Goal: Task Accomplishment & Management: Use online tool/utility

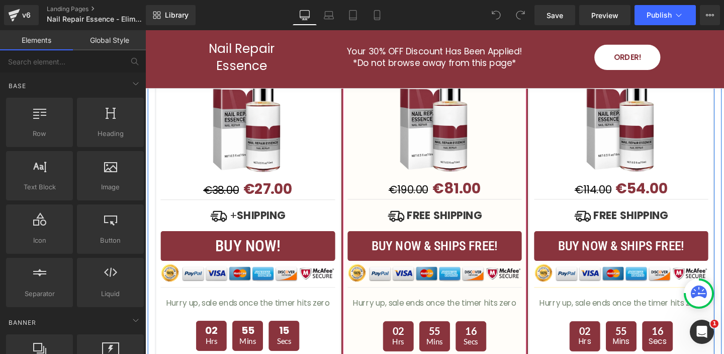
scroll to position [3135, 0]
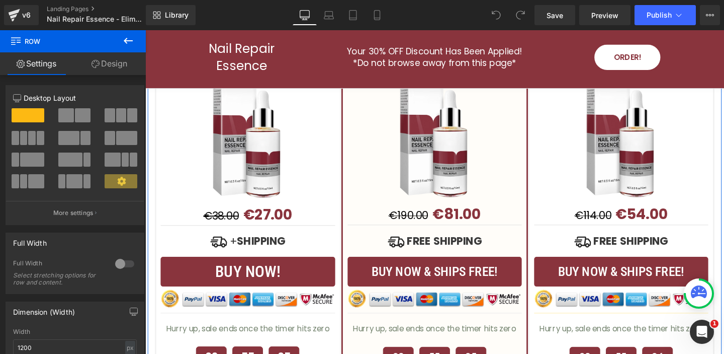
click at [112, 60] on link "Design" at bounding box center [109, 63] width 73 height 23
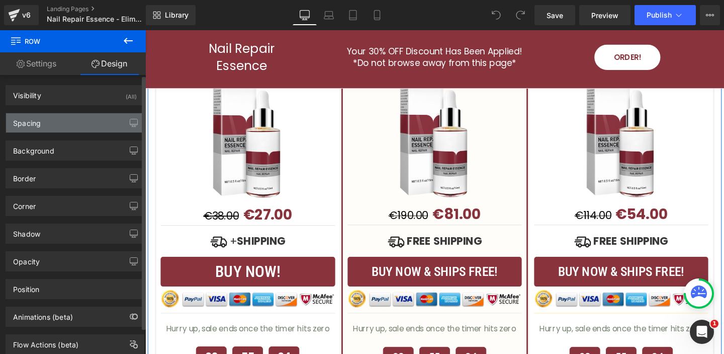
click at [67, 125] on div "Spacing" at bounding box center [75, 122] width 138 height 19
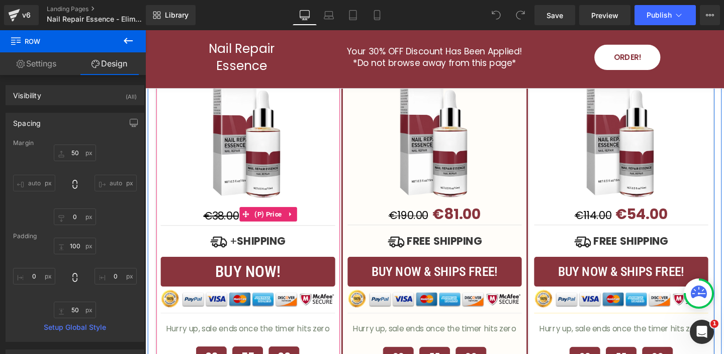
click at [185, 222] on div "€38.00 €27.00" at bounding box center [253, 223] width 184 height 23
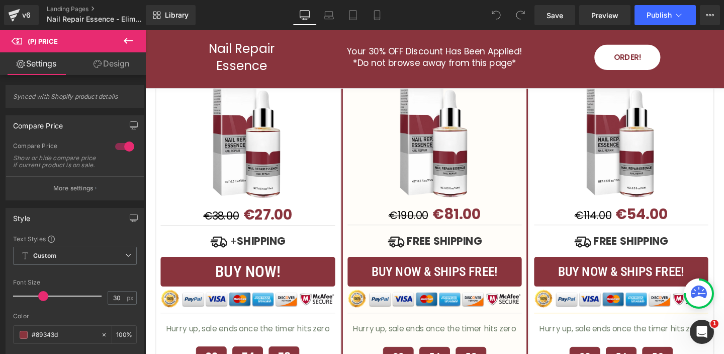
click at [120, 64] on link "Design" at bounding box center [111, 63] width 73 height 23
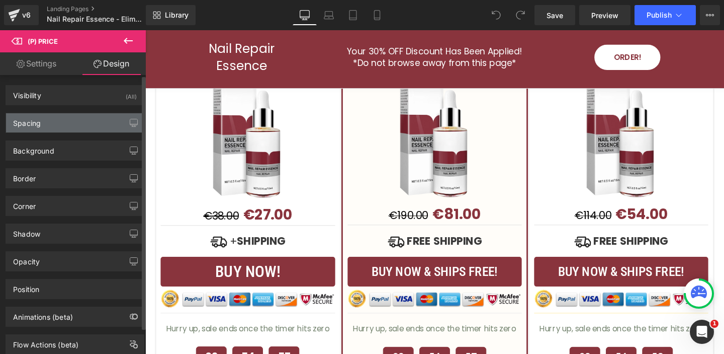
click at [69, 118] on div "Spacing" at bounding box center [75, 122] width 138 height 19
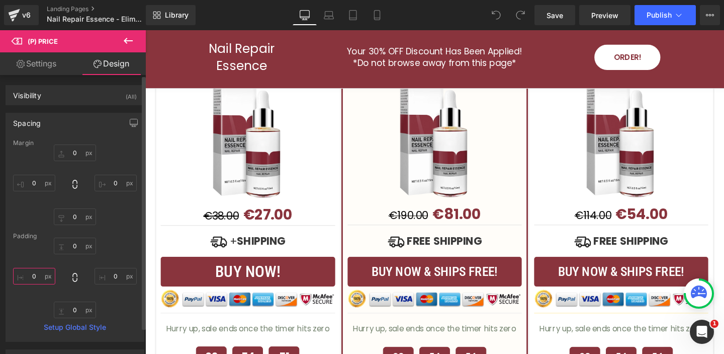
click at [40, 277] on input "0" at bounding box center [34, 276] width 42 height 17
type input "1"
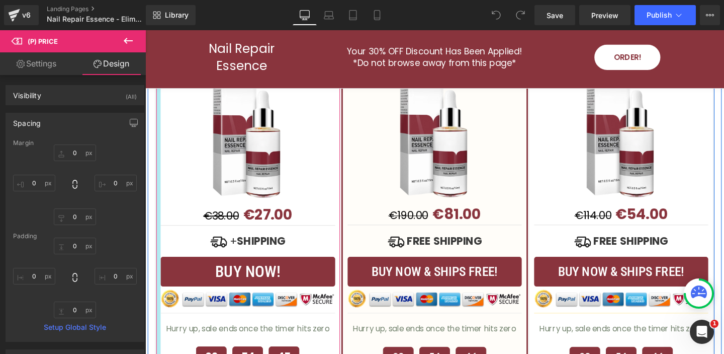
click at [157, 250] on div at bounding box center [159, 189] width 5 height 453
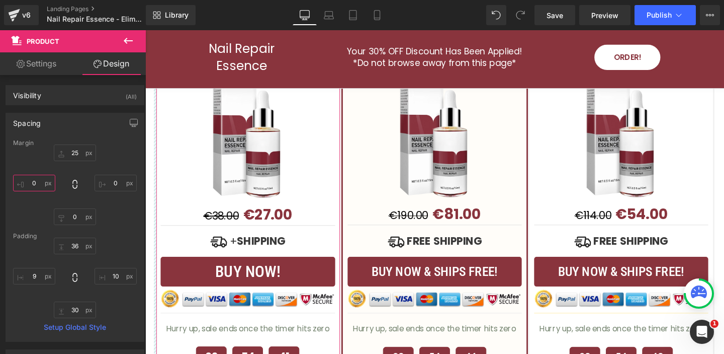
click at [41, 184] on input "0" at bounding box center [34, 183] width 42 height 17
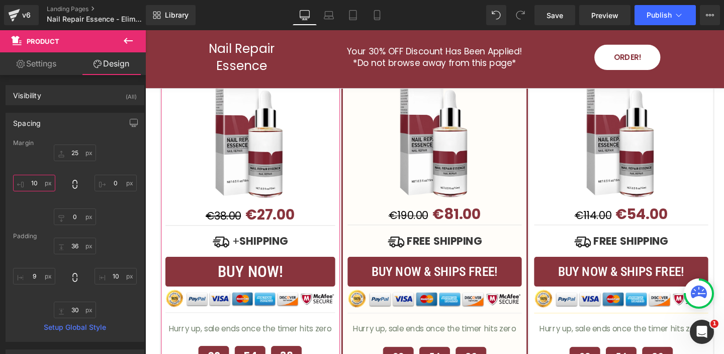
type input "1"
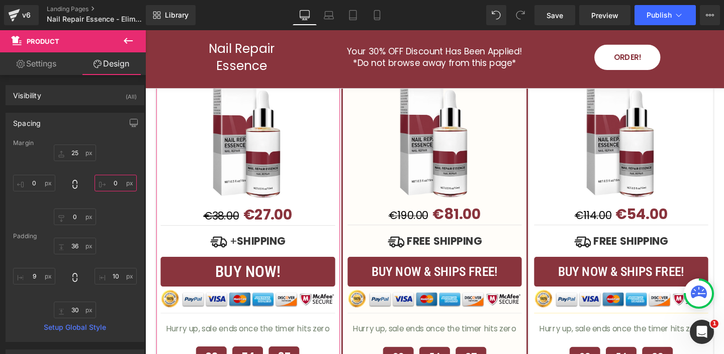
click at [116, 184] on input "0" at bounding box center [116, 183] width 42 height 17
type input "10"
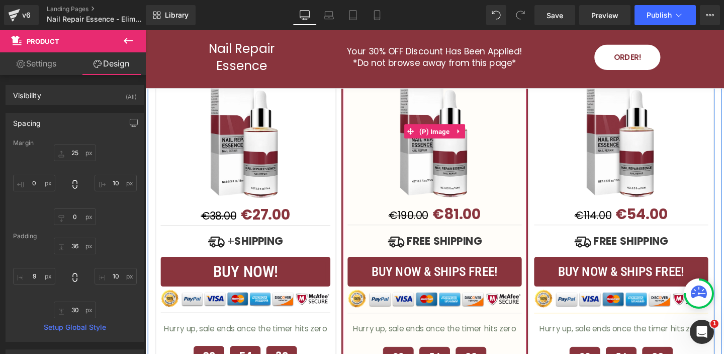
click at [530, 193] on div at bounding box center [449, 136] width 183 height 151
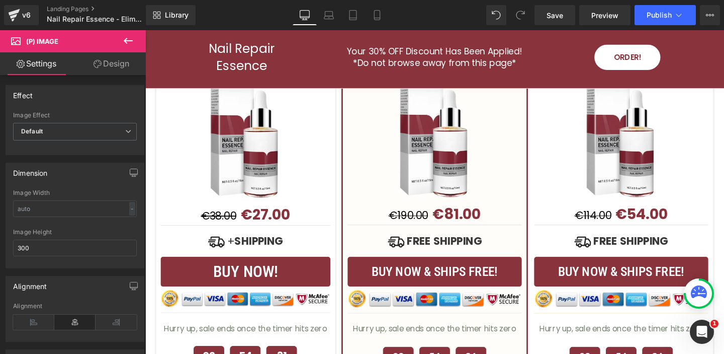
drag, startPoint x: 115, startPoint y: 63, endPoint x: 93, endPoint y: 95, distance: 38.7
click at [115, 63] on link "Design" at bounding box center [111, 63] width 73 height 23
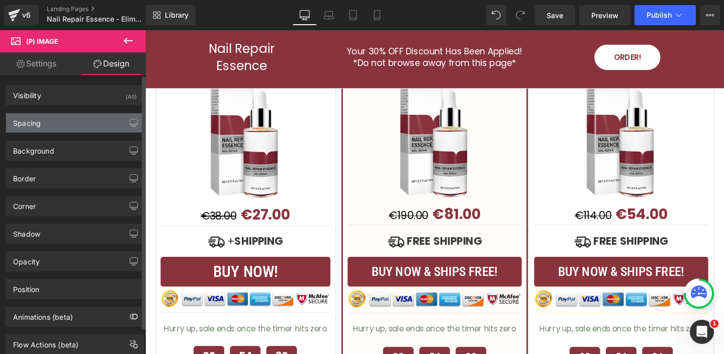
click at [50, 123] on div "Spacing" at bounding box center [75, 122] width 138 height 19
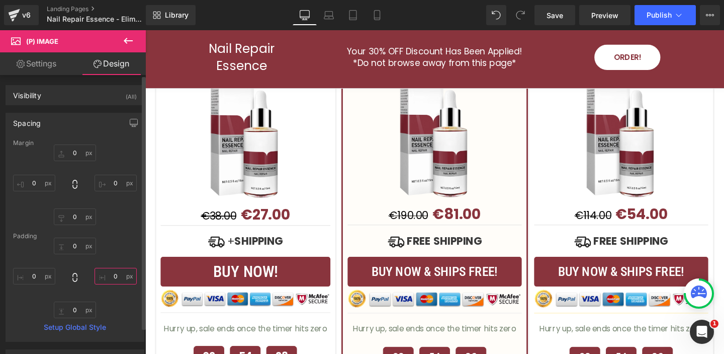
click at [116, 276] on input "0" at bounding box center [116, 276] width 42 height 17
type input "1"
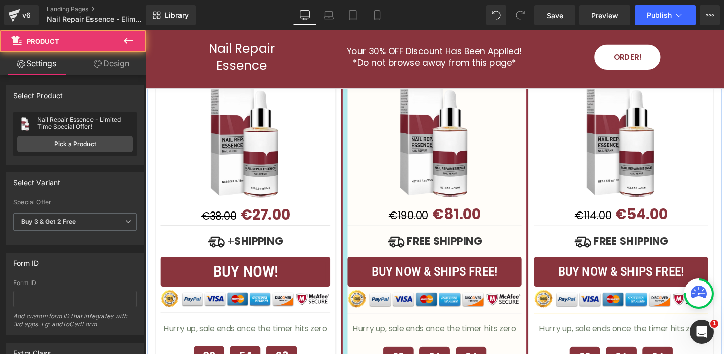
click at [356, 259] on div at bounding box center [355, 190] width 5 height 454
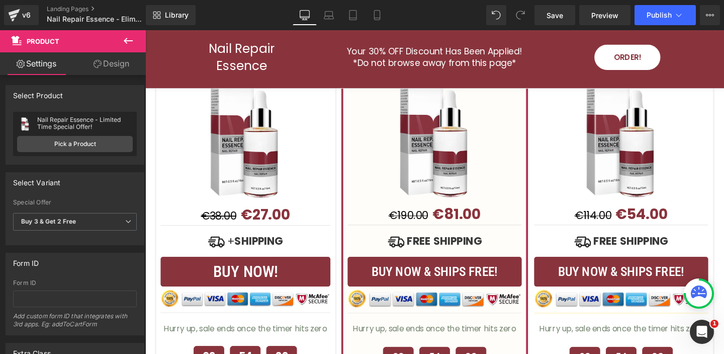
click at [111, 62] on link "Design" at bounding box center [111, 63] width 73 height 23
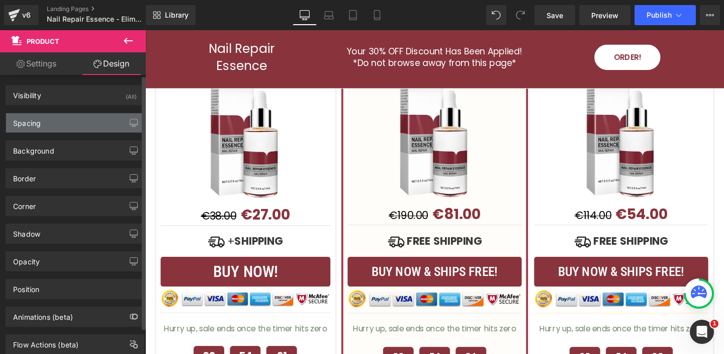
click at [78, 123] on div "Spacing" at bounding box center [75, 122] width 138 height 19
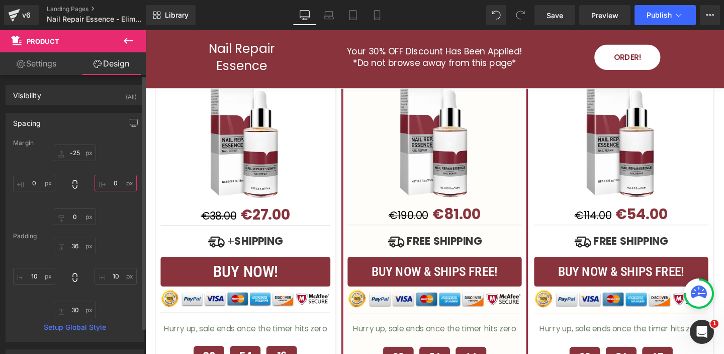
click at [117, 183] on input "0" at bounding box center [116, 183] width 42 height 17
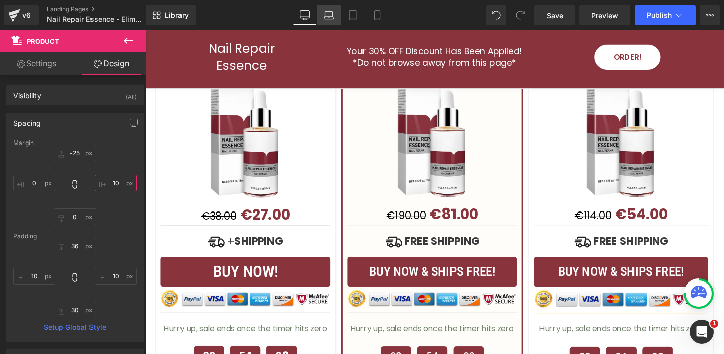
type input "10"
click at [327, 14] on icon at bounding box center [329, 15] width 10 height 10
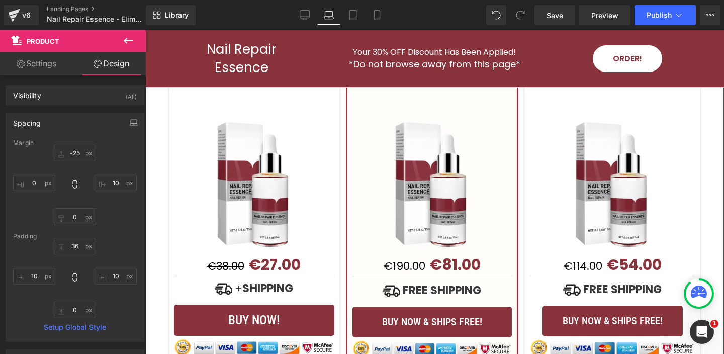
scroll to position [3131, 0]
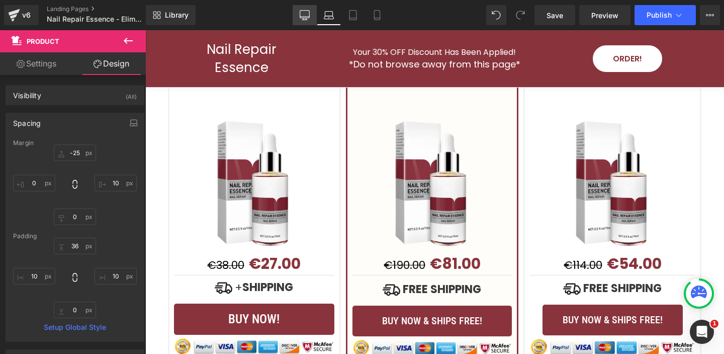
click at [303, 15] on icon at bounding box center [305, 15] width 10 height 10
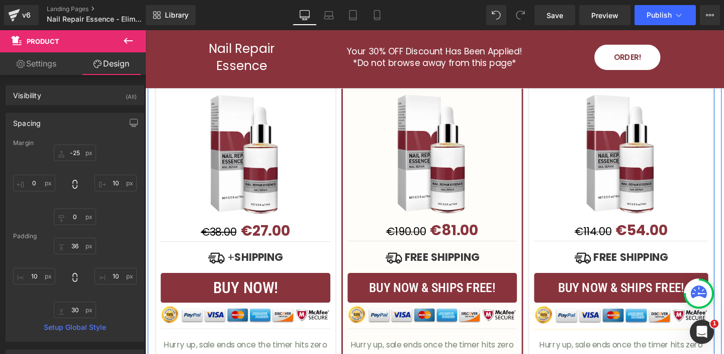
scroll to position [3124, 0]
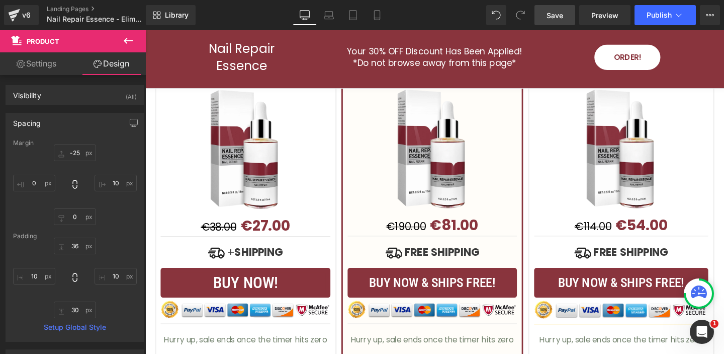
click at [568, 17] on link "Save" at bounding box center [555, 15] width 41 height 20
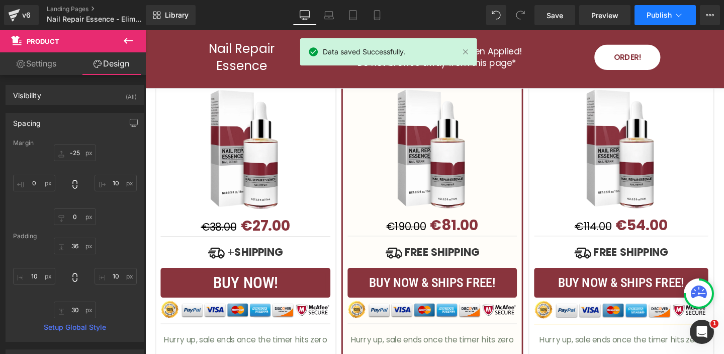
click at [657, 16] on span "Publish" at bounding box center [659, 15] width 25 height 8
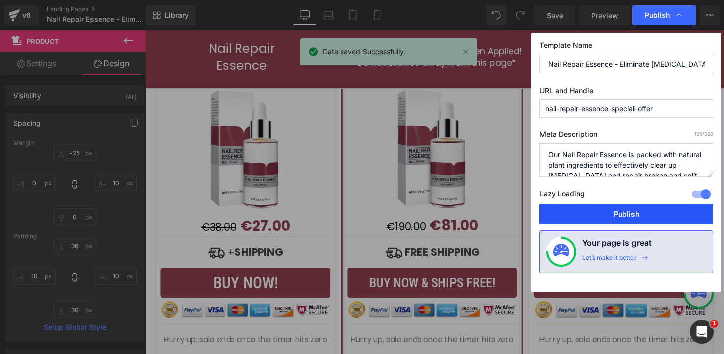
click at [634, 210] on button "Publish" at bounding box center [627, 214] width 174 height 20
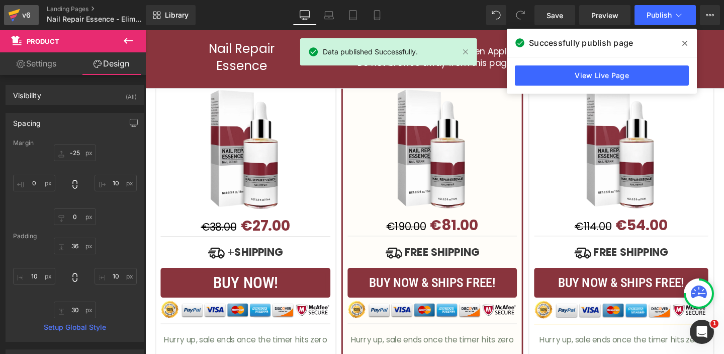
click at [25, 16] on div "v6" at bounding box center [26, 15] width 13 height 13
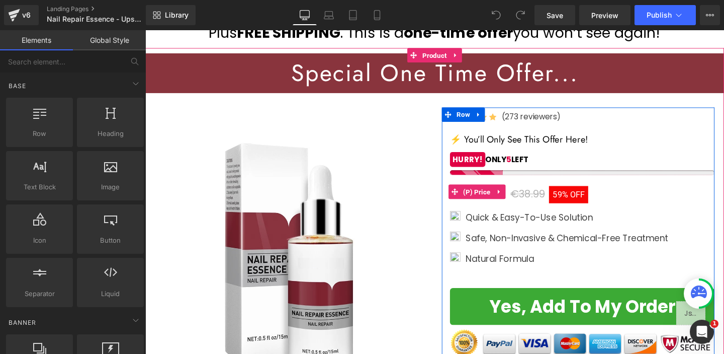
click at [586, 204] on span "59%" at bounding box center [582, 203] width 16 height 10
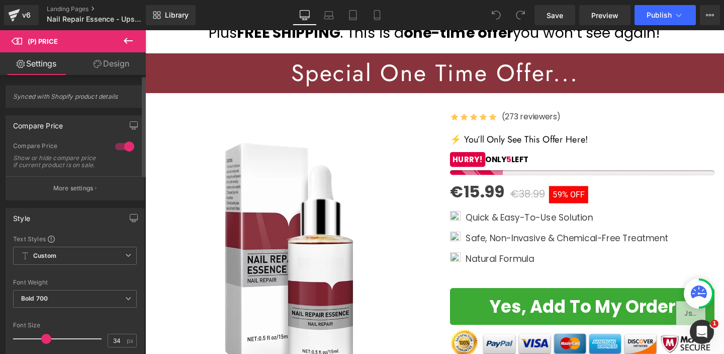
click at [124, 147] on div at bounding box center [125, 146] width 24 height 16
click at [118, 145] on div at bounding box center [125, 146] width 24 height 16
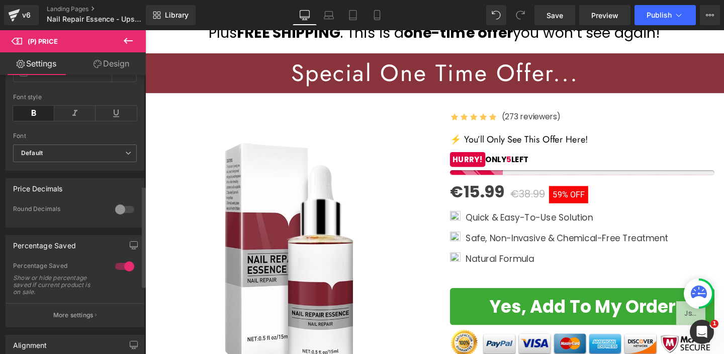
scroll to position [305, 0]
click at [116, 216] on div at bounding box center [125, 209] width 24 height 16
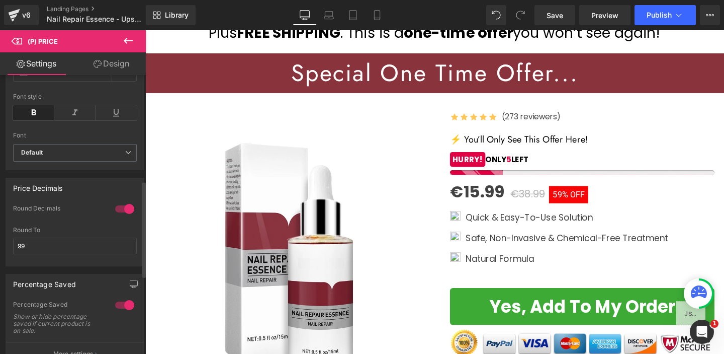
click at [122, 214] on div at bounding box center [125, 209] width 24 height 16
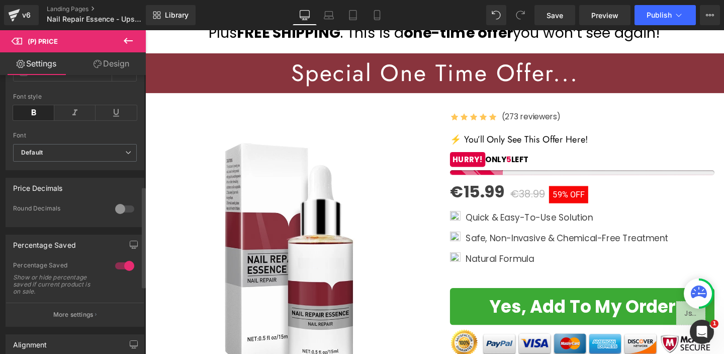
click at [124, 274] on div at bounding box center [125, 266] width 24 height 16
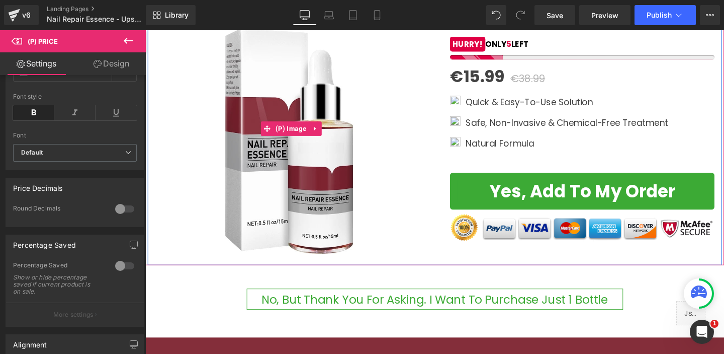
scroll to position [246, 0]
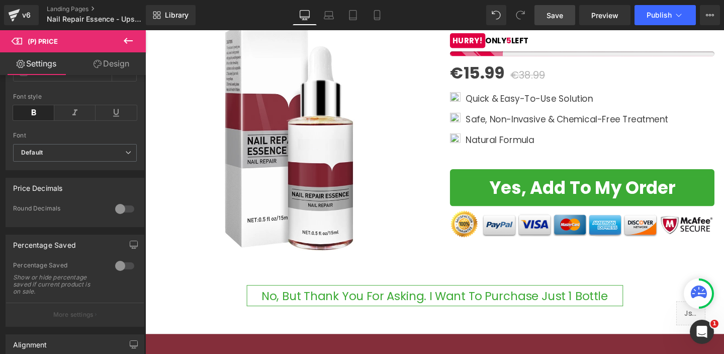
click at [556, 16] on span "Save" at bounding box center [555, 15] width 17 height 11
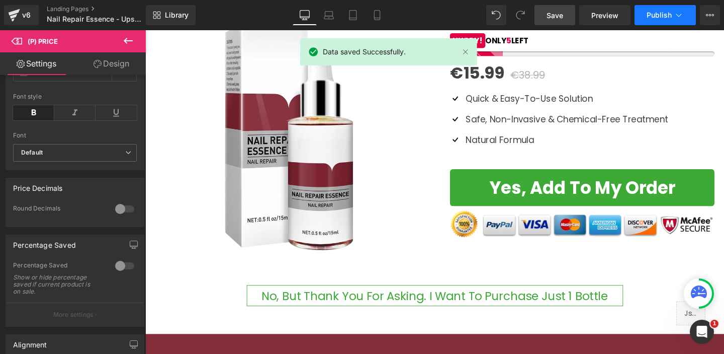
click span "Publish"
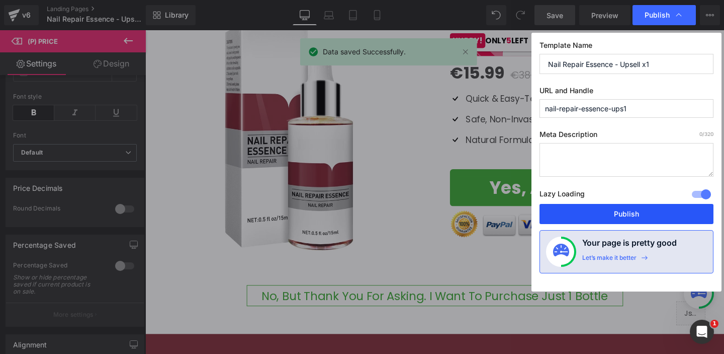
click button "Publish"
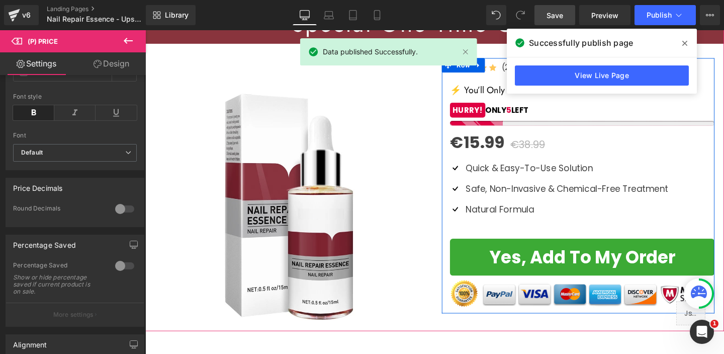
scroll to position [169, 0]
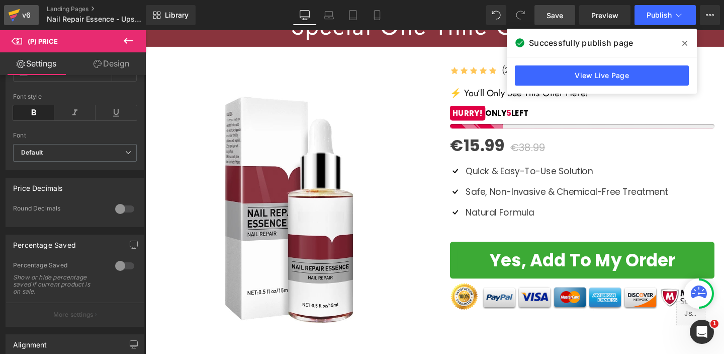
click div "v6"
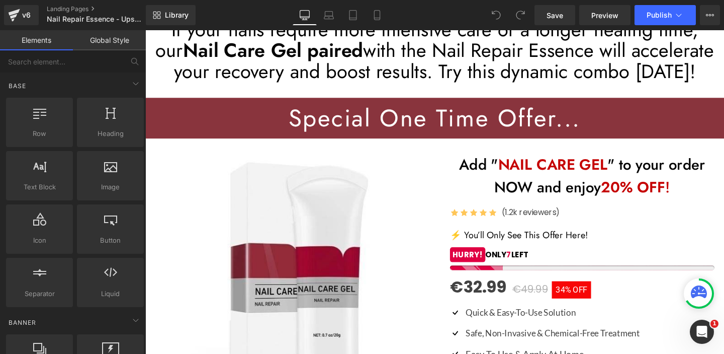
scroll to position [61, 0]
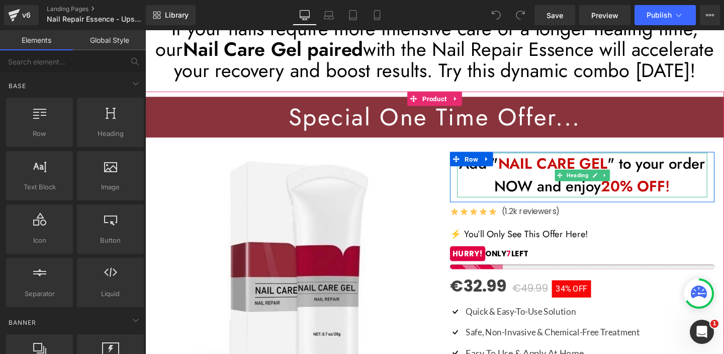
click at [631, 195] on strong "20% OFF" at bounding box center [659, 194] width 68 height 23
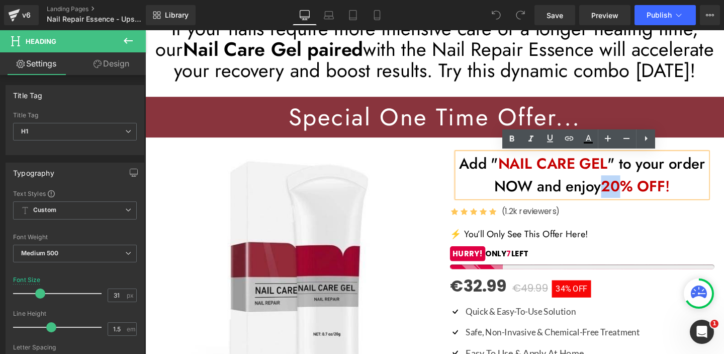
drag, startPoint x: 628, startPoint y: 195, endPoint x: 643, endPoint y: 194, distance: 14.7
click at [643, 194] on strong "20% OFF" at bounding box center [659, 194] width 68 height 23
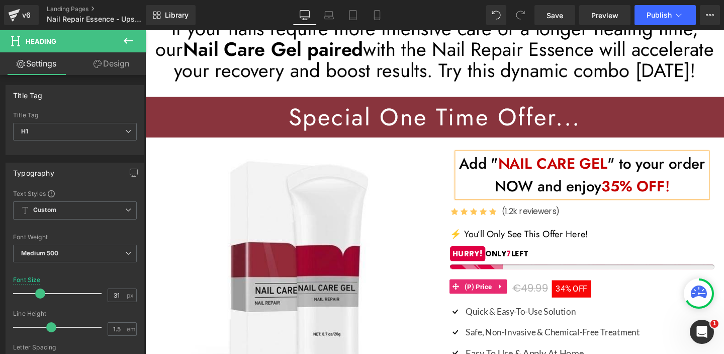
click at [652, 289] on div "€32.99 €49.99 34% OFF" at bounding box center [605, 299] width 278 height 26
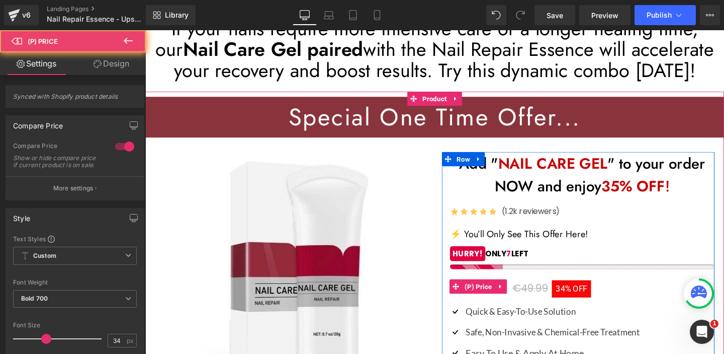
click at [597, 299] on span "OFF" at bounding box center [602, 302] width 15 height 10
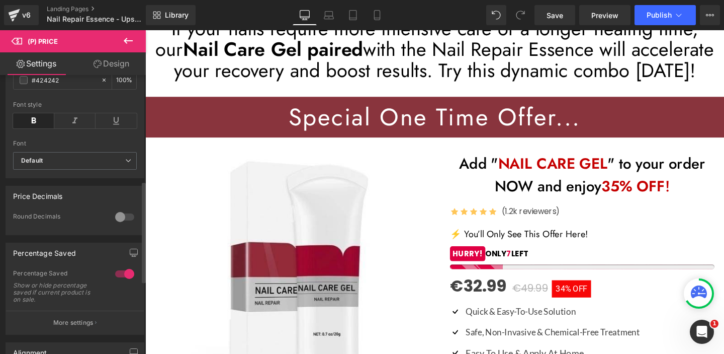
scroll to position [298, 0]
click at [123, 278] on div at bounding box center [125, 272] width 24 height 16
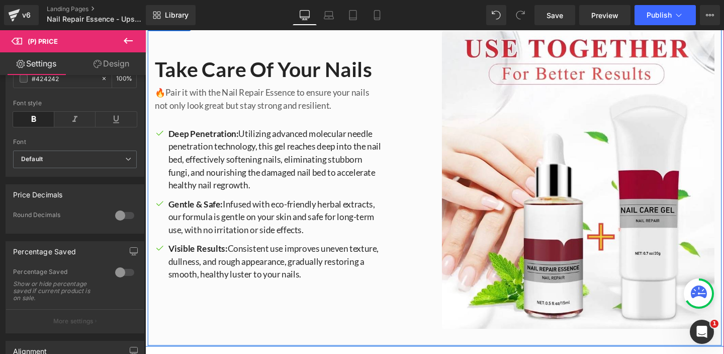
scroll to position [548, 0]
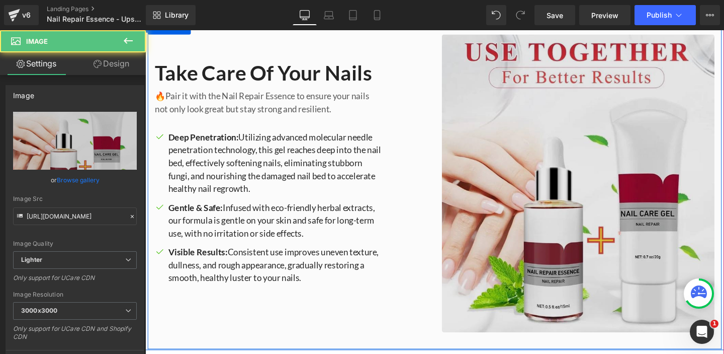
click at [532, 168] on img at bounding box center [600, 191] width 287 height 313
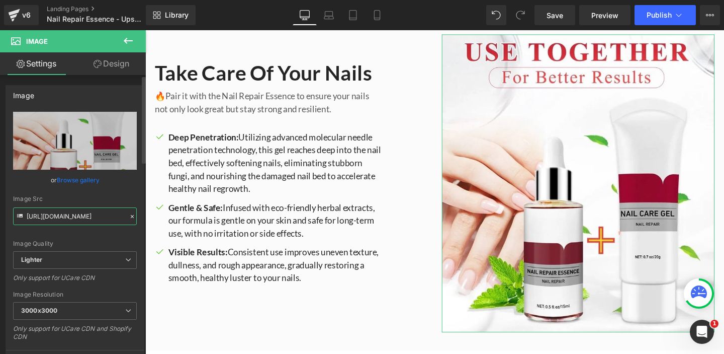
click at [75, 215] on input "https://ucarecdn.com/81c84db0-8914-418e-9a1b-0a0e65e74238/-/format/auto/-/previ…" at bounding box center [75, 216] width 124 height 18
click input "https://ucarecdn.com/81c84db0-8914-418e-9a1b-0a0e65e74238/-/format/auto/-/previ…"
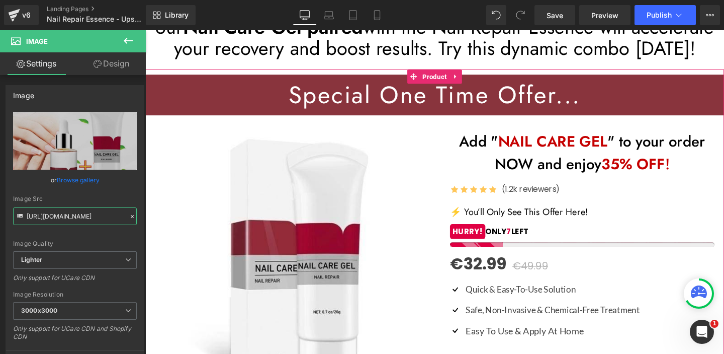
scroll to position [83, 0]
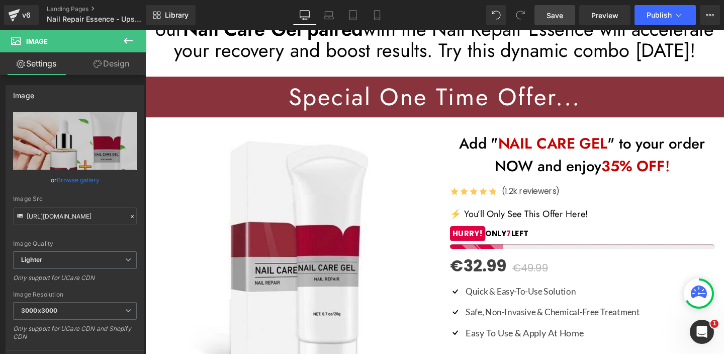
click span "Save"
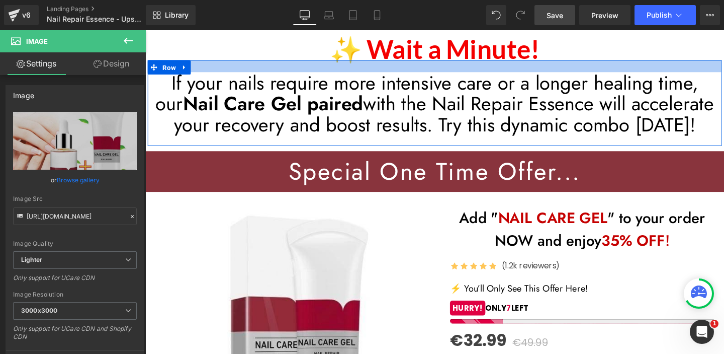
scroll to position [0, 0]
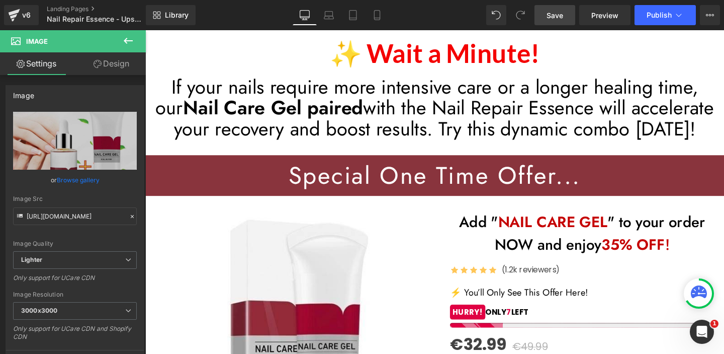
drag, startPoint x: 430, startPoint y: 57, endPoint x: 299, endPoint y: 27, distance: 133.8
click div "✨ Wait a Minute! Heading"
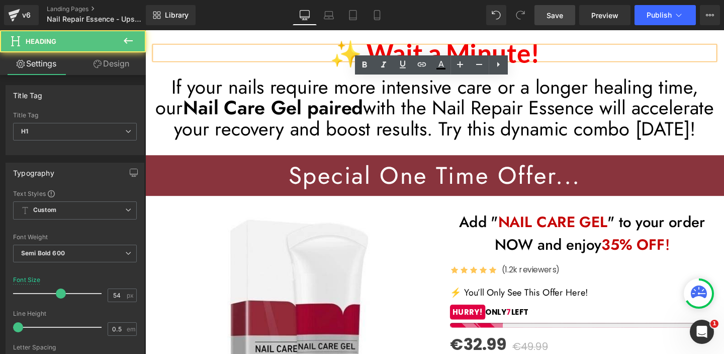
click h1 "✨ Wait a Minute!"
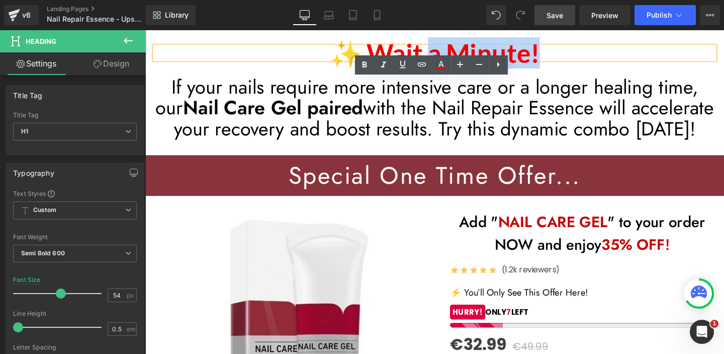
drag, startPoint x: 297, startPoint y: 20, endPoint x: 430, endPoint y: 19, distance: 132.3
click h1 "✨ Wait a Minute!"
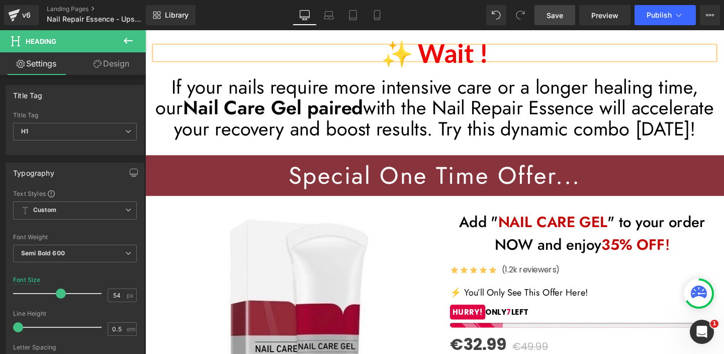
click span "Save"
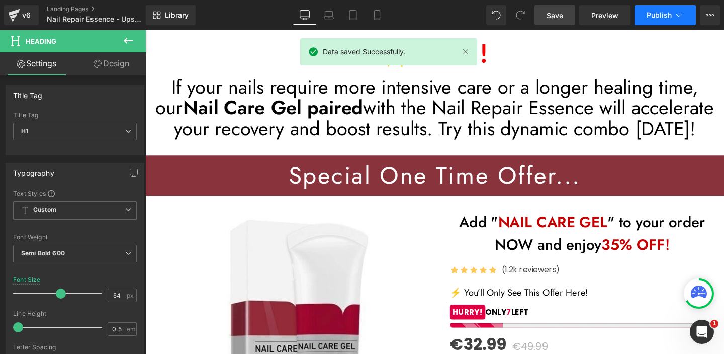
click span "Publish"
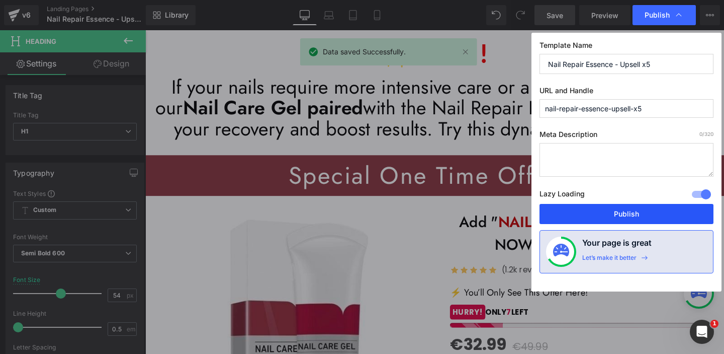
click button "Publish"
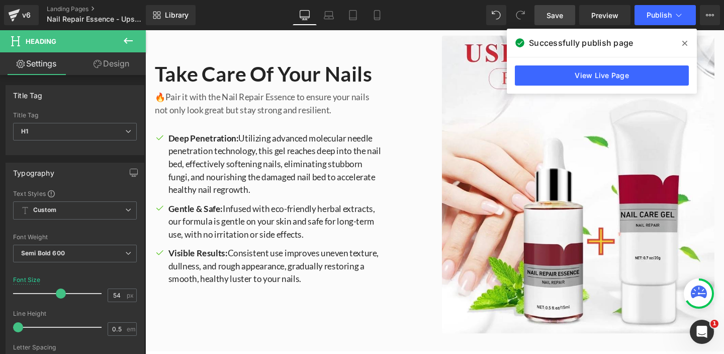
scroll to position [545, 0]
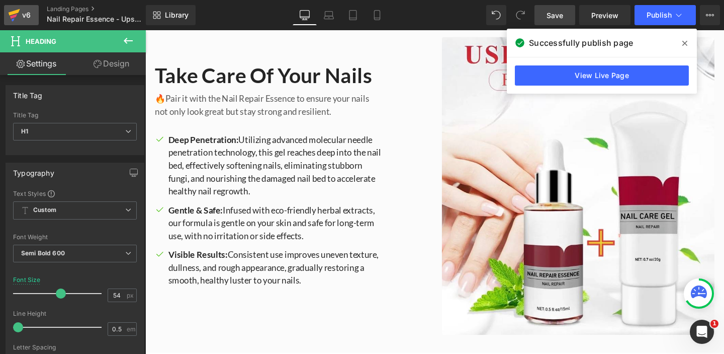
click icon
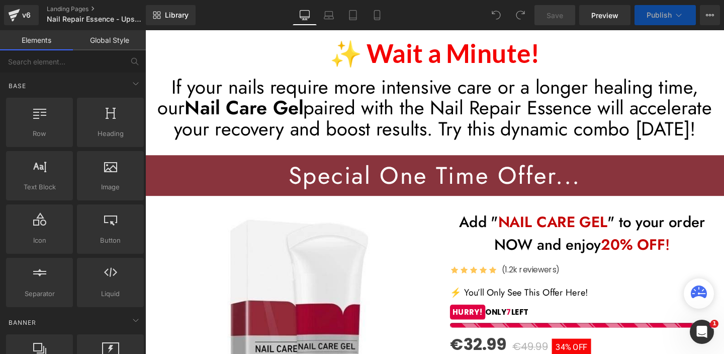
scroll to position [80, 0]
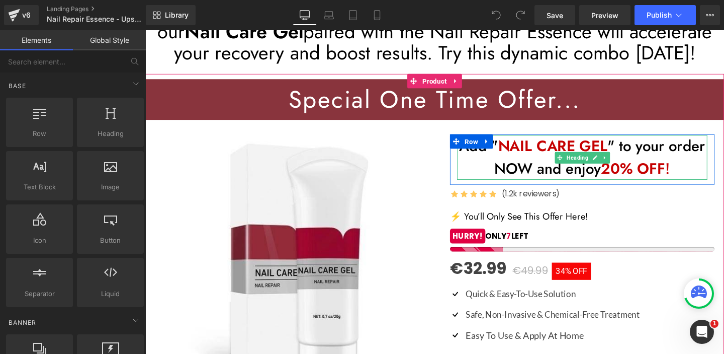
click at [640, 179] on strong "20% OFF" at bounding box center [659, 175] width 68 height 23
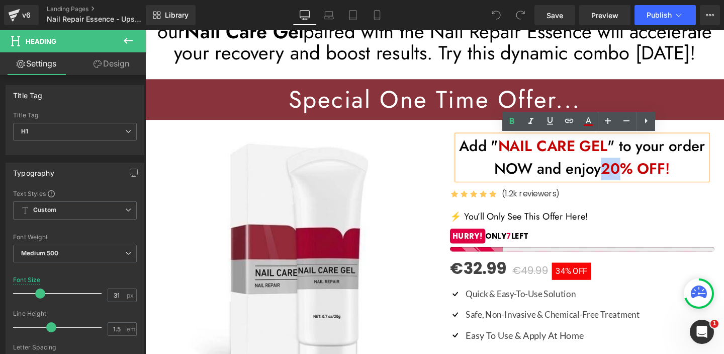
drag, startPoint x: 629, startPoint y: 176, endPoint x: 645, endPoint y: 175, distance: 15.6
click at [645, 175] on strong "20% OFF" at bounding box center [659, 175] width 68 height 23
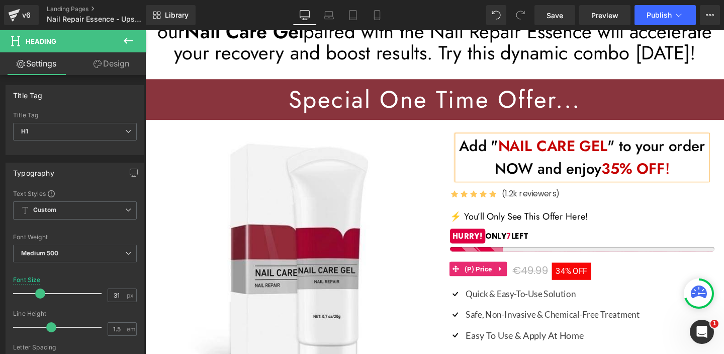
click at [581, 284] on span "34%" at bounding box center [585, 283] width 16 height 10
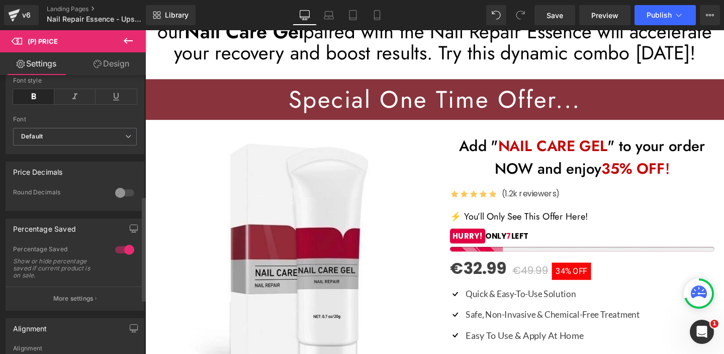
click at [125, 258] on div at bounding box center [125, 249] width 24 height 16
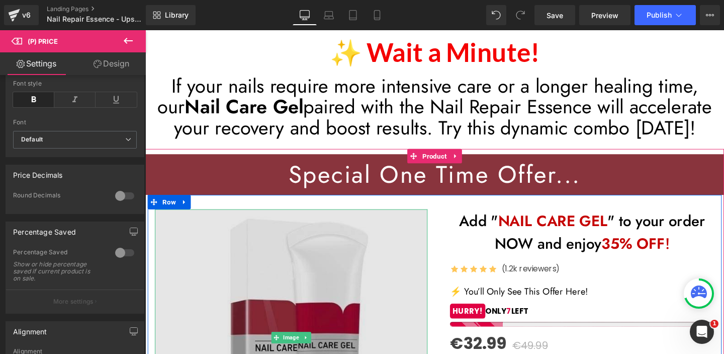
scroll to position [0, 0]
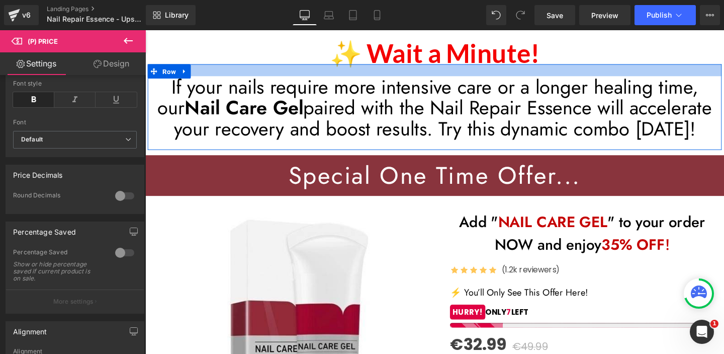
click at [466, 67] on div at bounding box center [450, 72] width 604 height 13
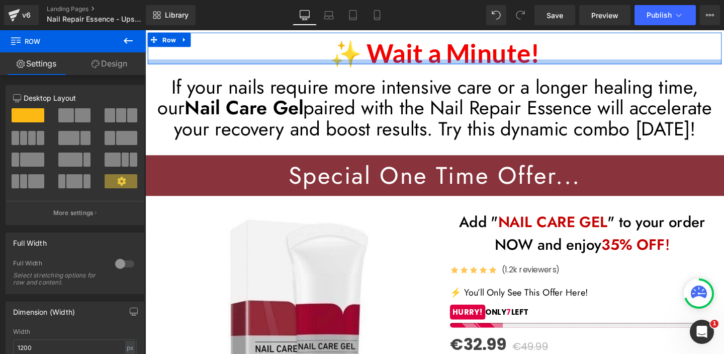
click at [440, 63] on div at bounding box center [450, 63] width 604 height 5
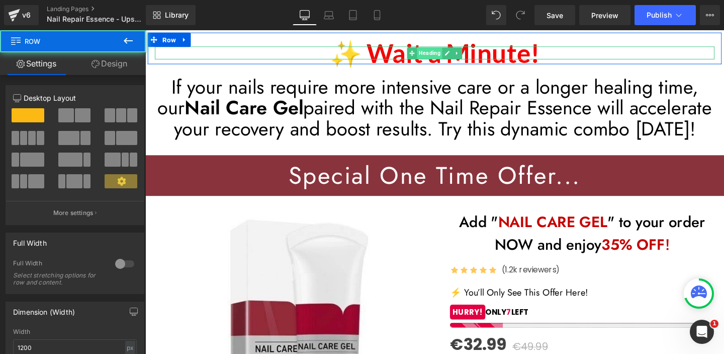
click at [434, 58] on span "Heading" at bounding box center [444, 54] width 27 height 12
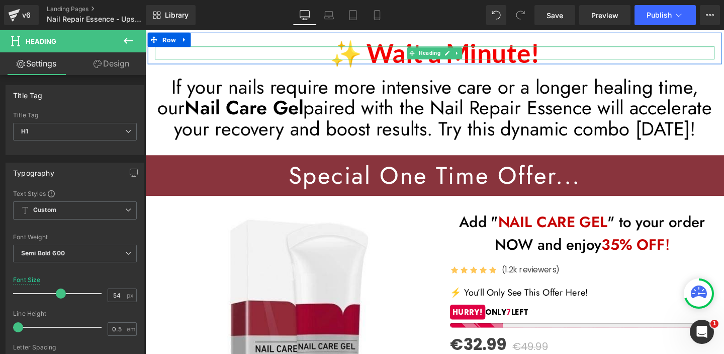
click at [458, 51] on link at bounding box center [463, 54] width 11 height 12
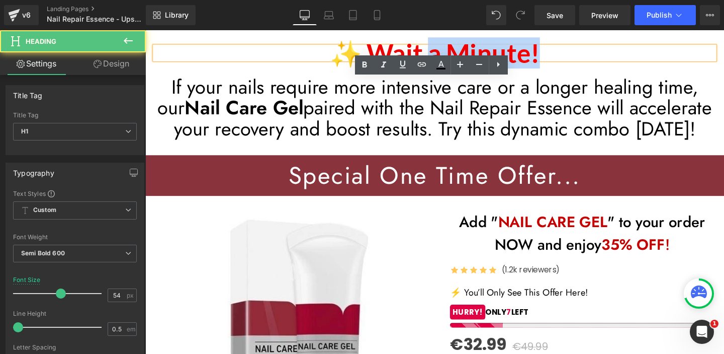
drag, startPoint x: 438, startPoint y: 50, endPoint x: 569, endPoint y: 49, distance: 130.8
click at [569, 49] on h1 "✨ Wait a Minute!" at bounding box center [449, 54] width 589 height 14
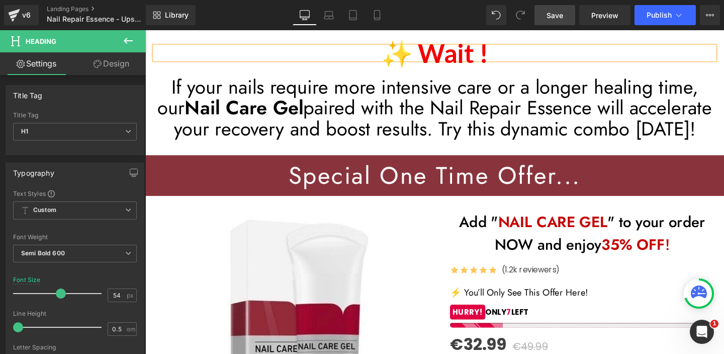
click at [552, 15] on span "Save" at bounding box center [555, 15] width 17 height 11
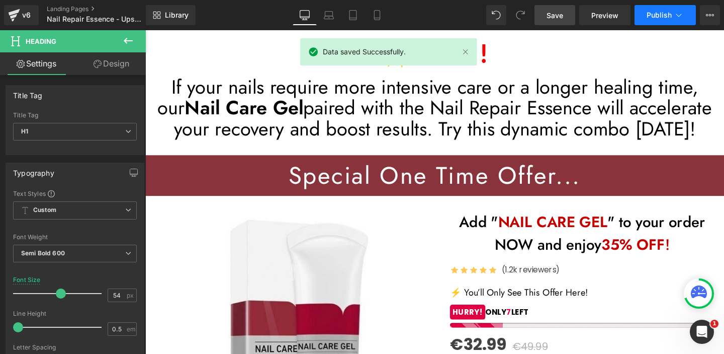
click at [672, 15] on button "Publish" at bounding box center [665, 15] width 61 height 20
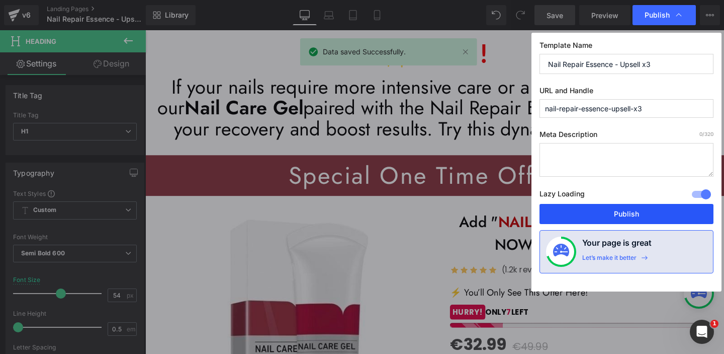
click at [622, 211] on button "Publish" at bounding box center [627, 214] width 174 height 20
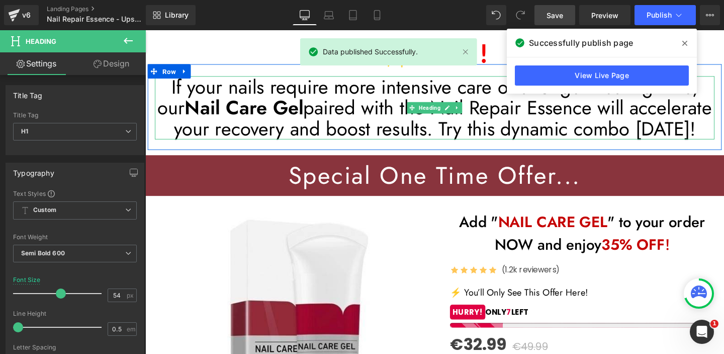
scroll to position [7, 0]
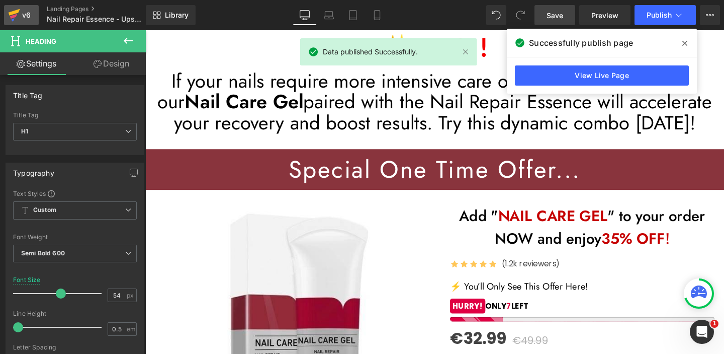
click at [22, 19] on div "v6" at bounding box center [26, 15] width 13 height 13
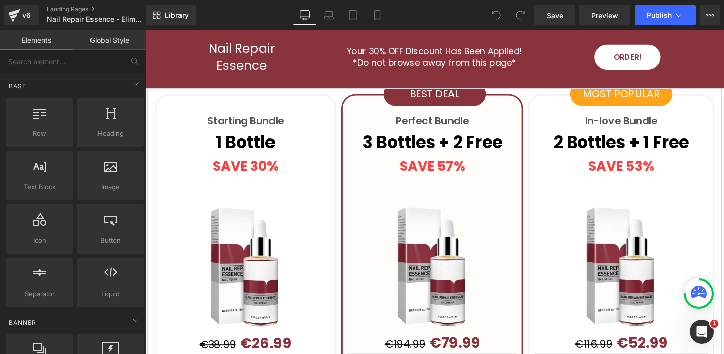
scroll to position [3000, 0]
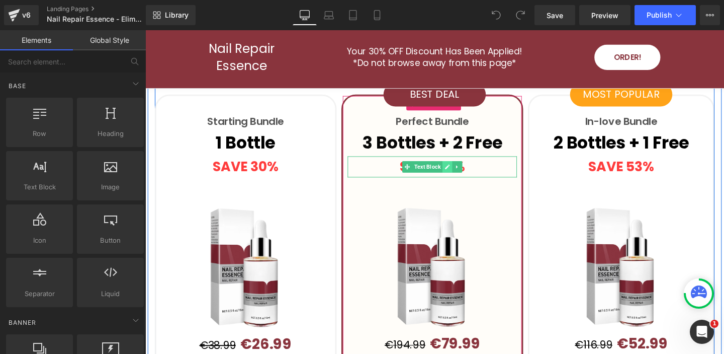
click at [461, 168] on link at bounding box center [463, 174] width 11 height 12
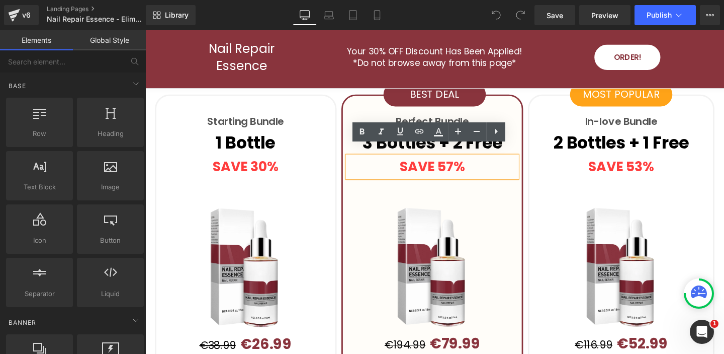
click at [464, 164] on strong "SAVE 57%" at bounding box center [447, 174] width 69 height 20
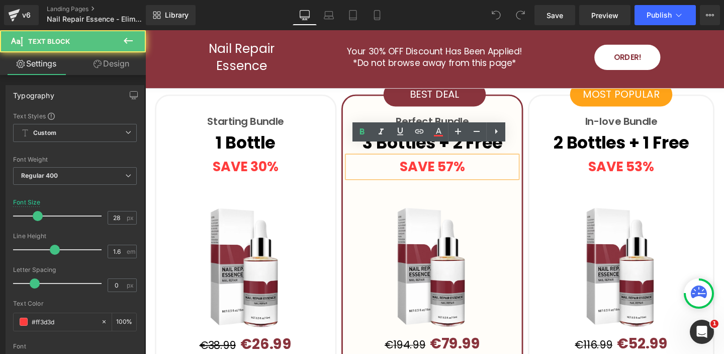
click at [467, 164] on strong "SAVE 57%" at bounding box center [447, 174] width 69 height 20
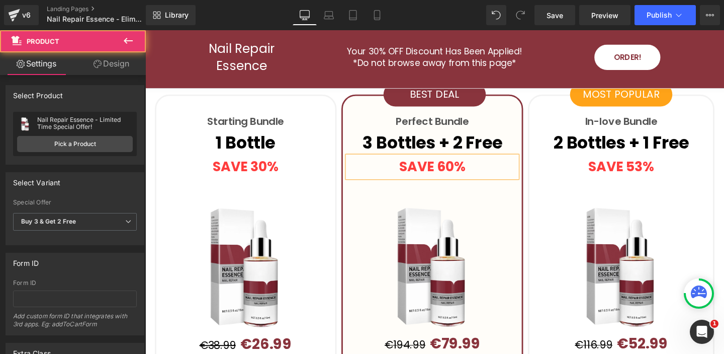
click at [540, 194] on div "Perfect Bundle Text Block 3 Bottles + 2 Free Text Block SAVE 60% Text Block (P)…" at bounding box center [447, 326] width 191 height 456
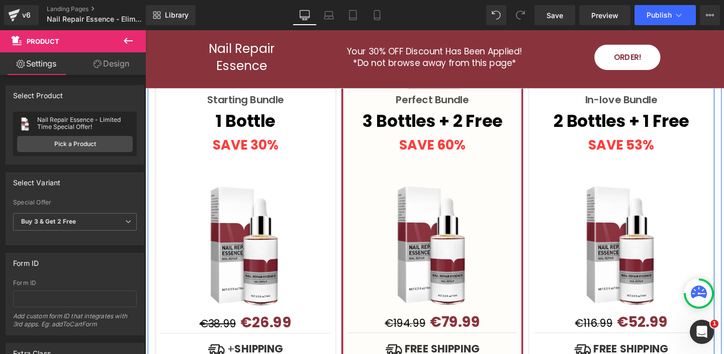
scroll to position [3034, 0]
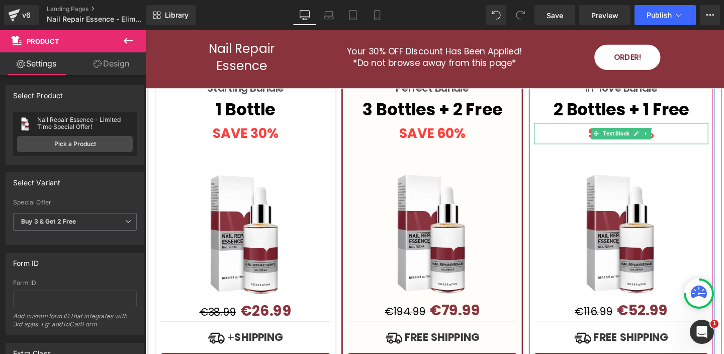
click at [662, 136] on icon at bounding box center [662, 138] width 5 height 5
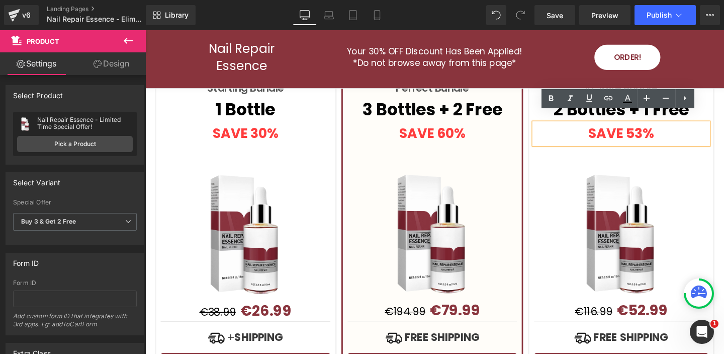
click at [666, 129] on strong "SAVE 53%" at bounding box center [645, 139] width 69 height 20
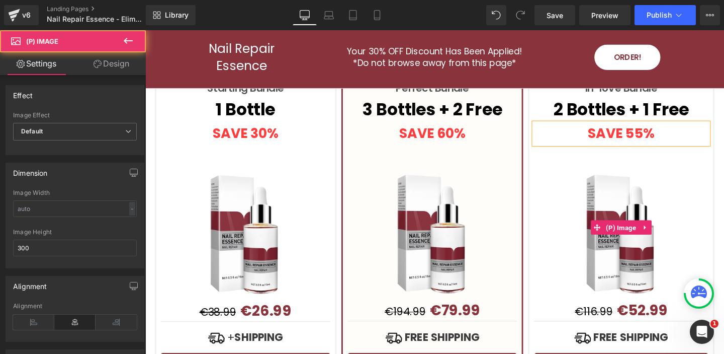
click at [569, 175] on div at bounding box center [645, 237] width 183 height 151
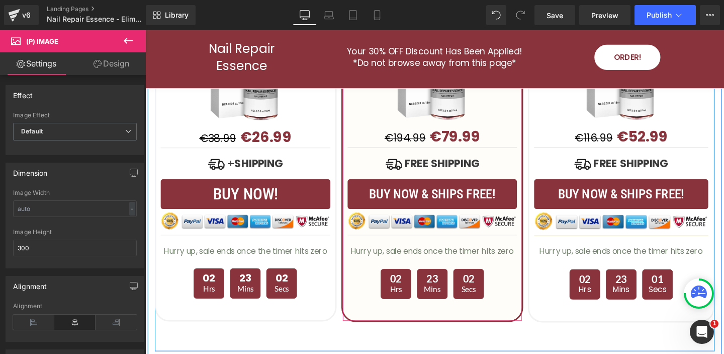
scroll to position [3245, 0]
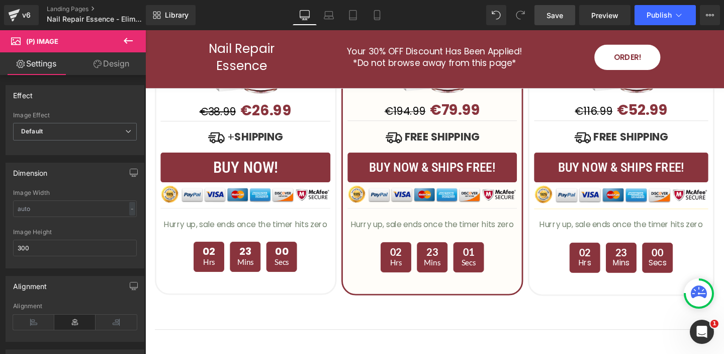
click at [556, 15] on span "Save" at bounding box center [555, 15] width 17 height 11
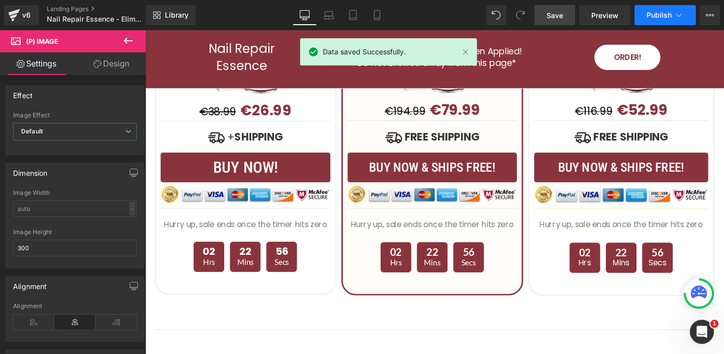
click at [667, 13] on span "Publish" at bounding box center [659, 15] width 25 height 8
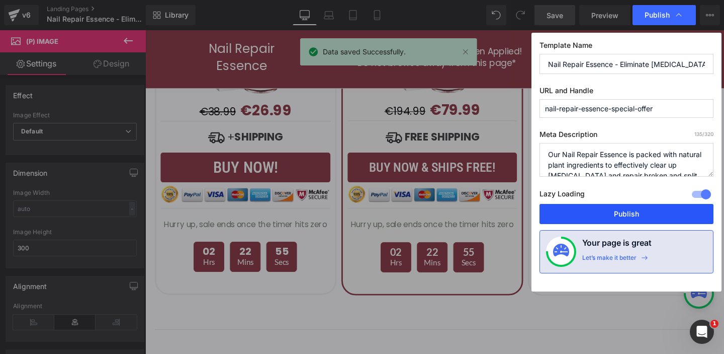
click at [603, 211] on button "Publish" at bounding box center [627, 214] width 174 height 20
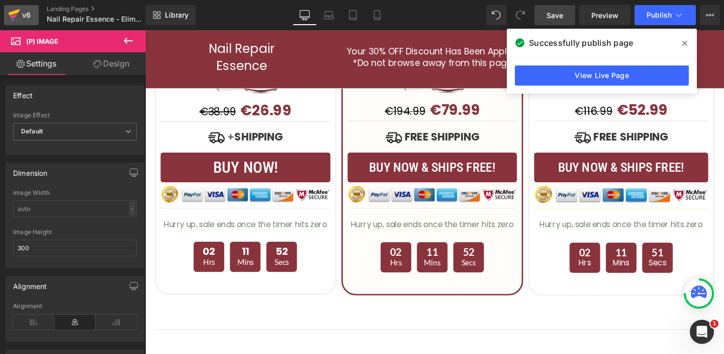
click at [25, 14] on div "v6" at bounding box center [26, 15] width 13 height 13
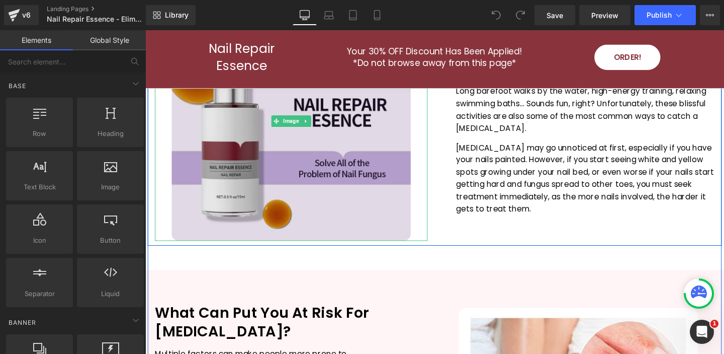
scroll to position [611, 0]
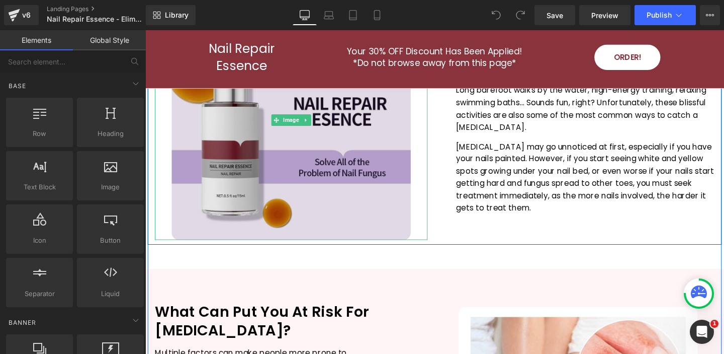
click at [281, 144] on img at bounding box center [299, 125] width 252 height 252
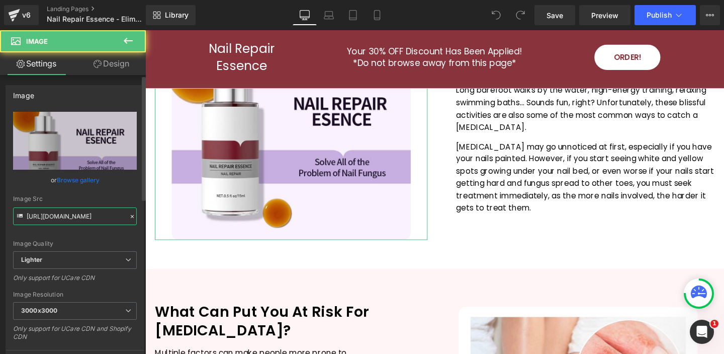
click at [103, 220] on input "https://ucarecdn.com/79265c1b-559d-4ad1-af35-fb986cc93c30/-/format/auto/-/previ…" at bounding box center [75, 216] width 124 height 18
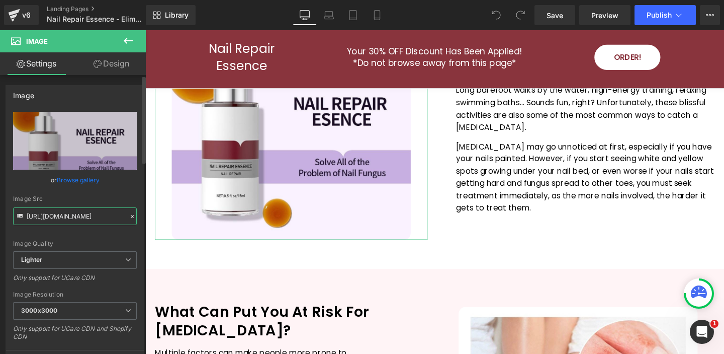
click at [103, 220] on input "https://ucarecdn.com/79265c1b-559d-4ad1-af35-fb986cc93c30/-/format/auto/-/previ…" at bounding box center [75, 216] width 124 height 18
paste input "salibazar.com/cdn/shop/files/2025-07-22_19-26-13.jpg?v=1753205265&width=600"
type input "https://salibazar.com/cdn/shop/files/2025-07-22_19-26-13.jpg?v=1753205265&width…"
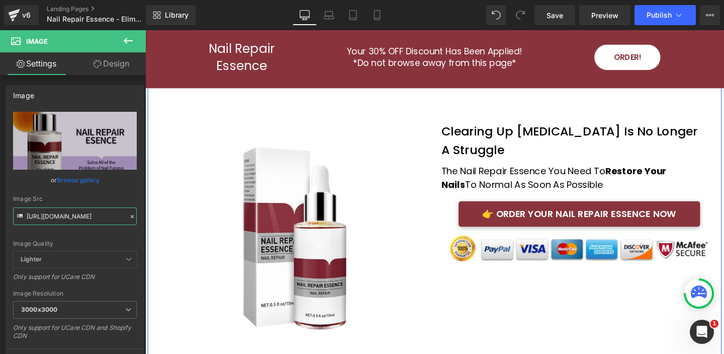
scroll to position [72, 0]
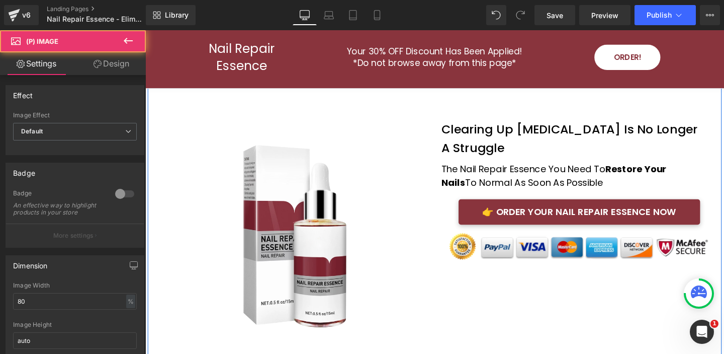
click at [322, 241] on div "Sale Off (P) Image" at bounding box center [304, 236] width 290 height 232
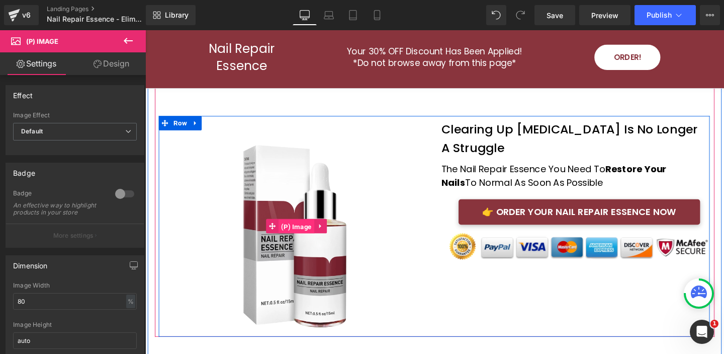
click at [303, 233] on span "(P) Image" at bounding box center [305, 236] width 38 height 15
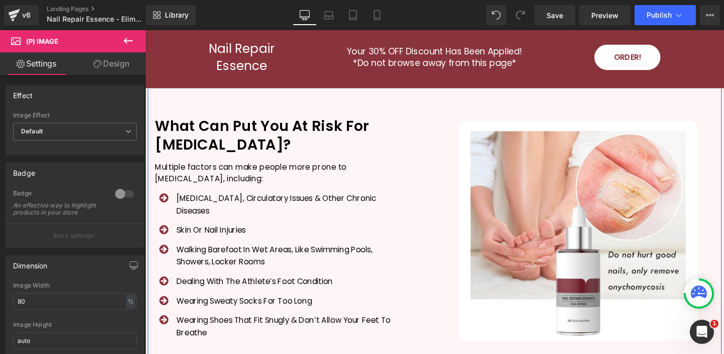
scroll to position [815, 0]
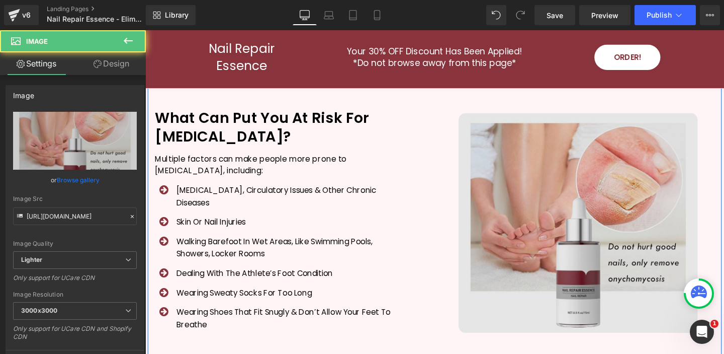
click at [540, 176] on img at bounding box center [601, 232] width 252 height 231
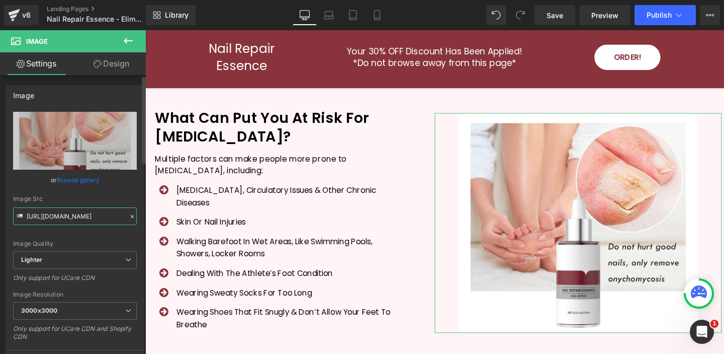
click at [84, 218] on input "https://ucarecdn.com/7f15a798-758a-402f-8bf3-87ae18389eb4/-/format/auto/-/previ…" at bounding box center [75, 216] width 124 height 18
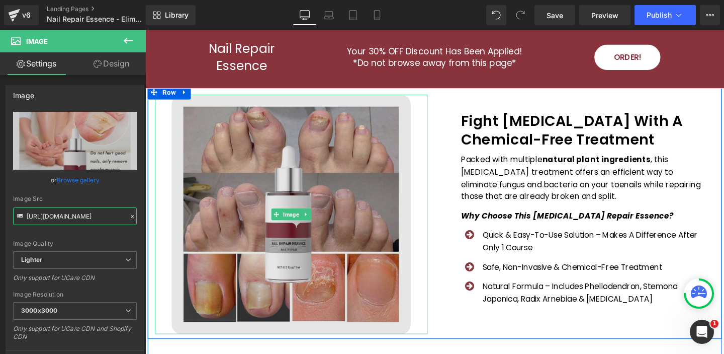
scroll to position [1925, 0]
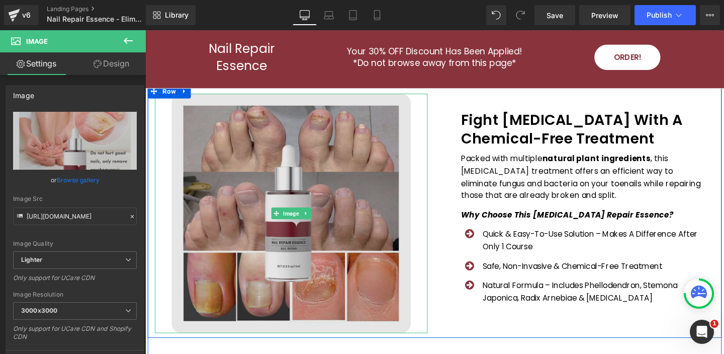
click at [379, 182] on img at bounding box center [299, 223] width 252 height 252
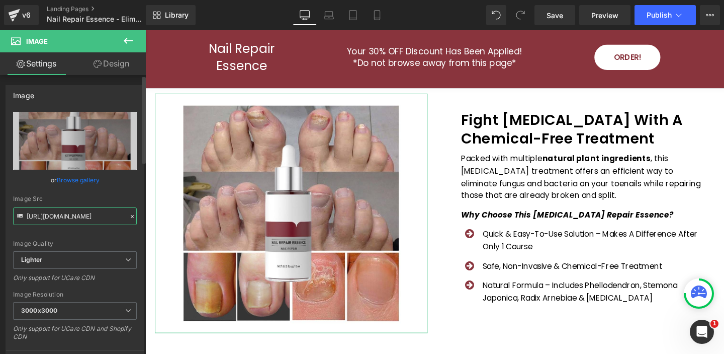
click at [94, 213] on input "https://ucarecdn.com/263f02db-33d6-4387-819e-45bf370ba4ee/-/format/auto/-/previ…" at bounding box center [75, 216] width 124 height 18
click at [93, 214] on input "https://ucarecdn.com/263f02db-33d6-4387-819e-45bf370ba4ee/-/format/auto/-/previ…" at bounding box center [75, 215] width 124 height 18
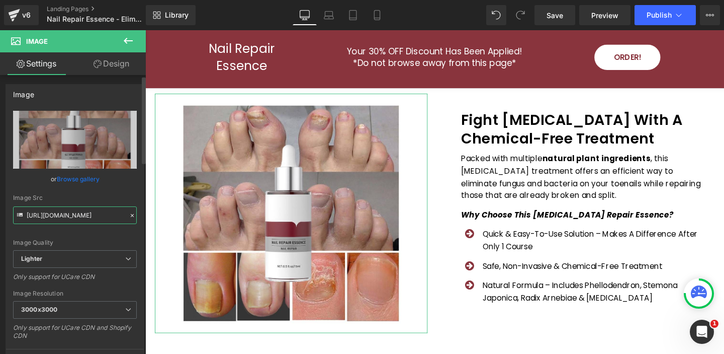
click at [93, 214] on input "https://ucarecdn.com/263f02db-33d6-4387-819e-45bf370ba4ee/-/format/auto/-/previ…" at bounding box center [75, 215] width 124 height 18
paste input "salibazar.com/cdn/shop/files/2025-07-22_19-28-06.jpg?v=1753205341&width=600"
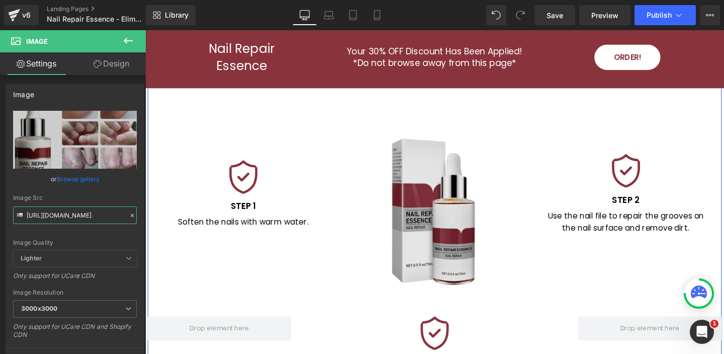
scroll to position [1190, 0]
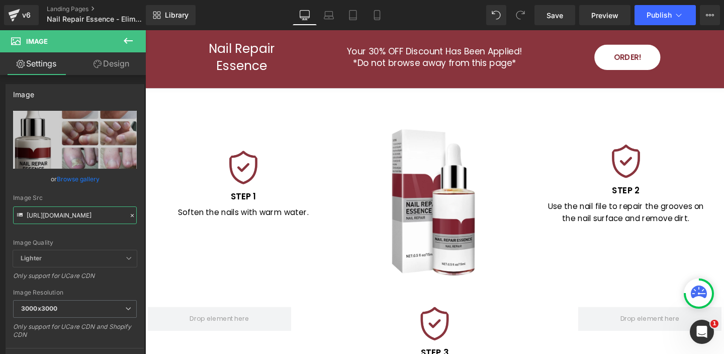
type input "https://salibazar.com/cdn/shop/files/2025-07-22_19-28-06.jpg?v=1753205341&width…"
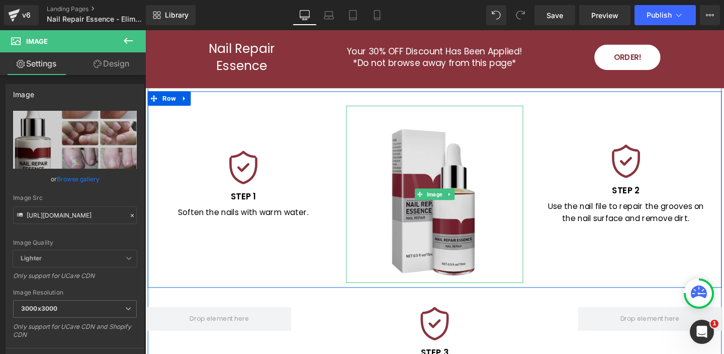
click at [442, 171] on img at bounding box center [450, 203] width 186 height 186
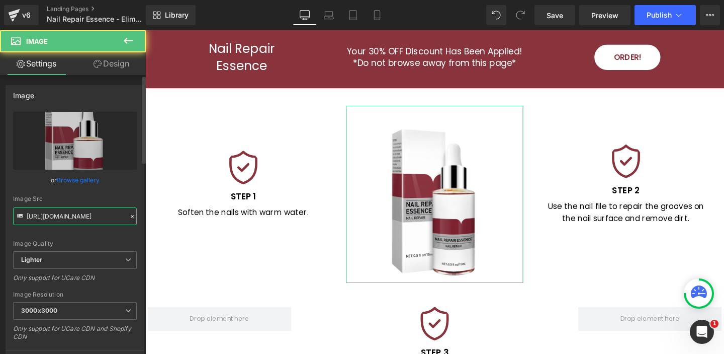
click at [60, 215] on input "https://ucarecdn.com/844e22ad-1e1b-45a3-b78a-e8baf2b53bec/-/format/auto/-/previ…" at bounding box center [75, 216] width 124 height 18
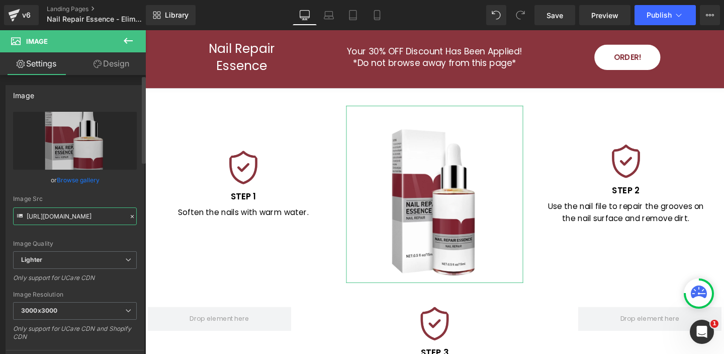
click at [59, 215] on input "https://ucarecdn.com/844e22ad-1e1b-45a3-b78a-e8baf2b53bec/-/format/auto/-/previ…" at bounding box center [75, 216] width 124 height 18
paste input "salibazar.com/cdn/shop/files/2025-07-22_19-29-53.png?v=1753205488&width=1000"
type input "https://salibazar.com/cdn/shop/files/2025-07-22_19-29-53.png?v=1753205488&width…"
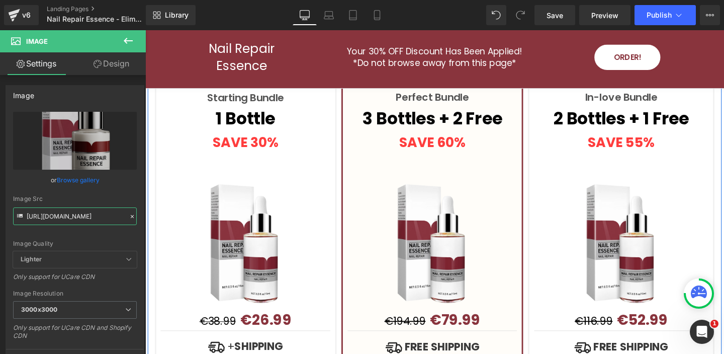
scroll to position [3051, 0]
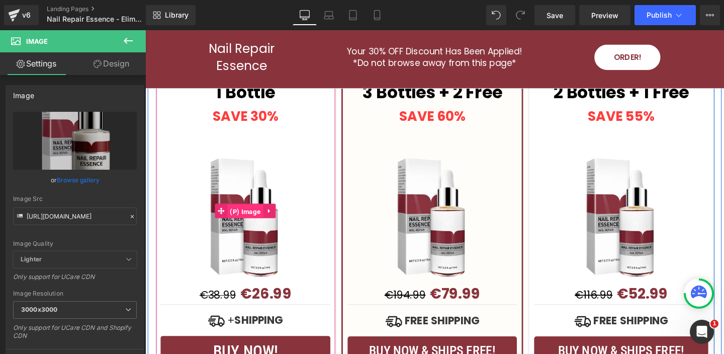
click at [260, 213] on span "(P) Image" at bounding box center [251, 220] width 38 height 15
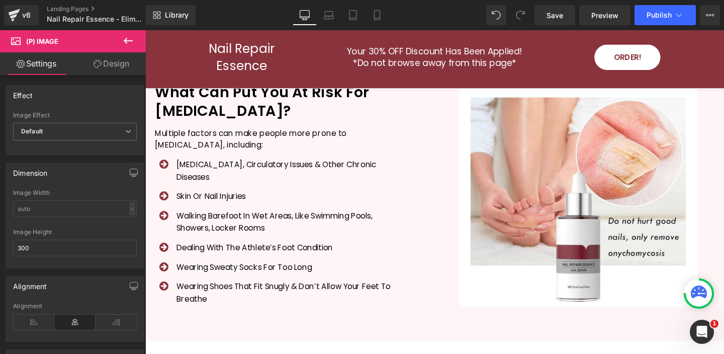
scroll to position [830, 0]
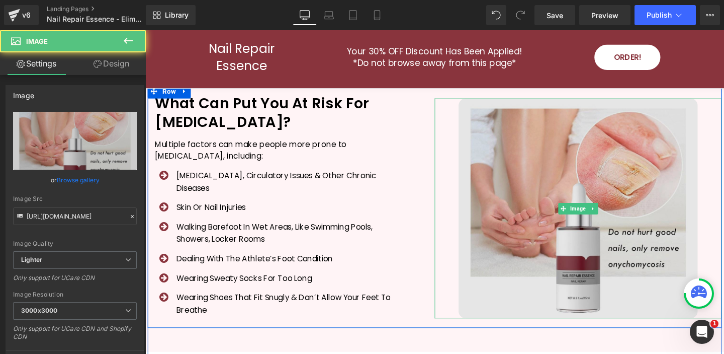
click at [524, 166] on img at bounding box center [601, 217] width 252 height 231
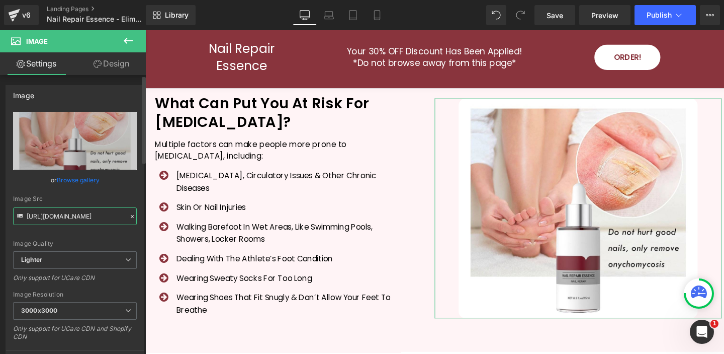
click at [72, 217] on input "https://ucarecdn.com/7f15a798-758a-402f-8bf3-87ae18389eb4/-/format/auto/-/previ…" at bounding box center [75, 216] width 124 height 18
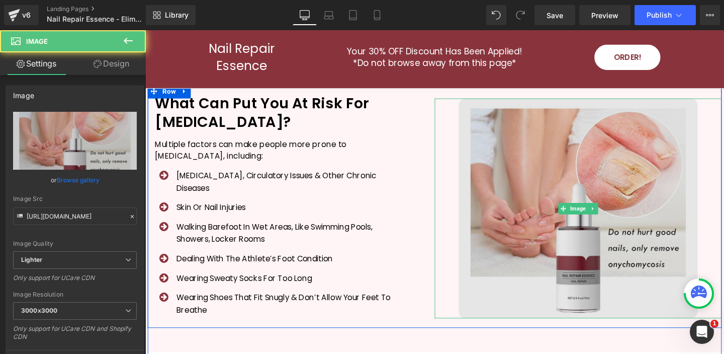
click at [544, 149] on img at bounding box center [601, 217] width 252 height 231
click at [571, 193] on img at bounding box center [601, 217] width 252 height 231
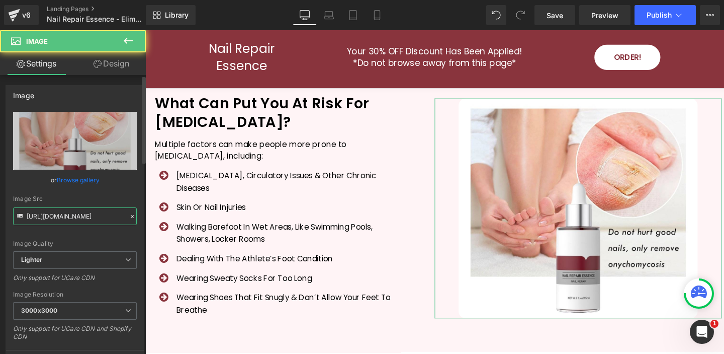
click at [75, 216] on input "https://ucarecdn.com/7f15a798-758a-402f-8bf3-87ae18389eb4/-/format/auto/-/previ…" at bounding box center [75, 216] width 124 height 18
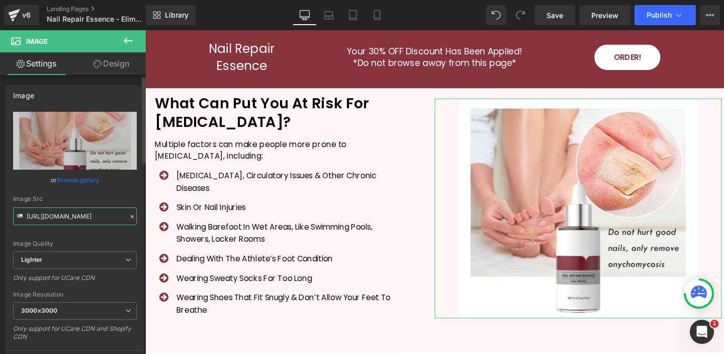
click at [75, 216] on input "https://ucarecdn.com/7f15a798-758a-402f-8bf3-87ae18389eb4/-/format/auto/-/previ…" at bounding box center [75, 216] width 124 height 18
click at [85, 213] on input "https://ucarecdn.com/7f15a798-758a-402f-8bf3-87ae18389eb4/-/format/auto/-/previ…" at bounding box center [75, 216] width 124 height 18
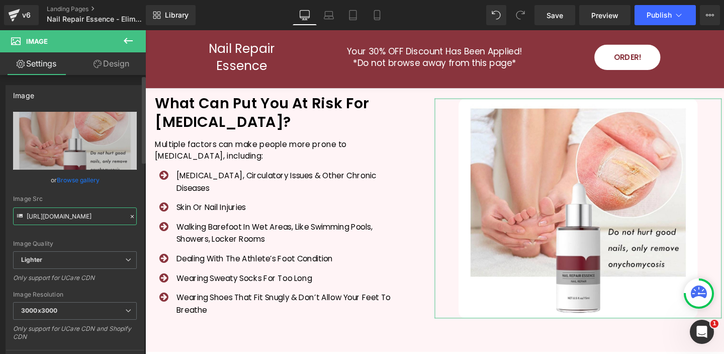
paste input "salibazar.com/cdn/shop/files/in-action-1753204485973.jpg?v=1753204518&width=600"
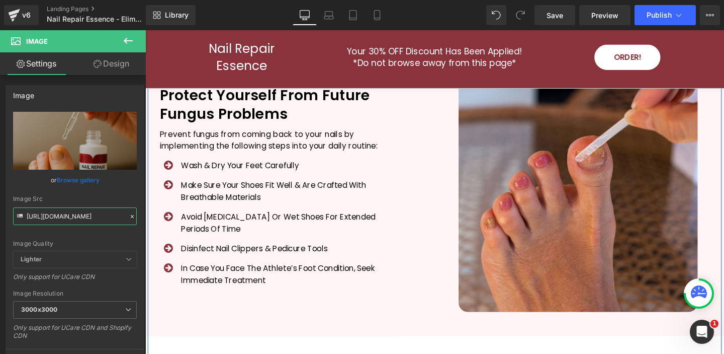
scroll to position [2319, 0]
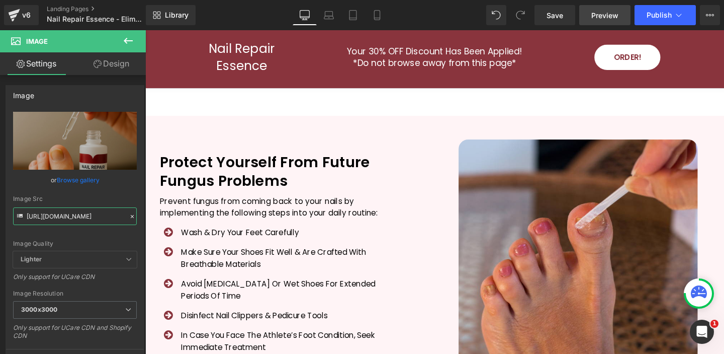
type input "https://salibazar.com/cdn/shop/files/in-action-1753204485973.jpg?v=1753204518&w…"
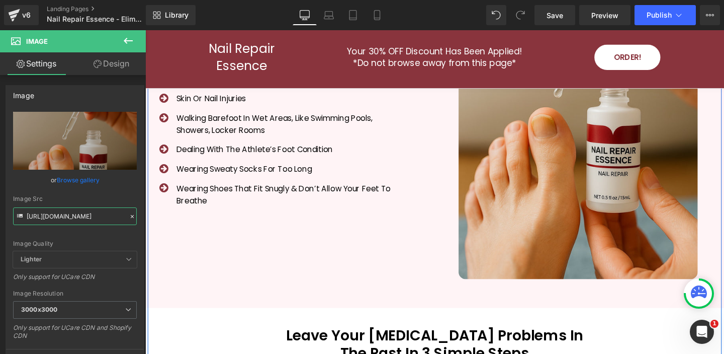
scroll to position [1009, 0]
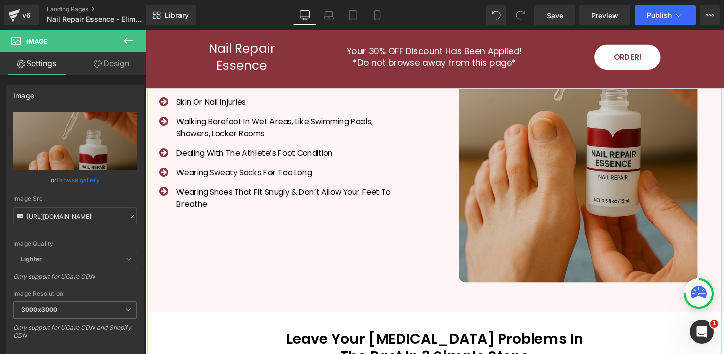
click at [585, 172] on img at bounding box center [601, 106] width 252 height 377
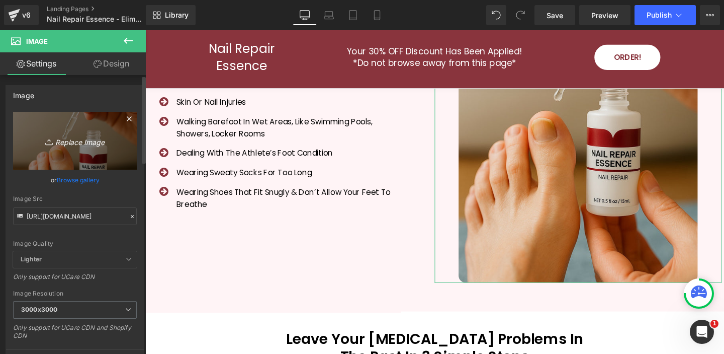
click at [97, 151] on link "Replace Image" at bounding box center [75, 141] width 124 height 58
type input "C:\fakepath\2025-09-11_18-08-39.jpg"
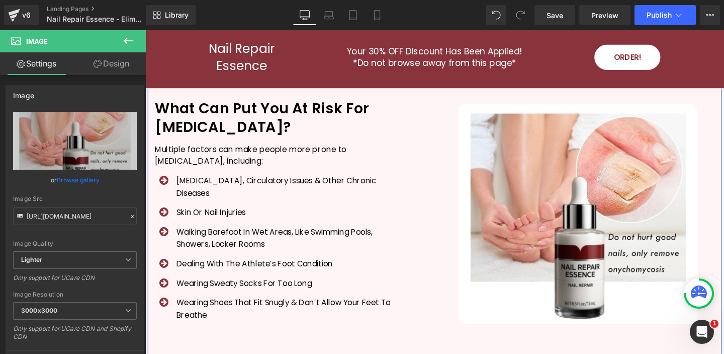
scroll to position [826, 0]
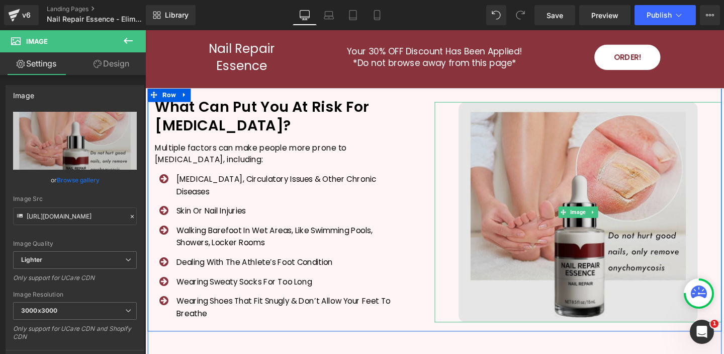
click at [649, 226] on img at bounding box center [601, 221] width 252 height 231
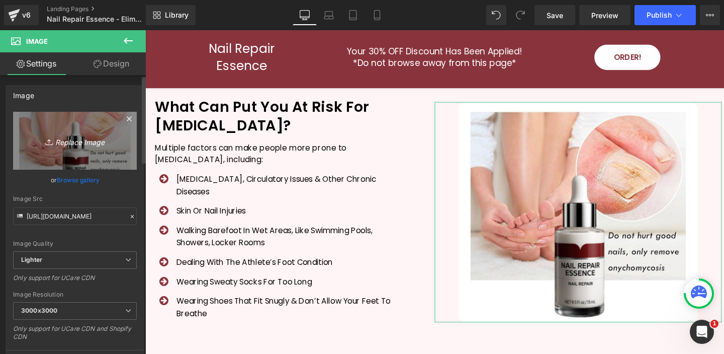
click at [85, 138] on icon "Replace Image" at bounding box center [75, 140] width 80 height 13
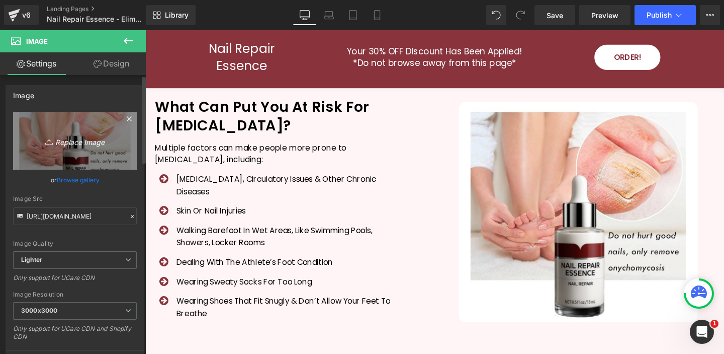
type input "C:\fakepath\2025-09-11_18-08-39f.jpg"
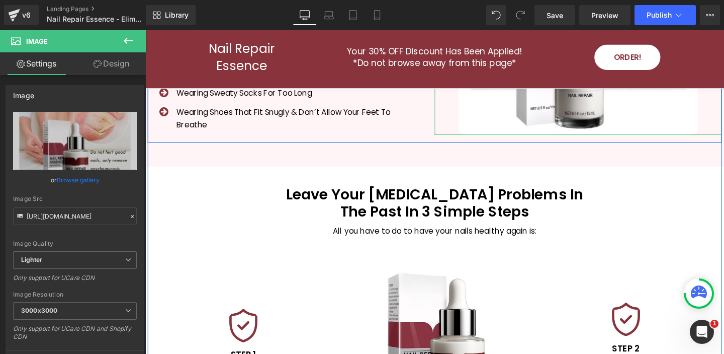
scroll to position [1250, 0]
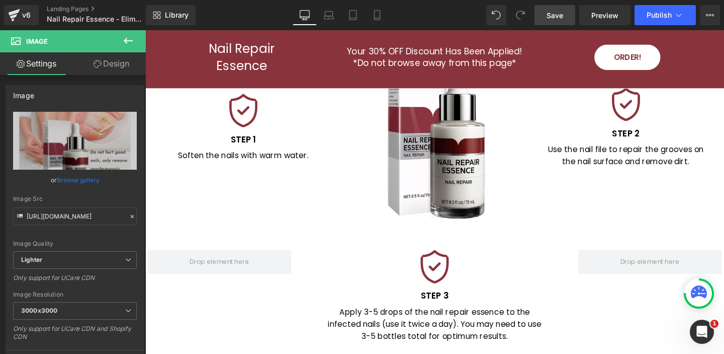
click at [554, 17] on span "Save" at bounding box center [555, 15] width 17 height 11
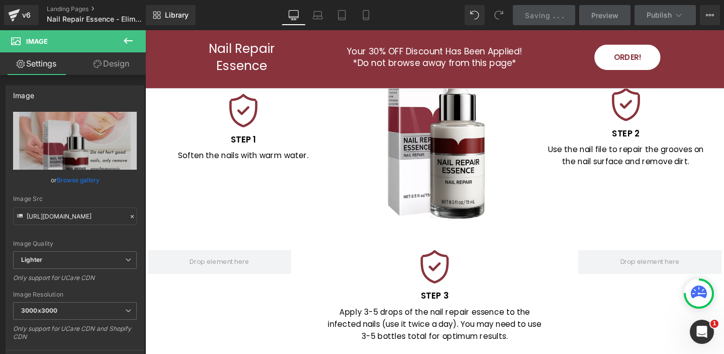
scroll to position [1252, 0]
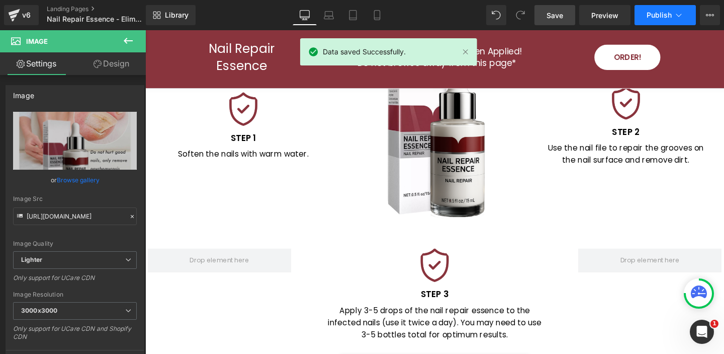
click at [668, 18] on span "Publish" at bounding box center [659, 15] width 25 height 8
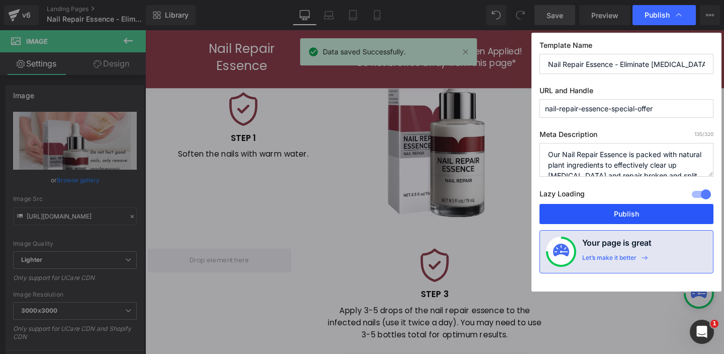
drag, startPoint x: 623, startPoint y: 214, endPoint x: 361, endPoint y: 84, distance: 292.5
click at [623, 214] on button "Publish" at bounding box center [627, 214] width 174 height 20
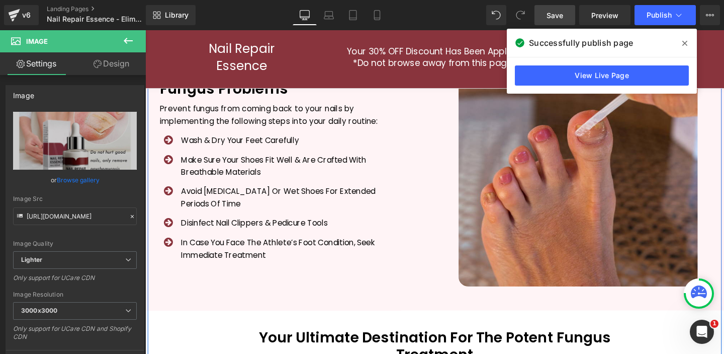
scroll to position [2231, 0]
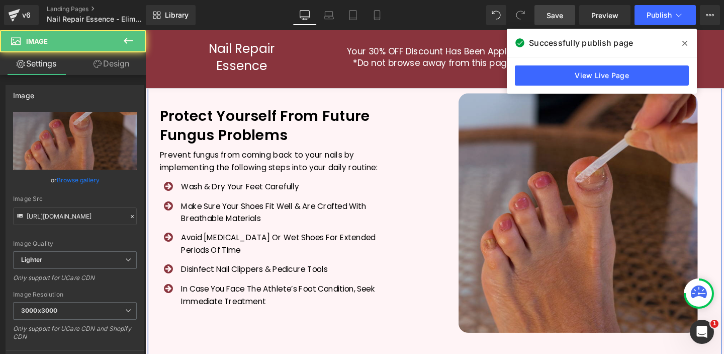
click at [564, 175] on img at bounding box center [601, 223] width 252 height 252
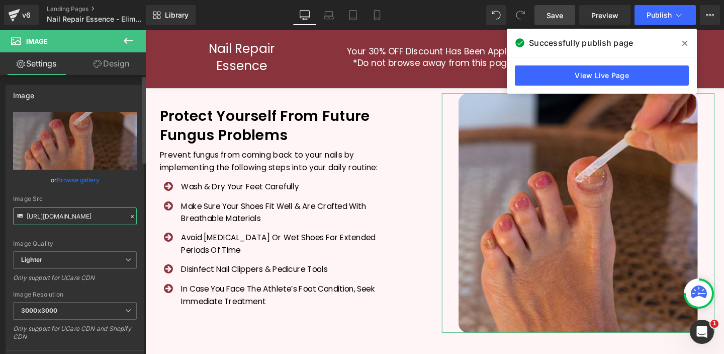
click at [80, 215] on input "https://ucarecdn.com/07d3c86f-6c27-433e-af40-efb940c984cc/-/format/auto/-/previ…" at bounding box center [75, 216] width 124 height 18
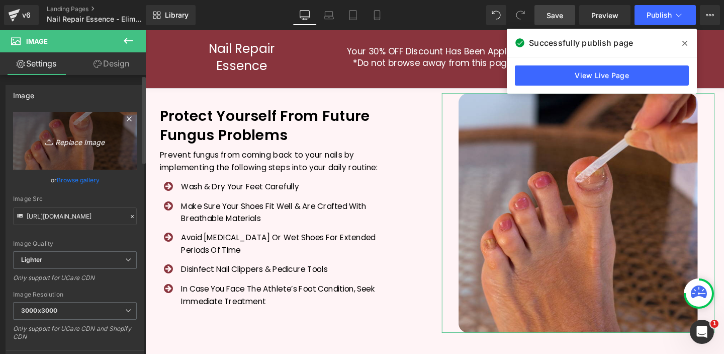
click at [72, 140] on icon "Replace Image" at bounding box center [75, 140] width 80 height 13
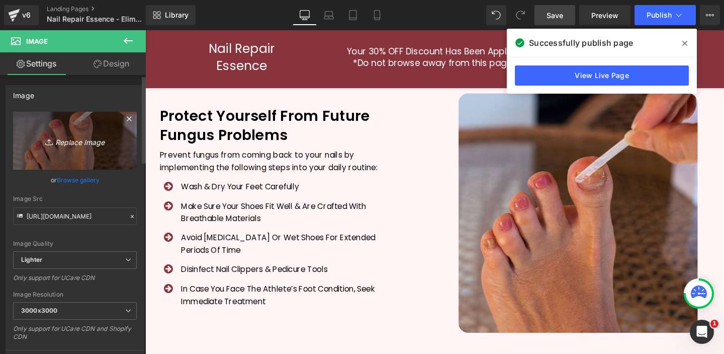
type input "C:\fakepath\product-image-1757607153535f.jpg"
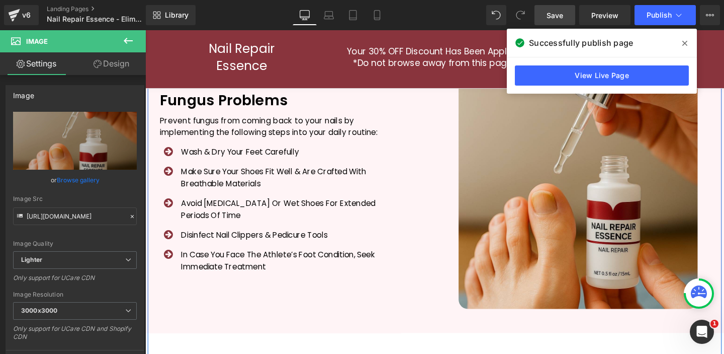
scroll to position [2280, 0]
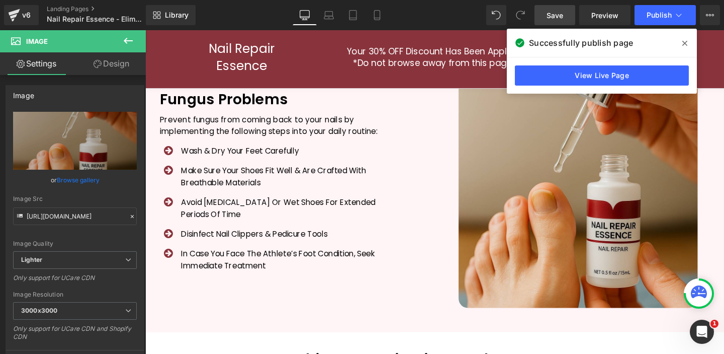
click at [561, 15] on span "Save" at bounding box center [555, 15] width 17 height 11
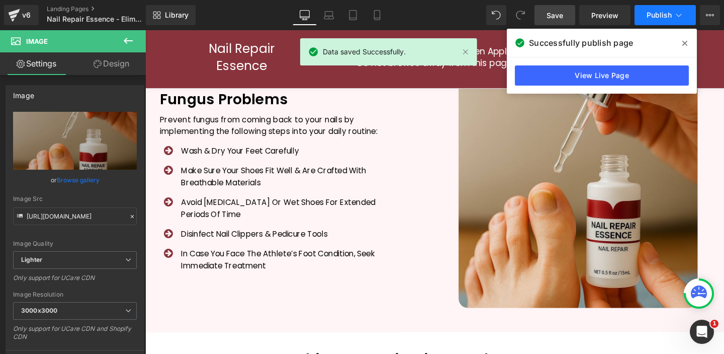
click at [672, 15] on button "Publish" at bounding box center [665, 15] width 61 height 20
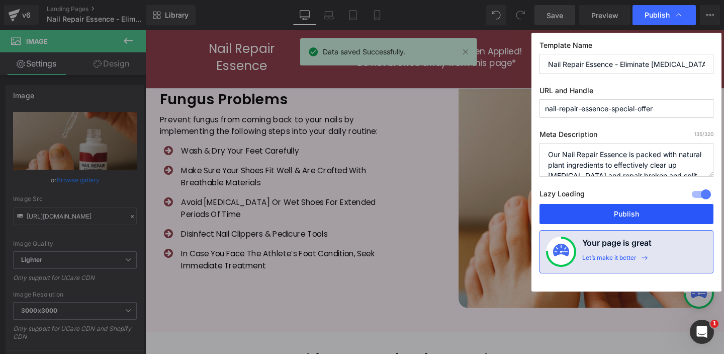
click at [635, 213] on button "Publish" at bounding box center [627, 214] width 174 height 20
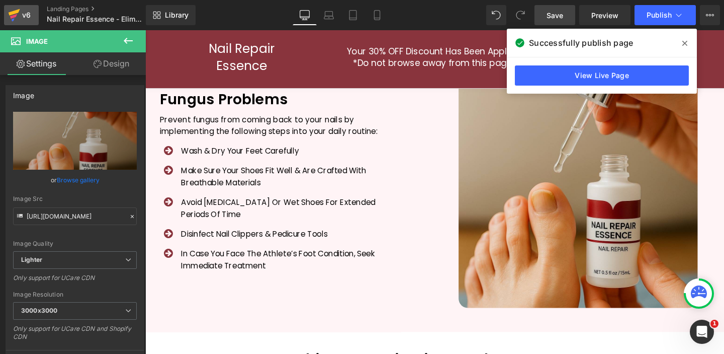
click at [21, 18] on div "v6" at bounding box center [26, 15] width 13 height 13
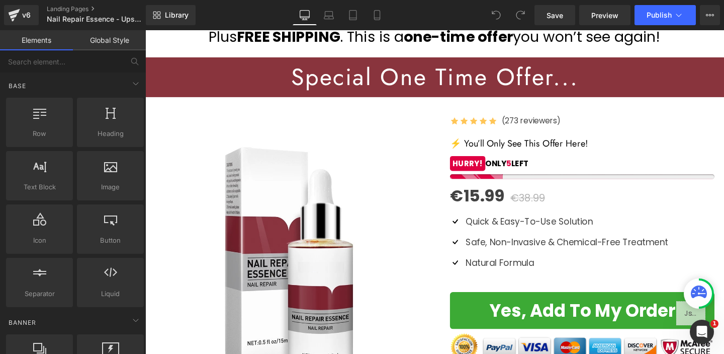
click at [285, 255] on div "59 % (P) Image" at bounding box center [298, 259] width 287 height 287
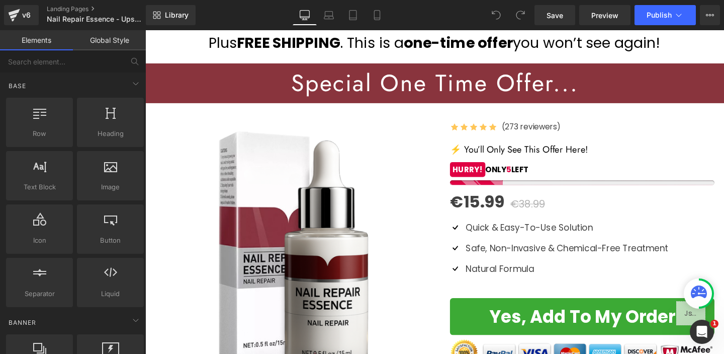
scroll to position [110, 0]
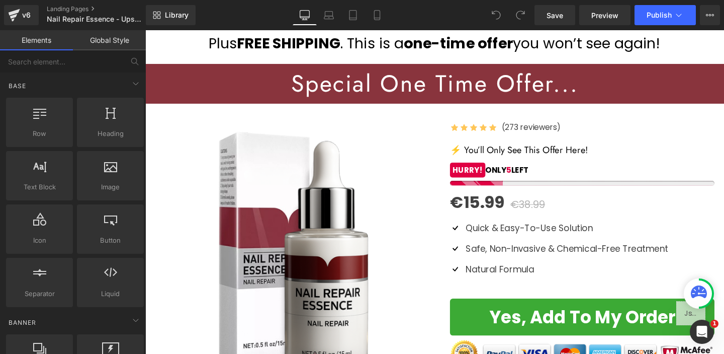
drag, startPoint x: 558, startPoint y: 16, endPoint x: 565, endPoint y: 27, distance: 12.7
click at [558, 16] on span "Save" at bounding box center [555, 15] width 17 height 11
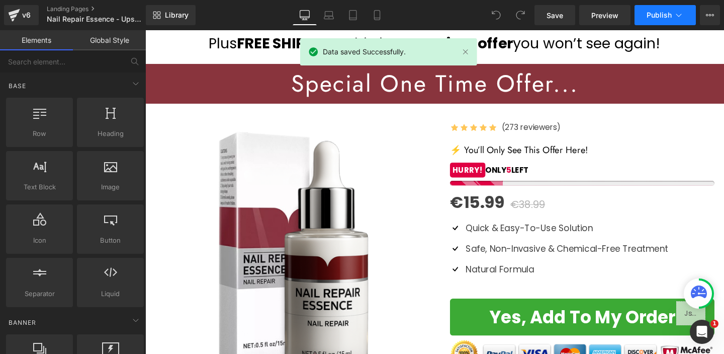
click at [674, 12] on icon at bounding box center [679, 15] width 10 height 10
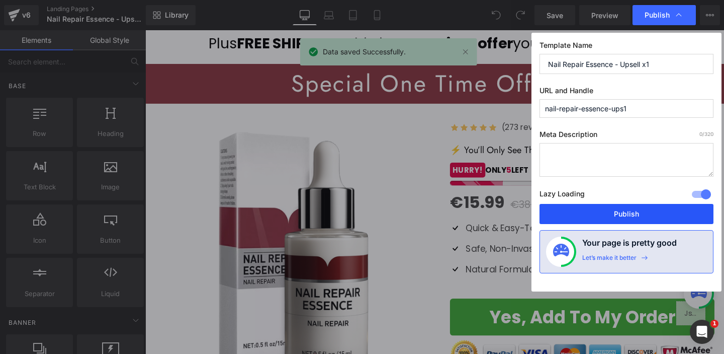
click at [616, 214] on button "Publish" at bounding box center [627, 214] width 174 height 20
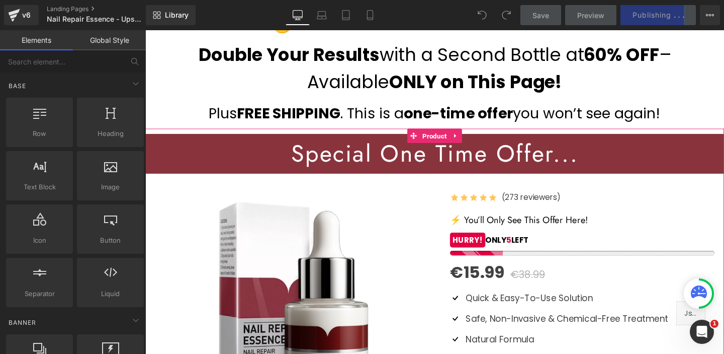
scroll to position [35, 0]
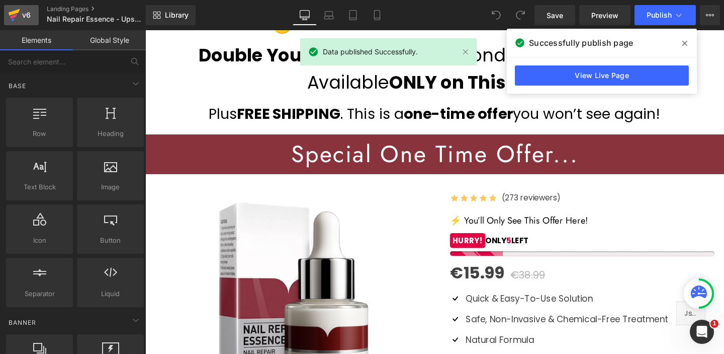
click at [20, 15] on icon at bounding box center [14, 15] width 12 height 25
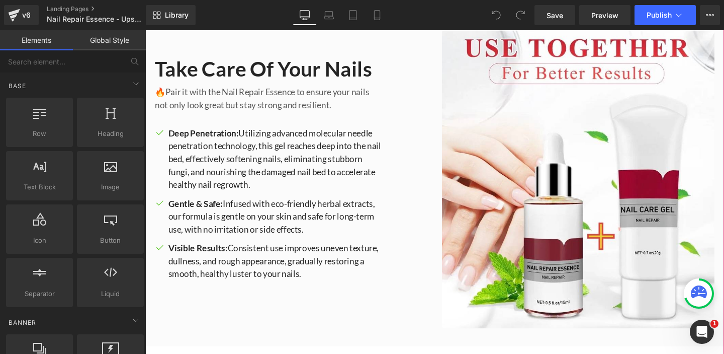
scroll to position [553, 0]
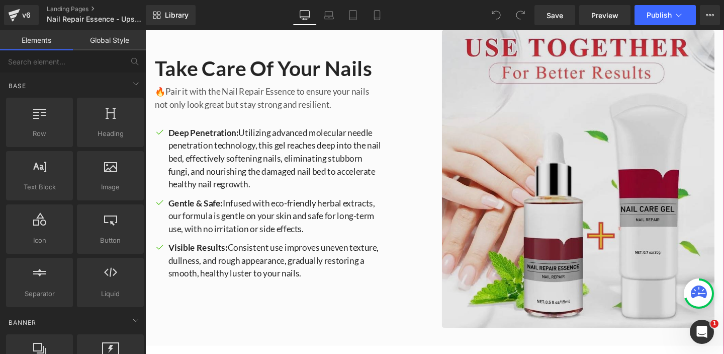
click at [576, 193] on img at bounding box center [600, 186] width 287 height 313
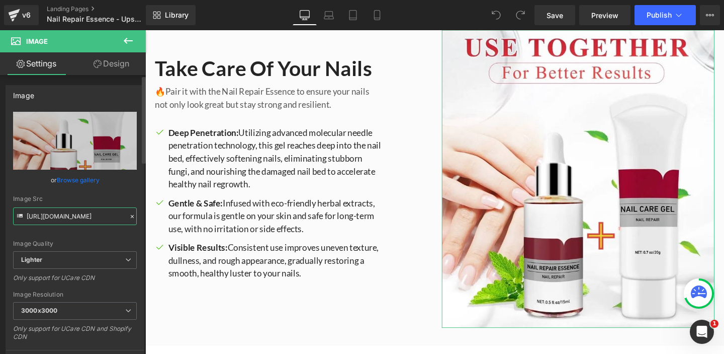
click at [109, 215] on input "[URL][DOMAIN_NAME]" at bounding box center [75, 216] width 124 height 18
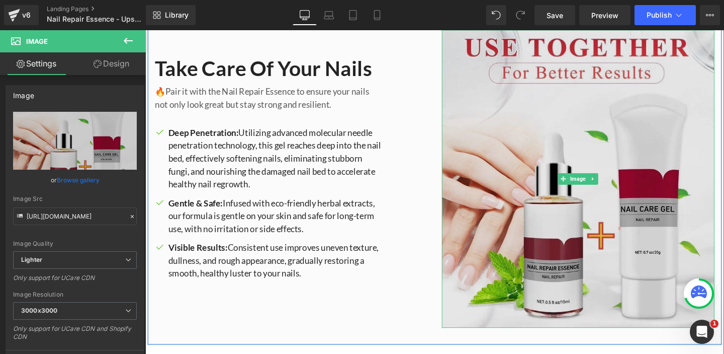
click at [529, 191] on img at bounding box center [600, 186] width 287 height 313
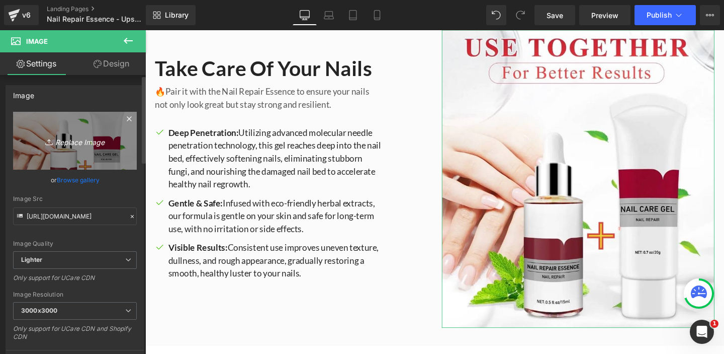
click at [78, 145] on icon "Replace Image" at bounding box center [75, 140] width 80 height 13
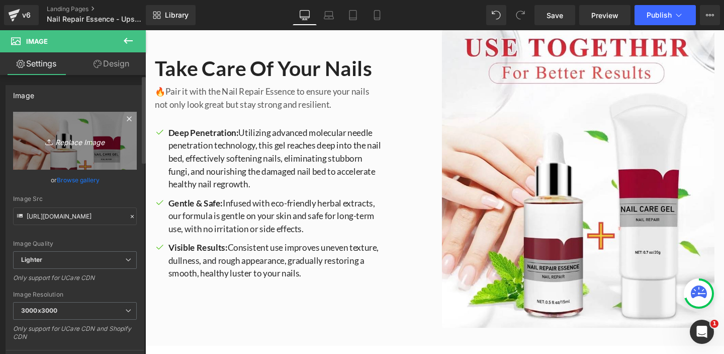
type input "C:\fakepath\2025-09-11_18-17-33f.jpg"
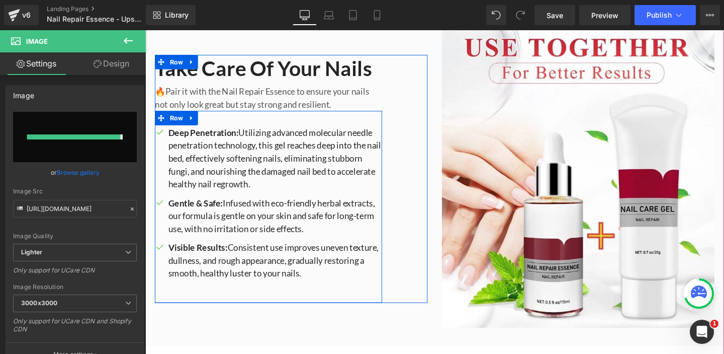
type input "https://ucarecdn.com/3064ddcd-10f0-4498-b872-d6f6bb880f24/-/format/auto/-/previ…"
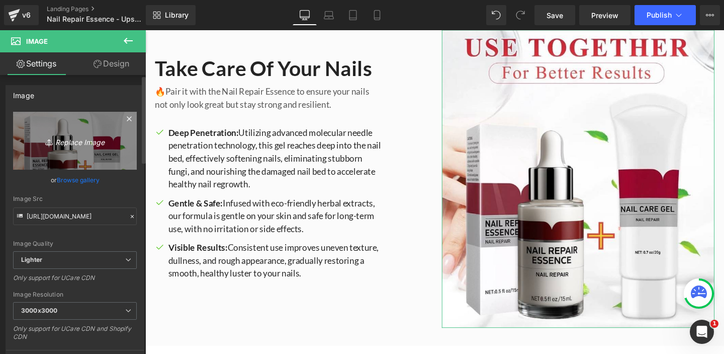
click at [87, 140] on icon "Replace Image" at bounding box center [75, 140] width 80 height 13
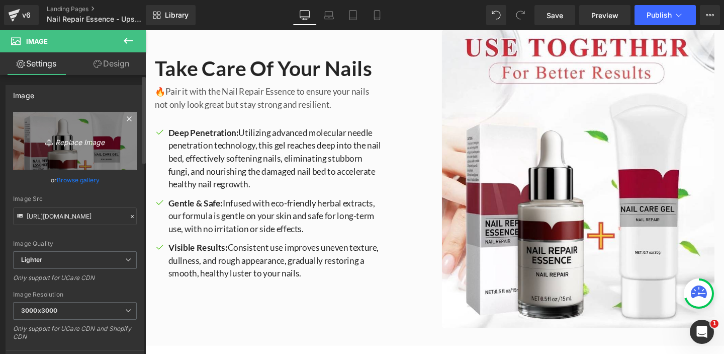
type input "C:\fakepath\2025-09-11_18-17-33ff.jpg"
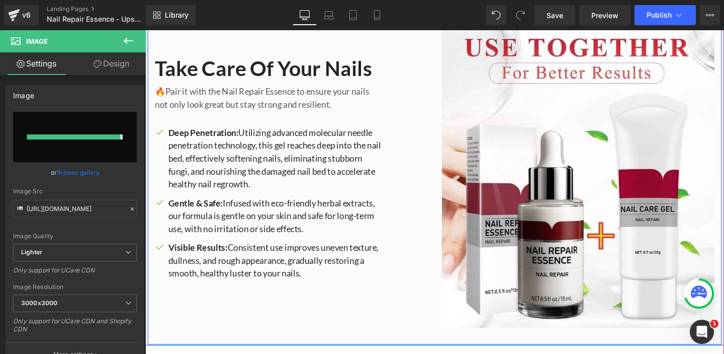
type input "https://ucarecdn.com/cd5dc328-bf61-4131-bb95-4f93017fe232/-/format/auto/-/previ…"
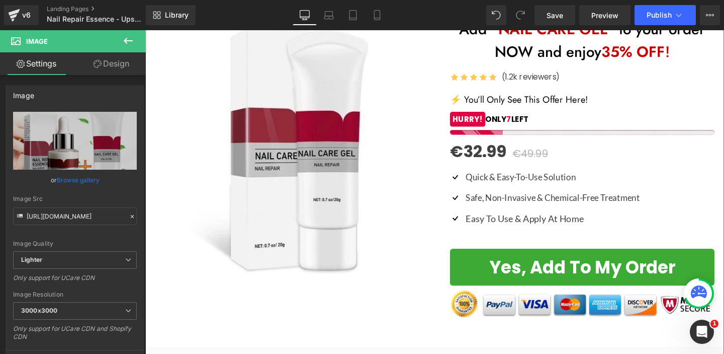
scroll to position [199, 0]
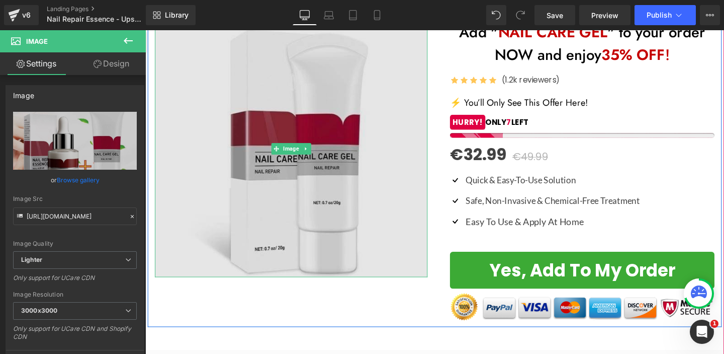
click at [364, 169] on img at bounding box center [298, 155] width 287 height 270
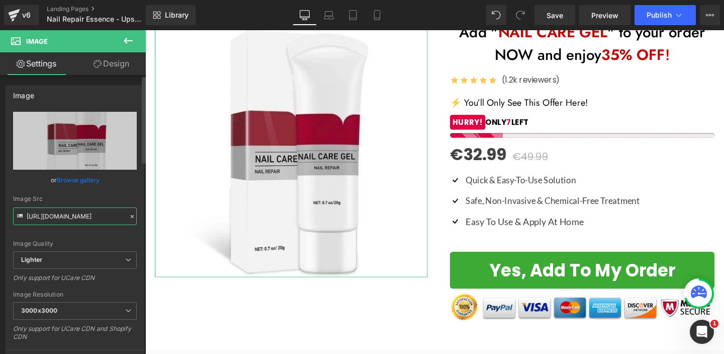
click at [88, 215] on input "[URL][DOMAIN_NAME]" at bounding box center [75, 216] width 124 height 18
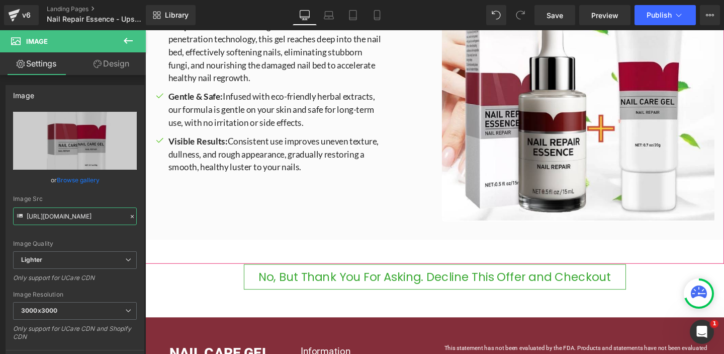
scroll to position [663, 0]
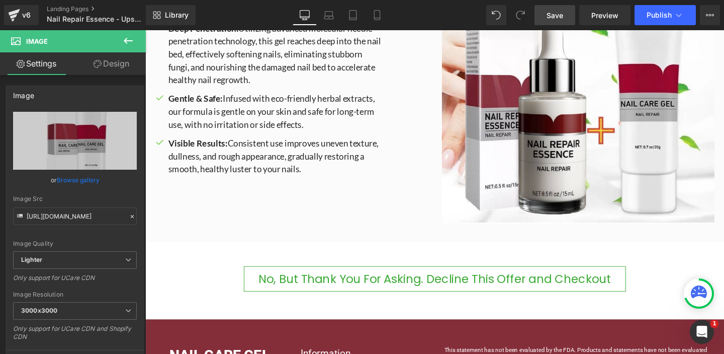
click at [562, 14] on span "Save" at bounding box center [555, 15] width 17 height 11
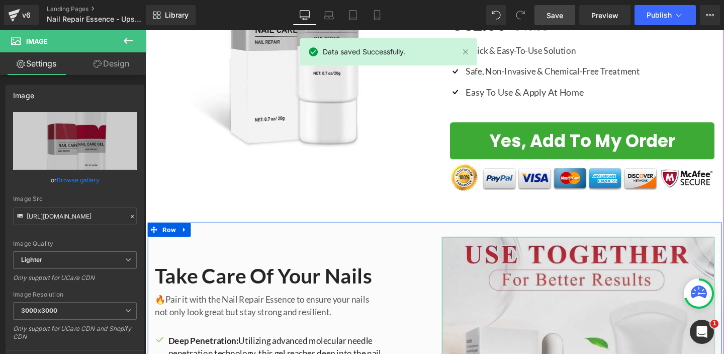
scroll to position [0, 0]
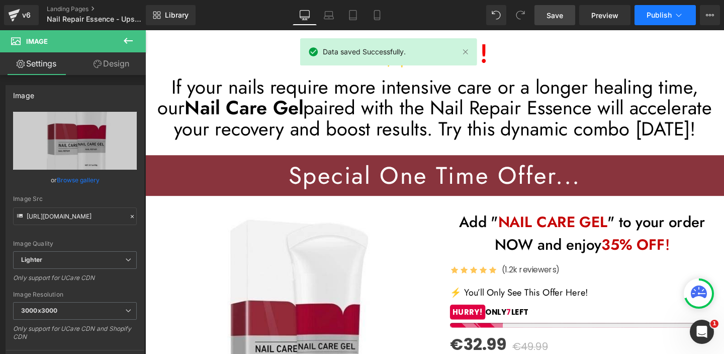
click at [672, 16] on button "Publish" at bounding box center [665, 15] width 61 height 20
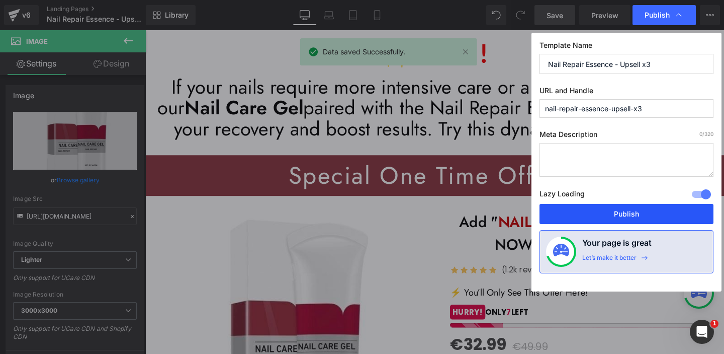
click at [624, 216] on button "Publish" at bounding box center [627, 214] width 174 height 20
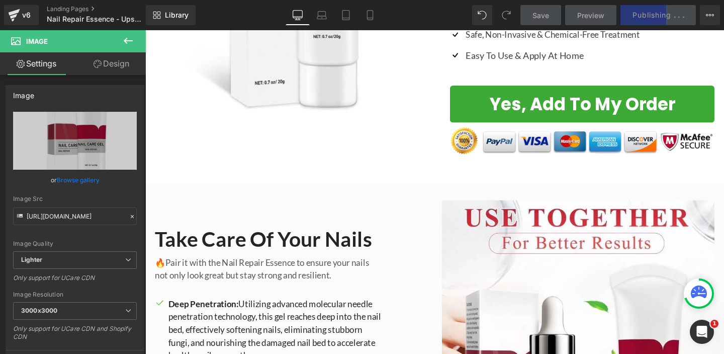
scroll to position [539, 0]
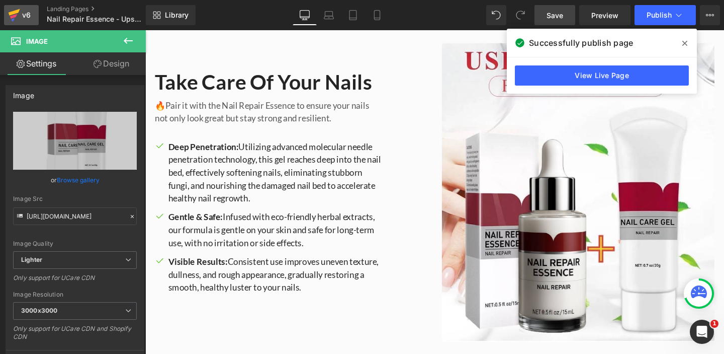
click at [21, 12] on div "v6" at bounding box center [26, 15] width 13 height 13
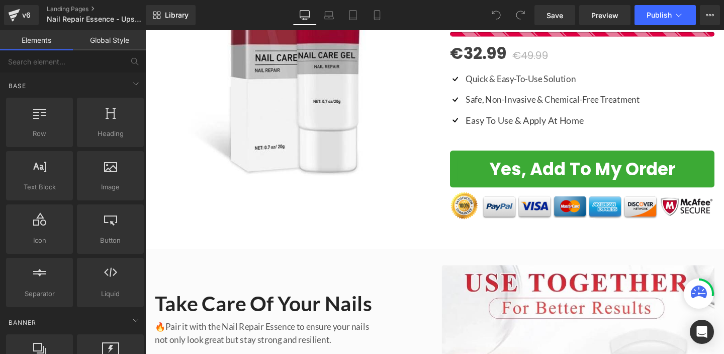
scroll to position [548, 0]
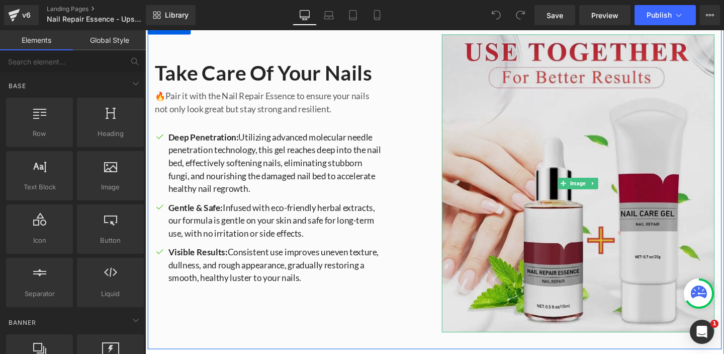
click at [551, 240] on img at bounding box center [600, 191] width 287 height 313
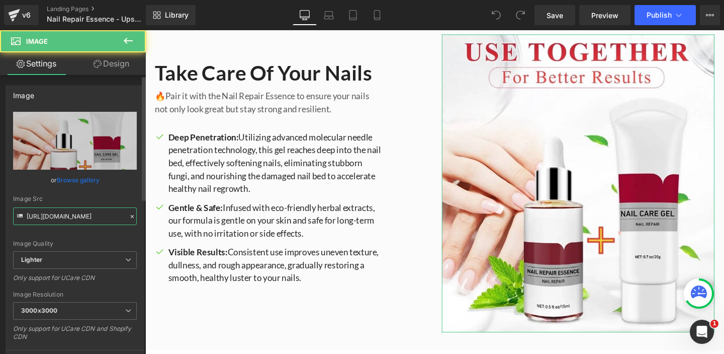
click at [84, 218] on input "[URL][DOMAIN_NAME]" at bounding box center [75, 216] width 124 height 18
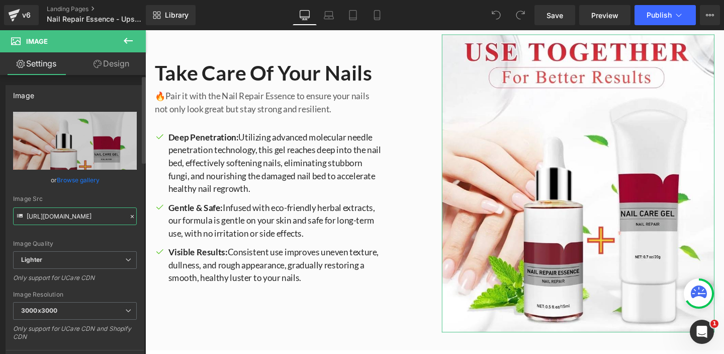
click at [85, 218] on input "[URL][DOMAIN_NAME]" at bounding box center [75, 216] width 124 height 18
paste input "97a8ed07-9f07-4376-a78c-58cc700ed81a/-/format/auto/-/preview/3000x3000/-/qualit…"
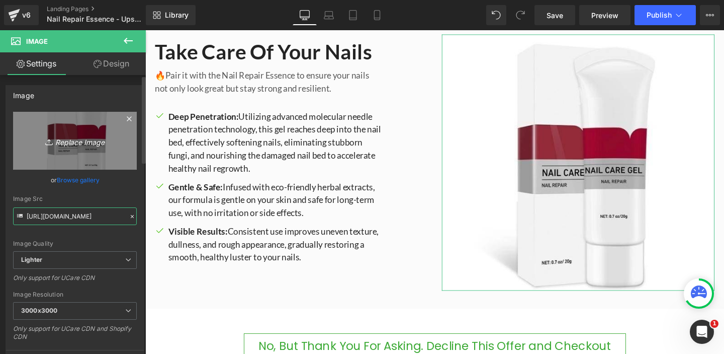
type input "[URL][DOMAIN_NAME]"
click at [92, 144] on icon "Replace Image" at bounding box center [75, 140] width 80 height 13
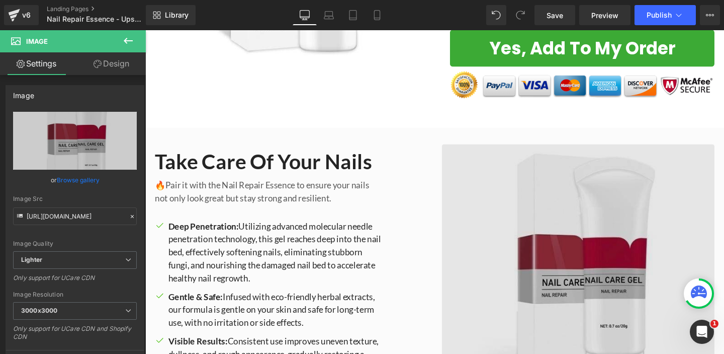
scroll to position [434, 0]
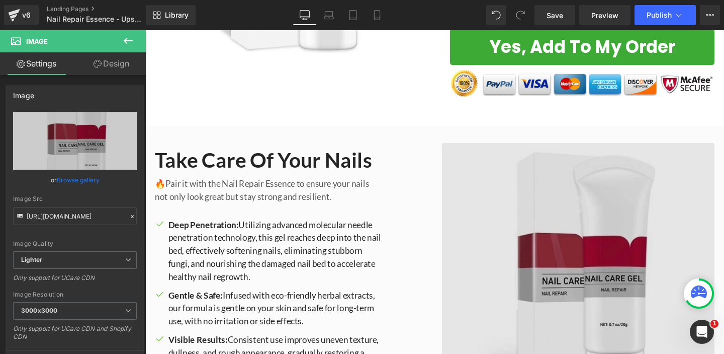
click at [582, 198] on img at bounding box center [600, 283] width 287 height 270
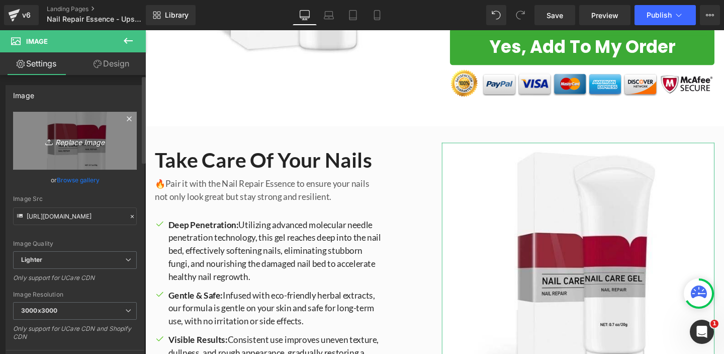
click at [87, 149] on link "Replace Image" at bounding box center [75, 141] width 124 height 58
click at [96, 153] on link "Replace Image" at bounding box center [75, 141] width 124 height 58
type input "C:\fakepath\2025-09-11_18-17-33f.jpg"
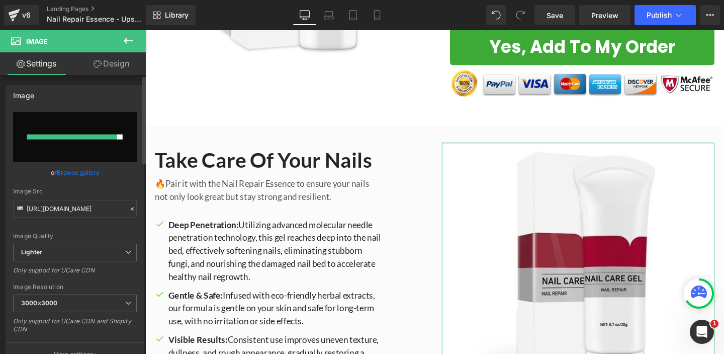
type input "[URL][DOMAIN_NAME]"
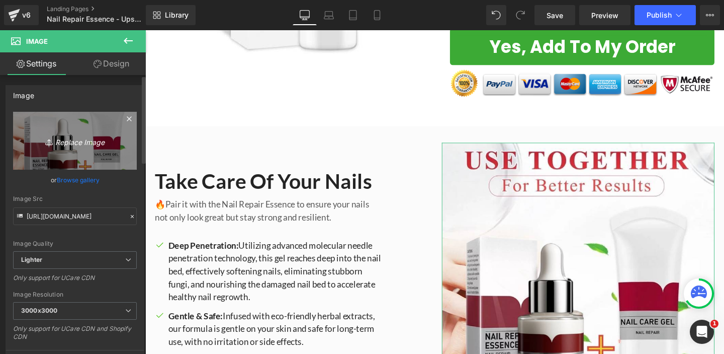
click at [87, 133] on link "Replace Image" at bounding box center [75, 141] width 124 height 58
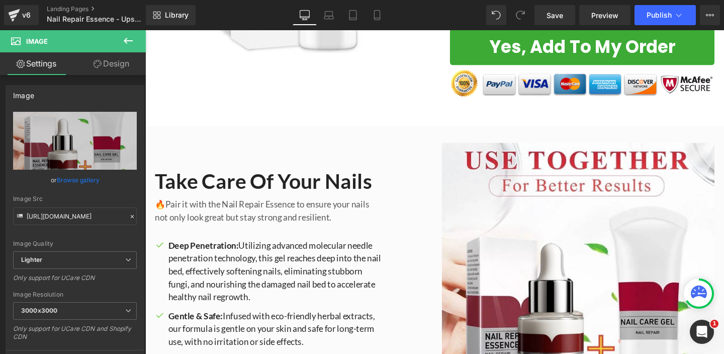
type input "C:\fakepath\2025-09-11_18-17-33ff.jpg"
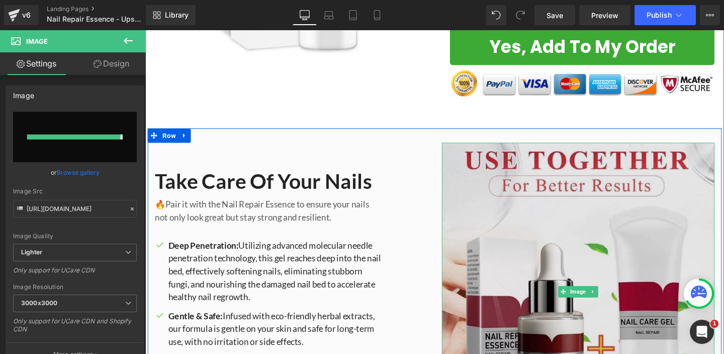
type input "[URL][DOMAIN_NAME]"
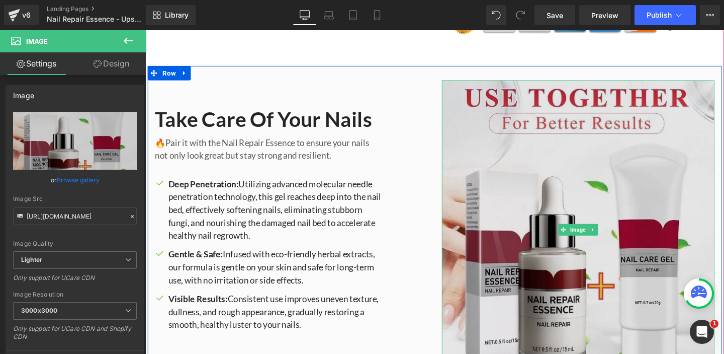
scroll to position [505, 0]
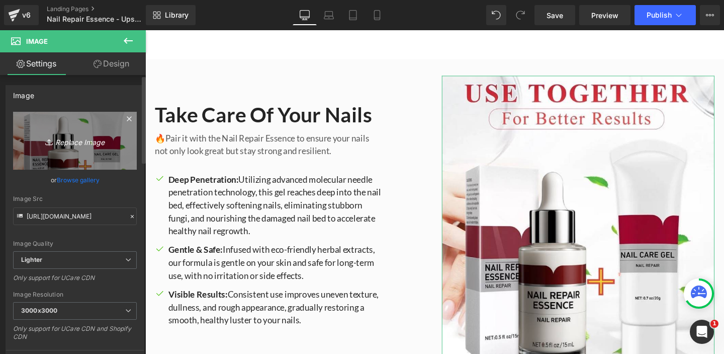
click at [87, 143] on icon "Replace Image" at bounding box center [75, 140] width 80 height 13
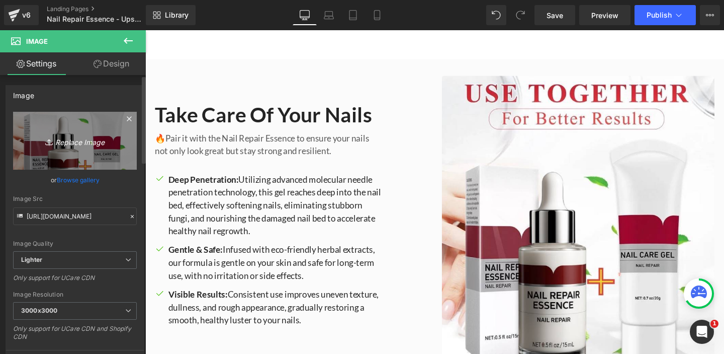
type input "C:\fakepath\2025-09-11_18-17-33fff.jpg"
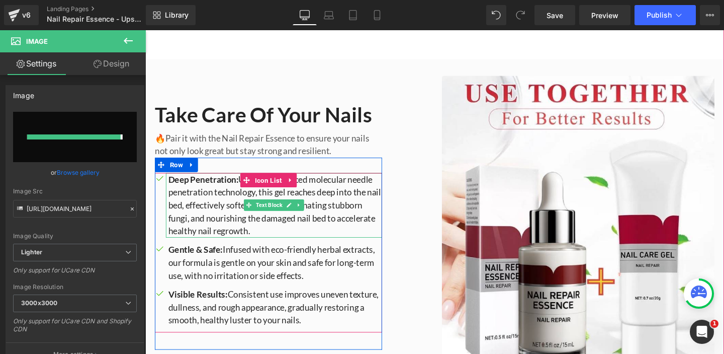
type input "https://ucarecdn.com/859a61cc-50c7-48e2-a347-c920f8dea735/-/format/auto/-/previ…"
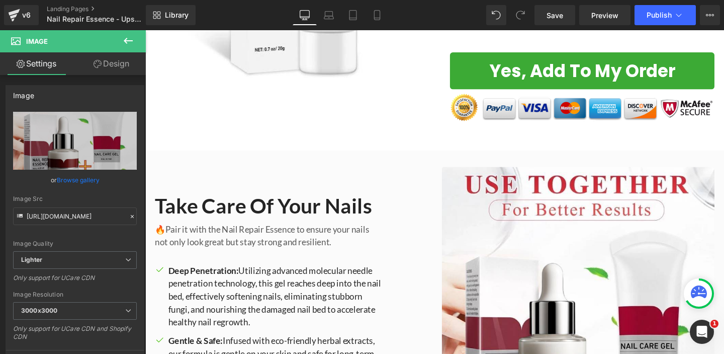
scroll to position [0, 0]
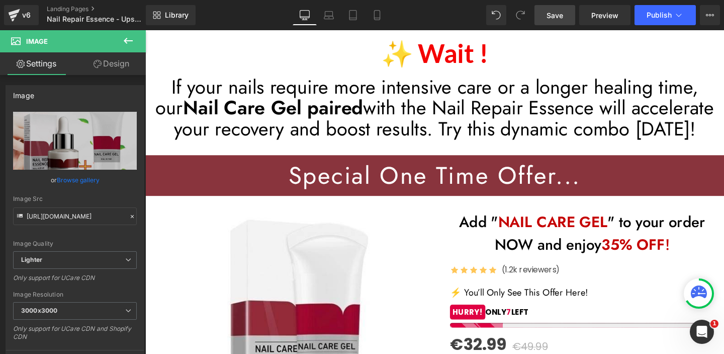
click at [547, 15] on span "Save" at bounding box center [555, 15] width 17 height 11
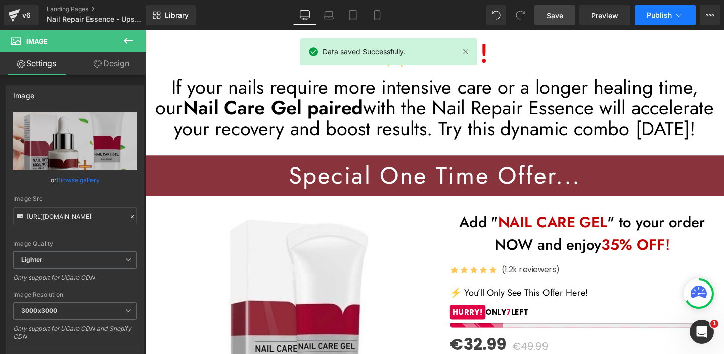
click at [684, 19] on button "Publish" at bounding box center [665, 15] width 61 height 20
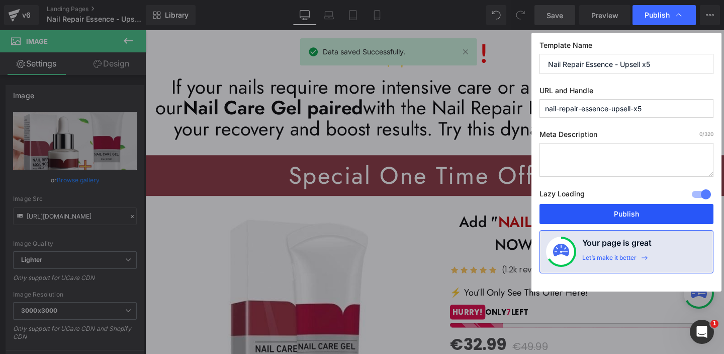
click at [613, 209] on button "Publish" at bounding box center [627, 214] width 174 height 20
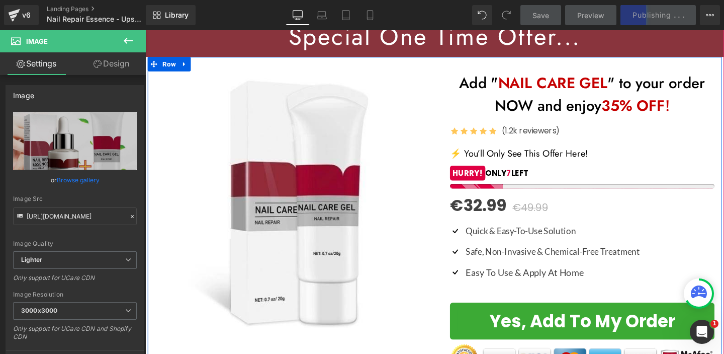
scroll to position [148, 0]
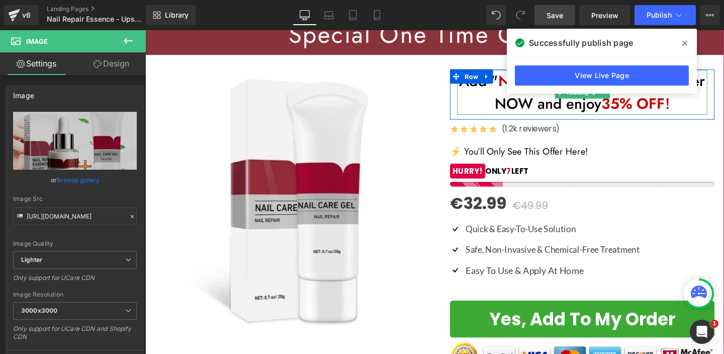
click at [637, 111] on strong "35% OFF" at bounding box center [658, 107] width 67 height 23
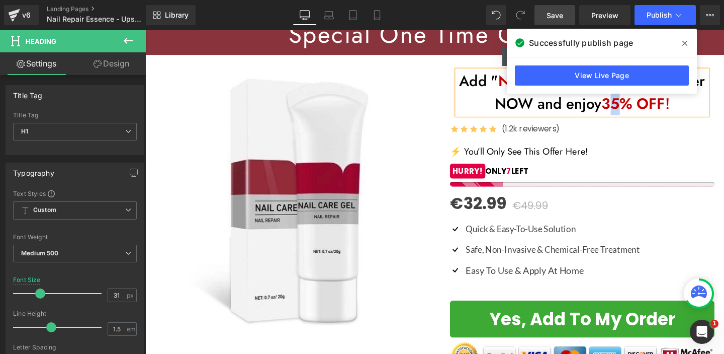
drag, startPoint x: 633, startPoint y: 110, endPoint x: 644, endPoint y: 108, distance: 10.7
click at [644, 108] on strong "35% OFF" at bounding box center [658, 107] width 67 height 23
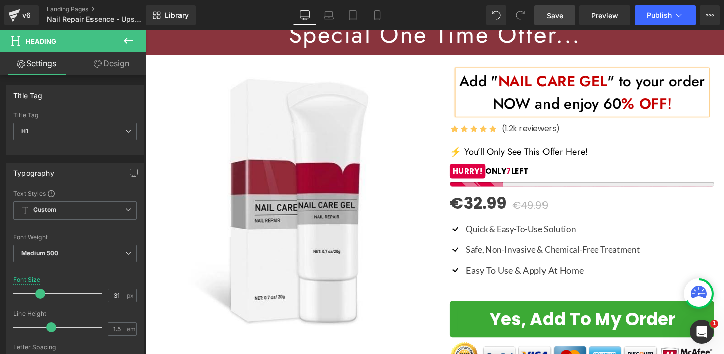
scroll to position [143, 0]
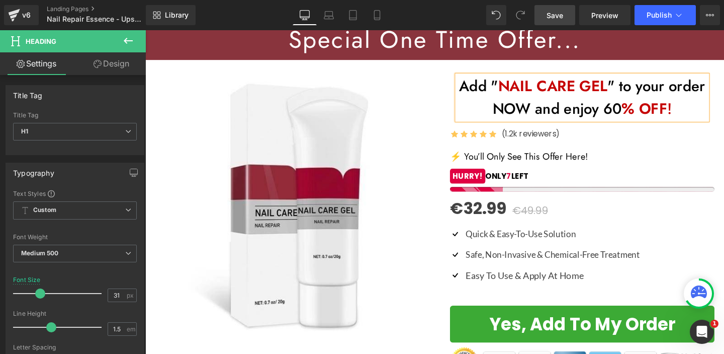
click at [551, 17] on span "Save" at bounding box center [555, 15] width 17 height 11
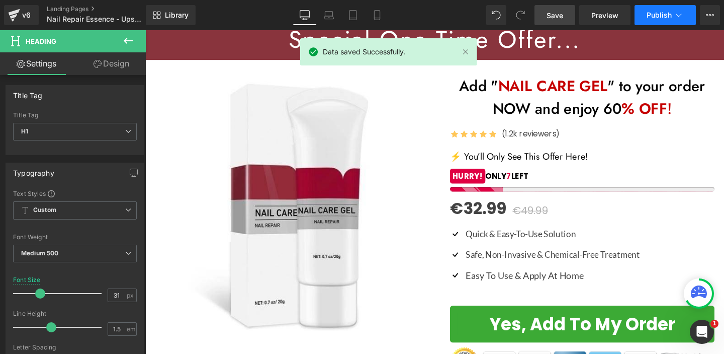
click at [665, 14] on span "Publish" at bounding box center [659, 15] width 25 height 8
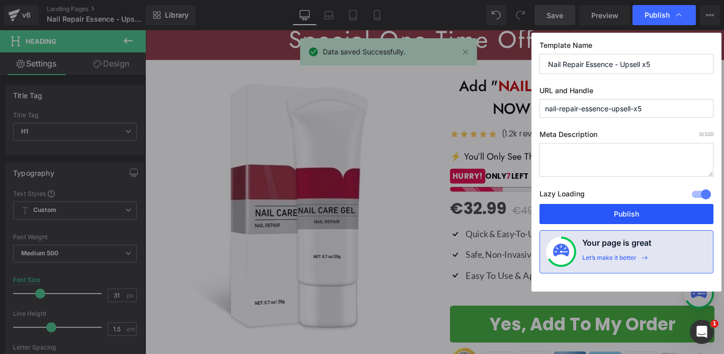
click at [645, 211] on button "Publish" at bounding box center [627, 214] width 174 height 20
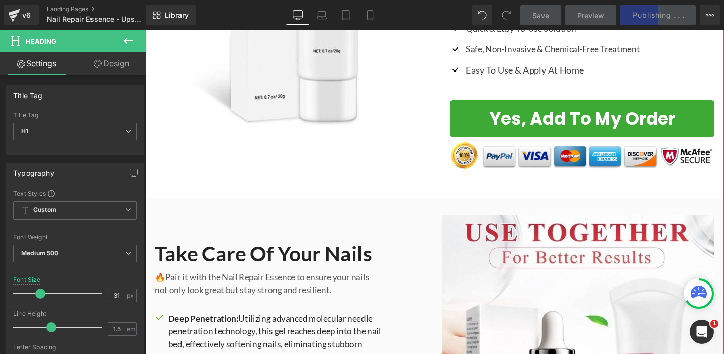
scroll to position [0, 0]
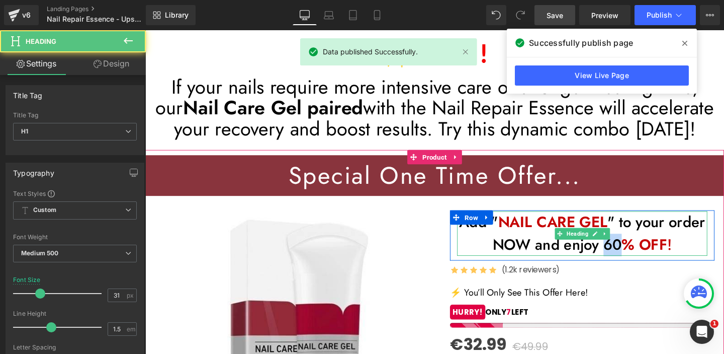
drag, startPoint x: 631, startPoint y: 258, endPoint x: 648, endPoint y: 258, distance: 17.1
click at [648, 258] on h1 "Add " NAIL CARE GEL " to your order NOW and enjoy 60 % OFF !" at bounding box center [604, 243] width 263 height 47
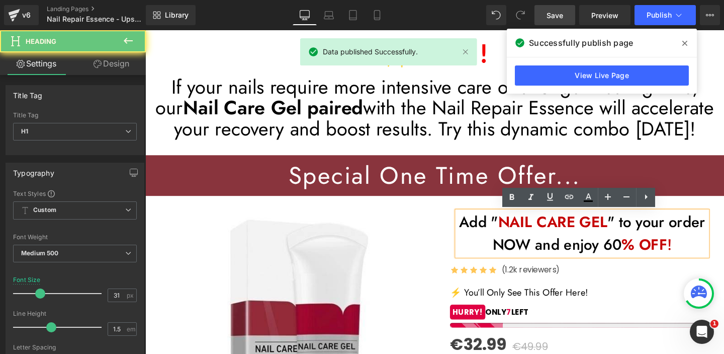
click at [658, 256] on strong "% OFF" at bounding box center [670, 255] width 48 height 23
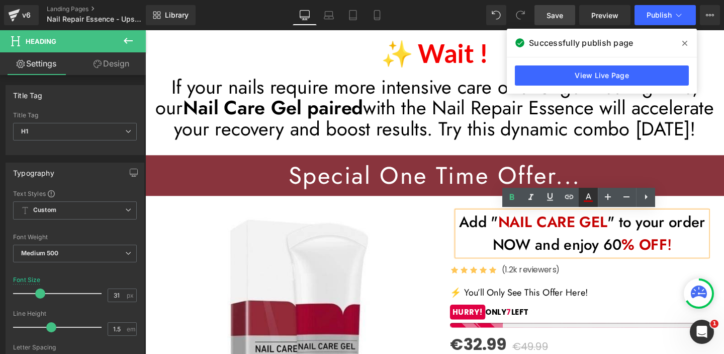
click at [588, 198] on icon at bounding box center [589, 197] width 12 height 12
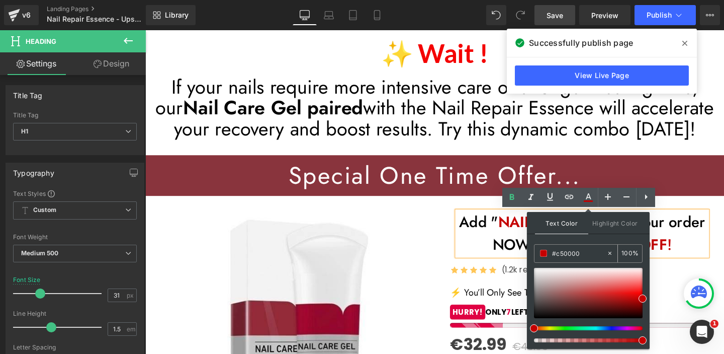
drag, startPoint x: 586, startPoint y: 253, endPoint x: 563, endPoint y: 247, distance: 23.6
click at [562, 247] on div "#c50000" at bounding box center [571, 254] width 72 height 18
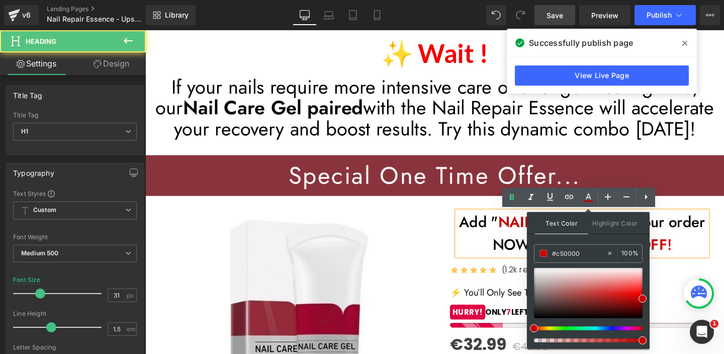
click at [713, 229] on h1 "Add " NAIL CARE GEL " to your order NOW and enjoy 60 % OFF !" at bounding box center [604, 243] width 263 height 47
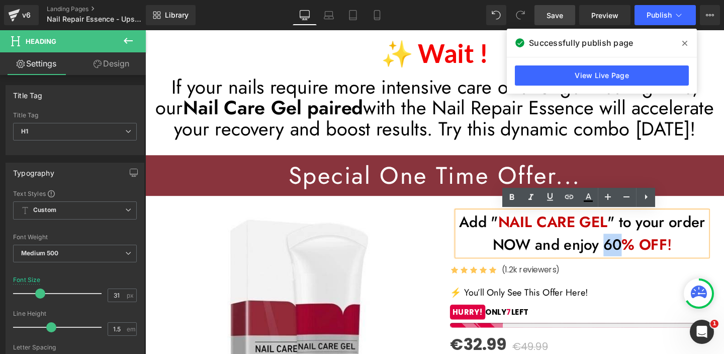
drag, startPoint x: 631, startPoint y: 257, endPoint x: 647, endPoint y: 254, distance: 16.3
click at [647, 254] on h1 "Add " NAIL CARE GEL " to your order NOW and enjoy 60 % OFF !" at bounding box center [604, 243] width 263 height 47
click at [591, 199] on icon at bounding box center [589, 197] width 12 height 12
type input "#000000"
type input "100"
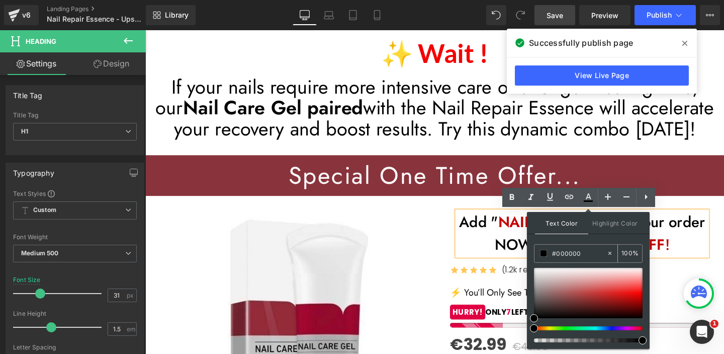
click at [569, 250] on input "#000000" at bounding box center [579, 253] width 54 height 11
paste input "#c5"
type input "##c50000"
type input "0"
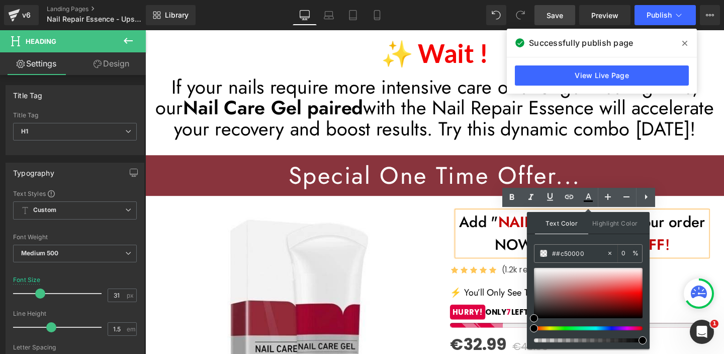
click at [561, 254] on input "##c50000" at bounding box center [579, 253] width 54 height 11
type input "#c50000"
type input "100"
click at [511, 262] on h1 "Add " NAIL CARE GEL " to your order NOW and enjoy 60 % OFF !" at bounding box center [604, 243] width 263 height 47
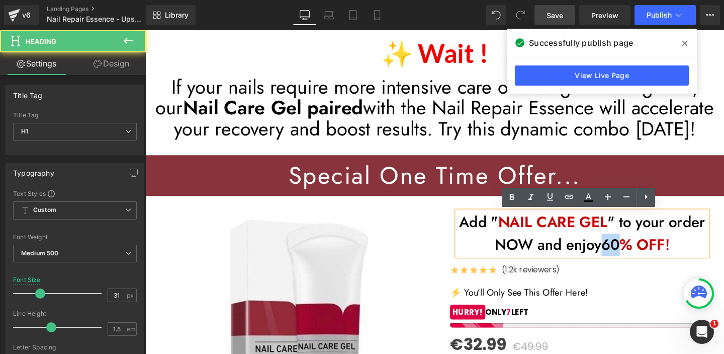
drag, startPoint x: 632, startPoint y: 258, endPoint x: 649, endPoint y: 257, distance: 16.1
click at [649, 256] on h1 "Add " NAIL CARE GEL " to your order NOW and enjoy 60 % OFF !" at bounding box center [604, 243] width 263 height 47
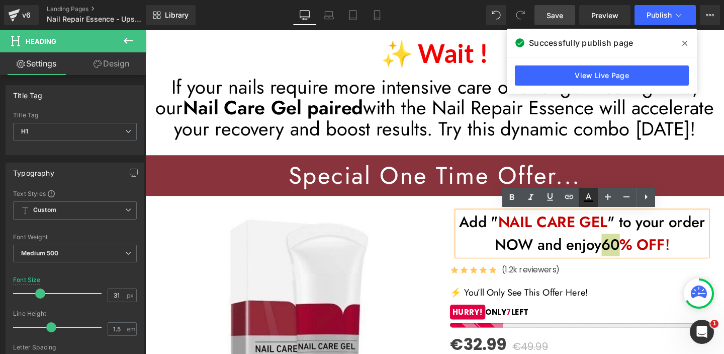
click at [587, 198] on icon at bounding box center [589, 196] width 6 height 6
type input "#000000"
type input "100"
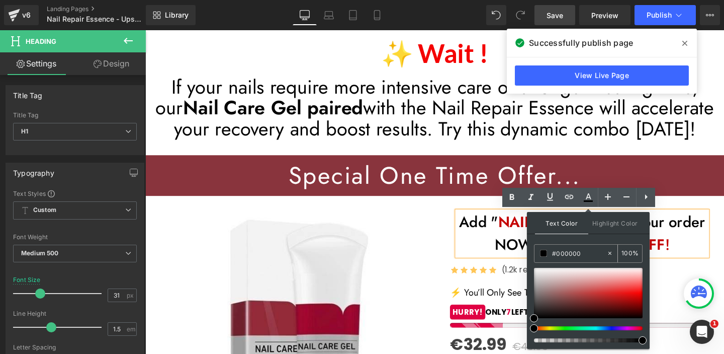
click at [568, 252] on input "#000000" at bounding box center [579, 253] width 54 height 11
paste input "#c5"
type input "##c50000"
type input "0"
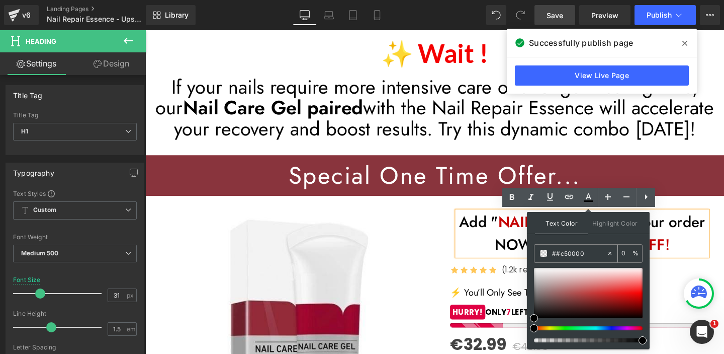
click at [560, 253] on input "##c50000" at bounding box center [579, 253] width 54 height 11
type input "#c50000"
type input "100"
click at [520, 262] on h1 "Add " NAIL CARE GEL " to your order NOW and enjoy 60 % OFF !" at bounding box center [604, 243] width 263 height 47
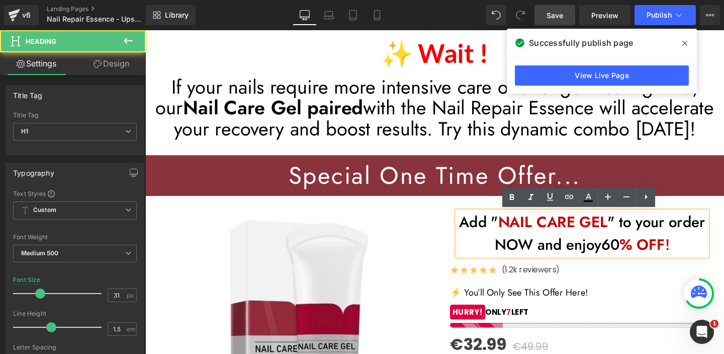
click at [638, 258] on h1 "Add " NAIL CARE GEL " to your order NOW and enjoy 60 % OFF !" at bounding box center [604, 243] width 263 height 47
drag, startPoint x: 630, startPoint y: 258, endPoint x: 648, endPoint y: 256, distance: 17.7
click at [648, 256] on h1 "Add " NAIL CARE GEL " to your order NOW and enjoy 60 % OFF !" at bounding box center [604, 243] width 263 height 47
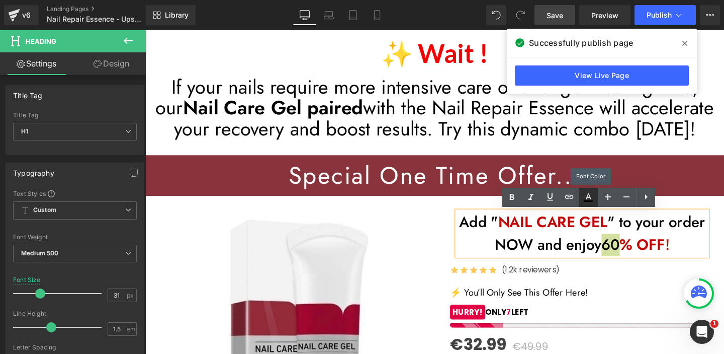
click at [586, 196] on icon at bounding box center [589, 197] width 12 height 12
type input "#000000"
type input "100"
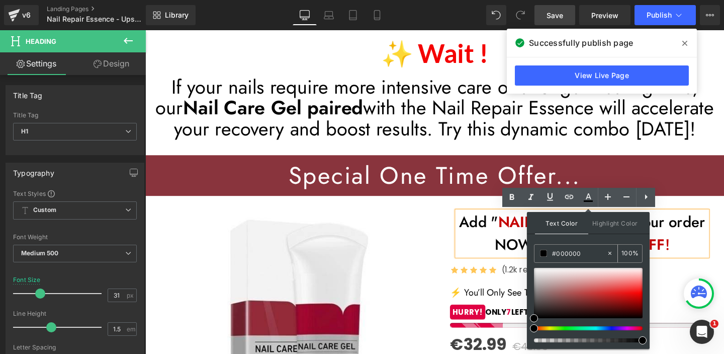
drag, startPoint x: 589, startPoint y: 253, endPoint x: 537, endPoint y: 253, distance: 51.8
click at [538, 253] on div "#000000" at bounding box center [571, 254] width 72 height 18
paste input "c5"
drag, startPoint x: 564, startPoint y: 252, endPoint x: 544, endPoint y: 252, distance: 20.1
click at [546, 252] on div "#c50000" at bounding box center [571, 254] width 72 height 18
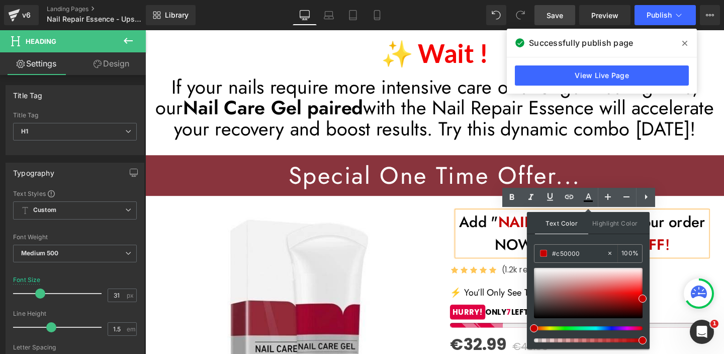
click at [498, 260] on h1 "Add " NAIL CARE GEL " to your order NOW and enjoy 60 % OFF !" at bounding box center [604, 243] width 263 height 47
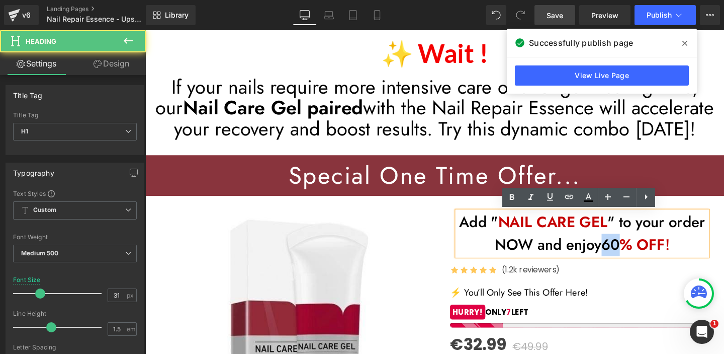
drag, startPoint x: 632, startPoint y: 256, endPoint x: 644, endPoint y: 255, distance: 11.6
click at [644, 255] on h1 "Add " NAIL CARE GEL " to your order NOW and enjoy 60 % OFF !" at bounding box center [604, 243] width 263 height 47
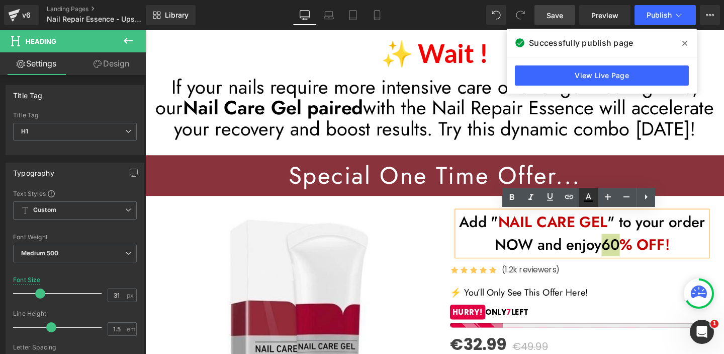
click at [592, 195] on icon at bounding box center [589, 197] width 12 height 12
type input "#000000"
type input "100"
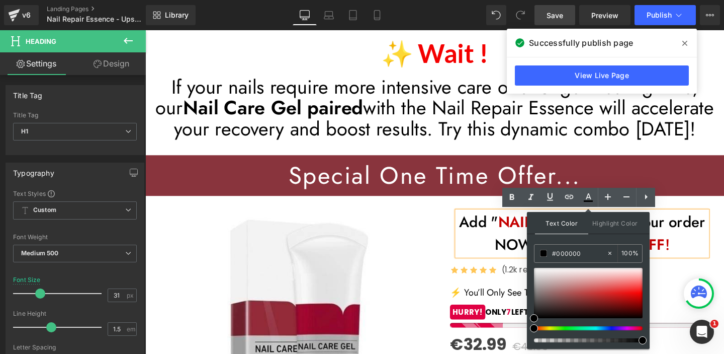
drag, startPoint x: 738, startPoint y: 282, endPoint x: 541, endPoint y: 261, distance: 197.4
paste input "c5"
type input "#c50000"
click at [530, 280] on div "Text Color Highlight Color rgba(197, 0, 0, 1) #c50000 100 % transparent transpa…" at bounding box center [588, 280] width 123 height 137
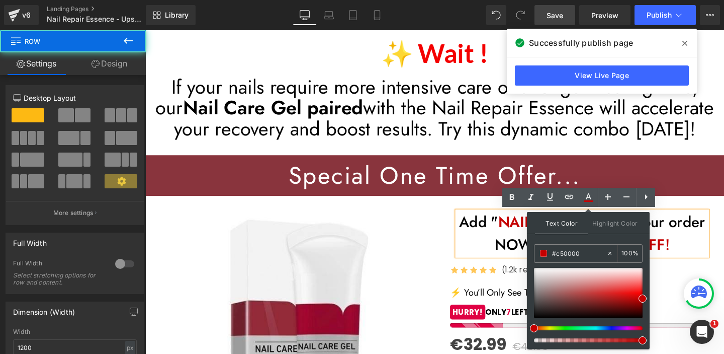
click at [511, 270] on div "Add " NAIL CARE GEL " to your order NOW and enjoy 60 % OFF ! Heading Row" at bounding box center [605, 245] width 278 height 53
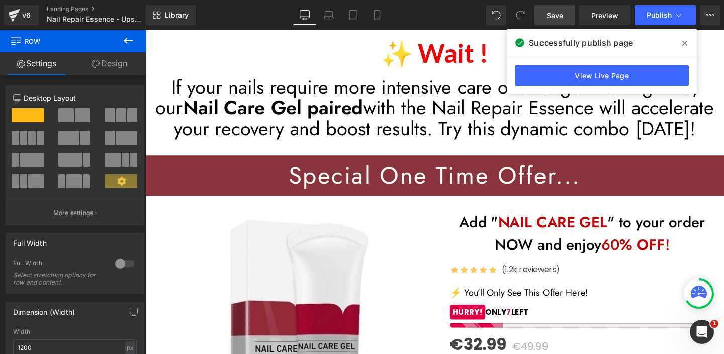
click at [557, 9] on link "Save" at bounding box center [555, 15] width 41 height 20
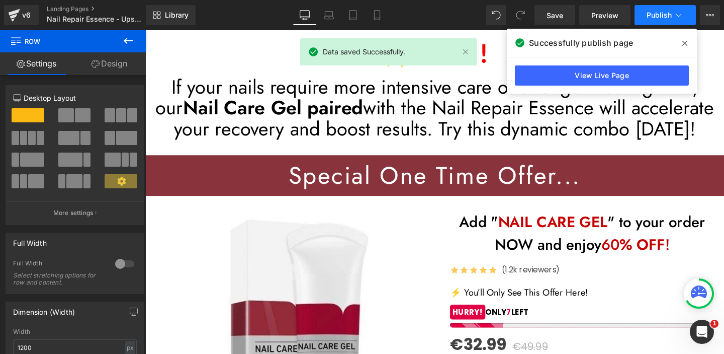
click at [660, 12] on span "Publish" at bounding box center [659, 15] width 25 height 8
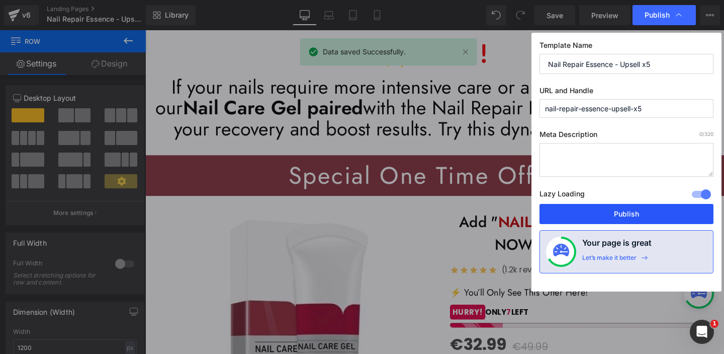
click at [645, 218] on button "Publish" at bounding box center [627, 214] width 174 height 20
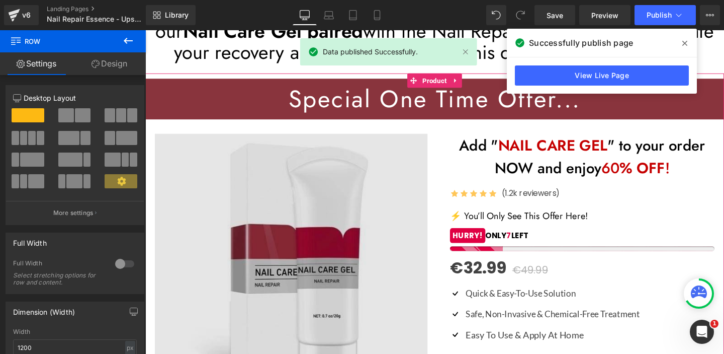
scroll to position [140, 0]
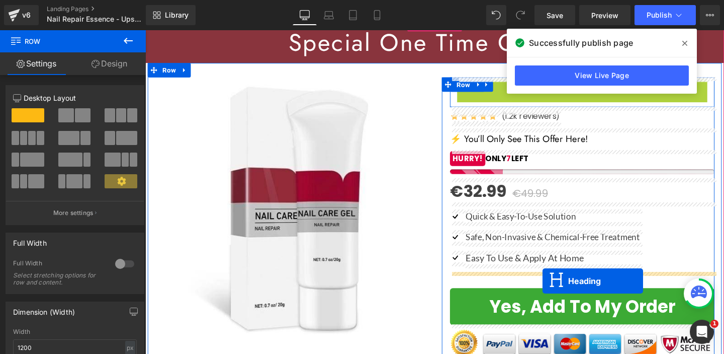
drag, startPoint x: 581, startPoint y: 103, endPoint x: 563, endPoint y: 293, distance: 190.9
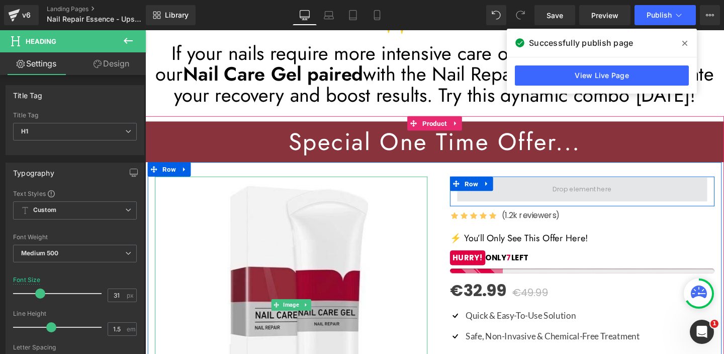
scroll to position [28, 0]
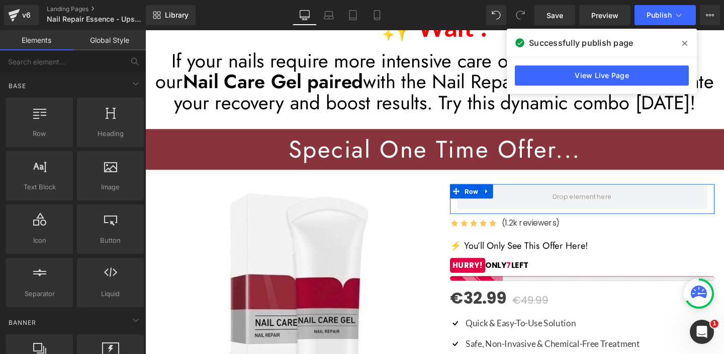
drag, startPoint x: 644, startPoint y: 309, endPoint x: 517, endPoint y: 291, distance: 128.1
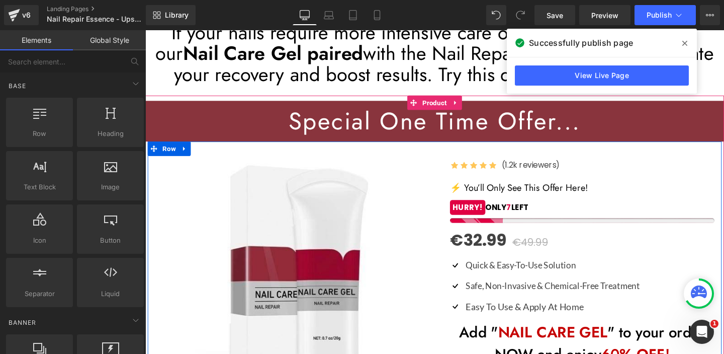
scroll to position [52, 0]
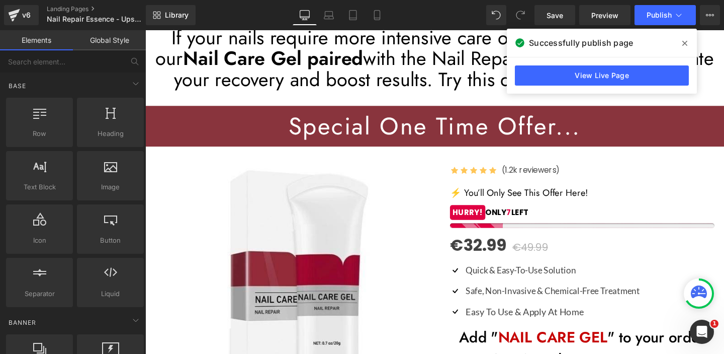
click at [685, 43] on icon at bounding box center [685, 43] width 5 height 5
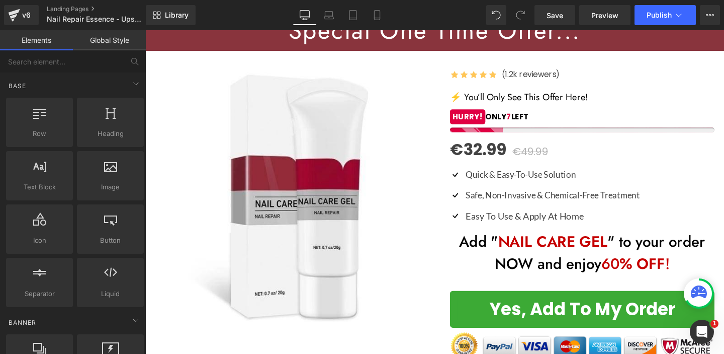
scroll to position [153, 0]
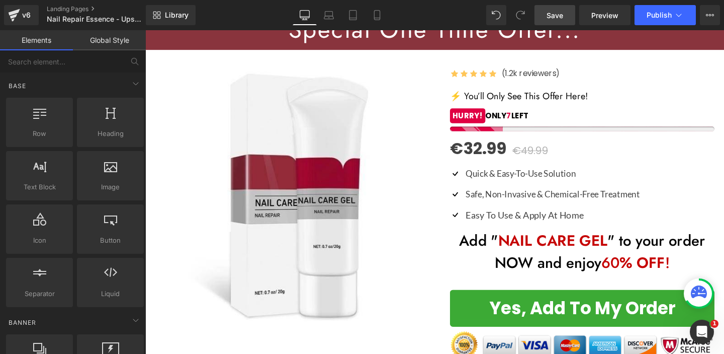
click at [552, 14] on span "Save" at bounding box center [555, 15] width 17 height 11
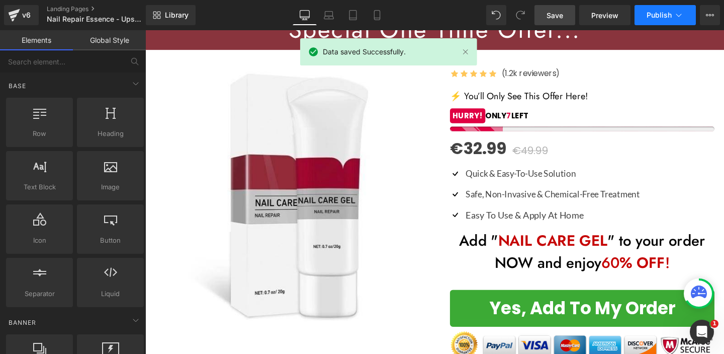
click at [678, 12] on icon at bounding box center [679, 15] width 10 height 10
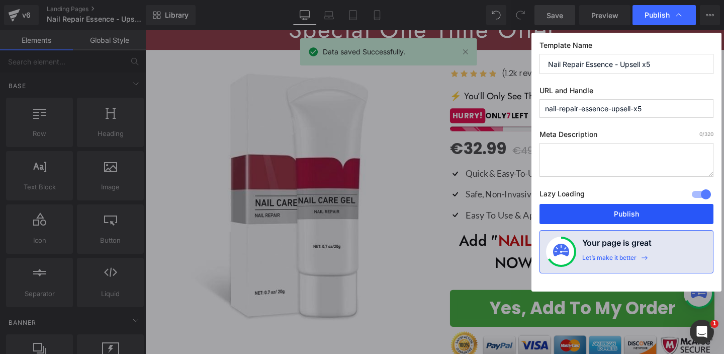
click at [625, 214] on button "Publish" at bounding box center [627, 214] width 174 height 20
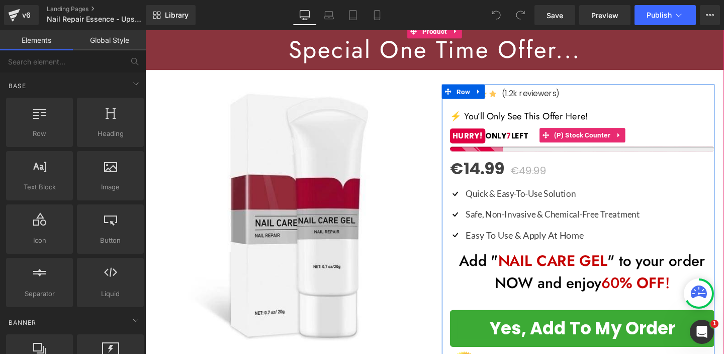
scroll to position [157, 0]
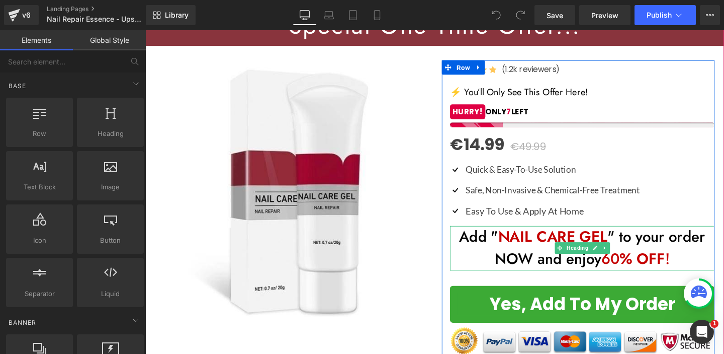
click at [634, 267] on span "60 % OFF !" at bounding box center [661, 270] width 72 height 23
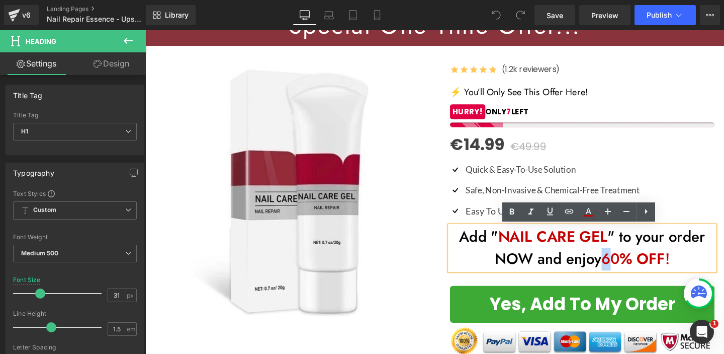
drag, startPoint x: 629, startPoint y: 272, endPoint x: 635, endPoint y: 272, distance: 6.5
click at [635, 272] on span "60 % OFF !" at bounding box center [661, 270] width 72 height 23
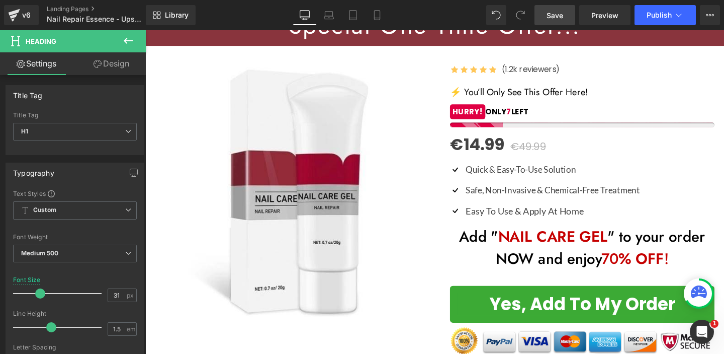
click at [560, 14] on span "Save" at bounding box center [555, 15] width 17 height 11
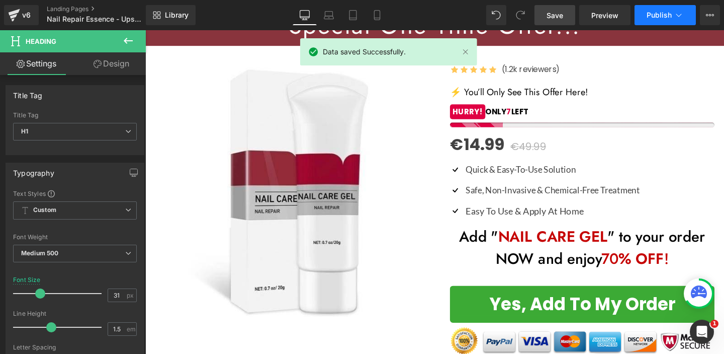
click at [673, 18] on button "Publish" at bounding box center [665, 15] width 61 height 20
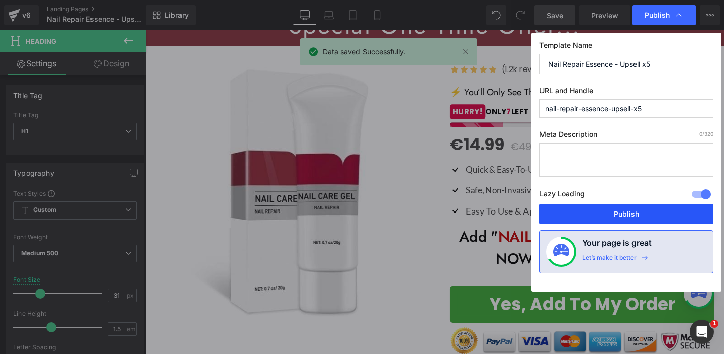
drag, startPoint x: 634, startPoint y: 214, endPoint x: 353, endPoint y: 139, distance: 291.1
click at [634, 214] on button "Publish" at bounding box center [627, 214] width 174 height 20
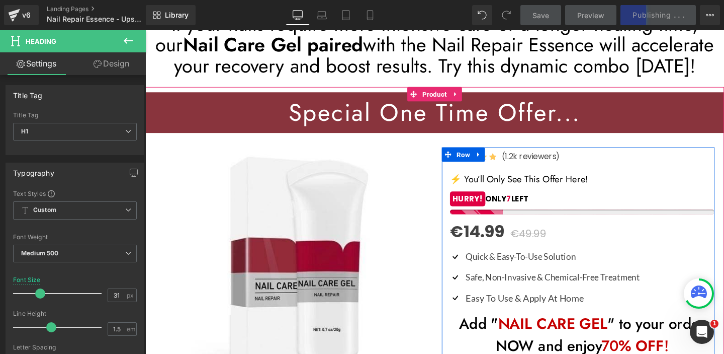
scroll to position [57, 0]
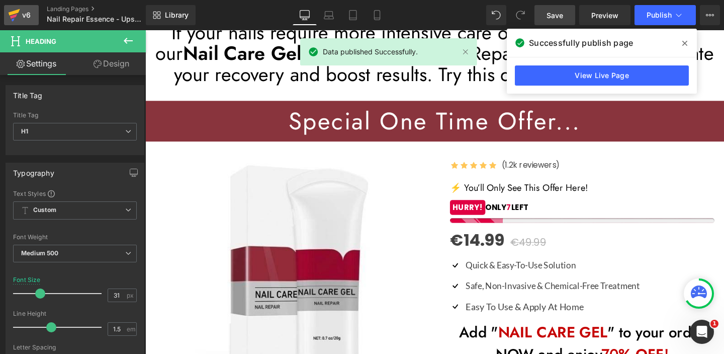
click at [27, 13] on div "v6" at bounding box center [26, 15] width 13 height 13
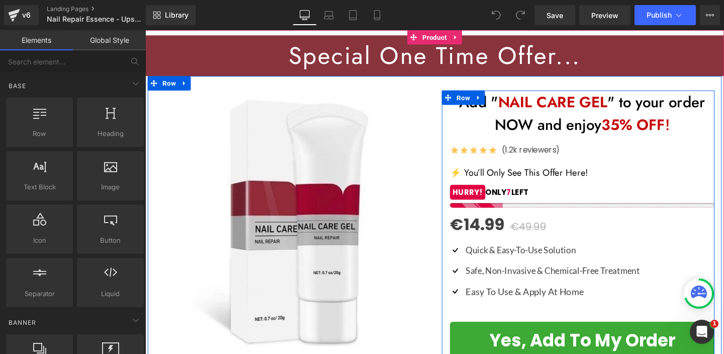
scroll to position [105, 0]
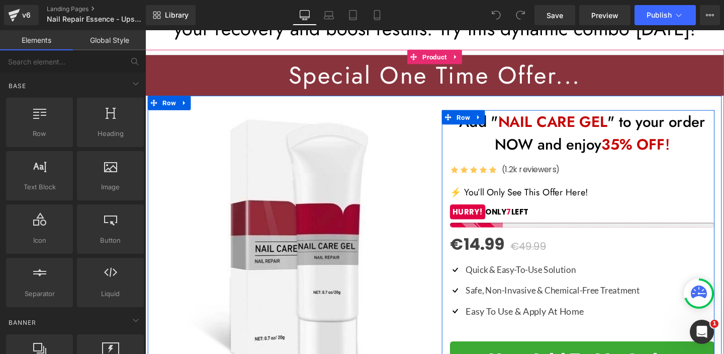
click at [639, 151] on strong "35% OFF" at bounding box center [658, 150] width 67 height 23
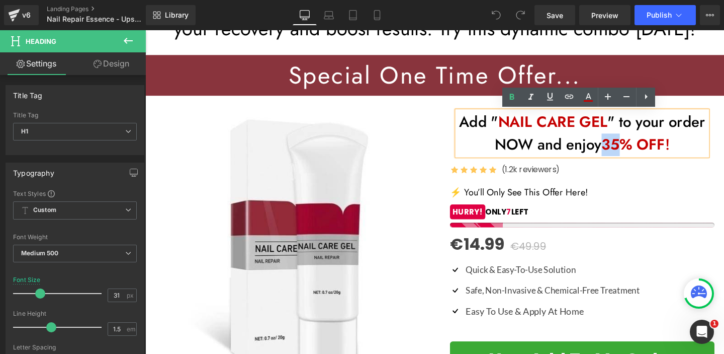
drag, startPoint x: 628, startPoint y: 151, endPoint x: 641, endPoint y: 148, distance: 13.4
click at [642, 148] on strong "35% OFF" at bounding box center [658, 150] width 67 height 23
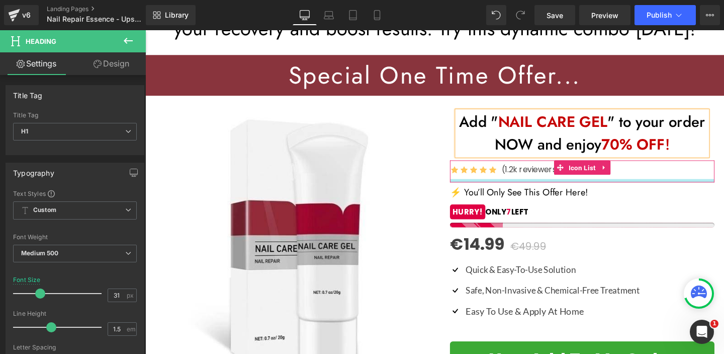
click at [641, 188] on div at bounding box center [605, 189] width 278 height 4
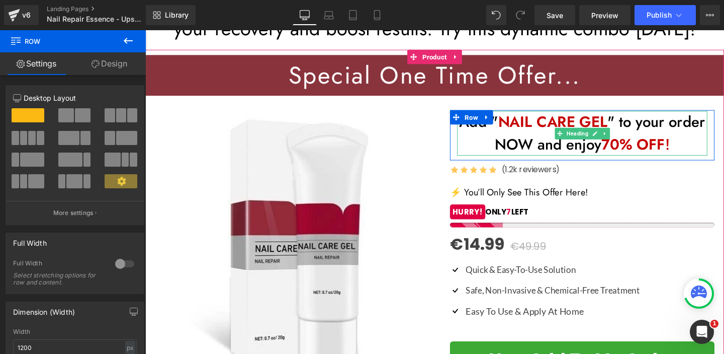
drag, startPoint x: 482, startPoint y: 164, endPoint x: 514, endPoint y: 145, distance: 37.2
click at [514, 141] on div "Add " NAIL CARE GEL " to your order NOW and enjoy 70% OFF ! Heading Row" at bounding box center [605, 140] width 278 height 53
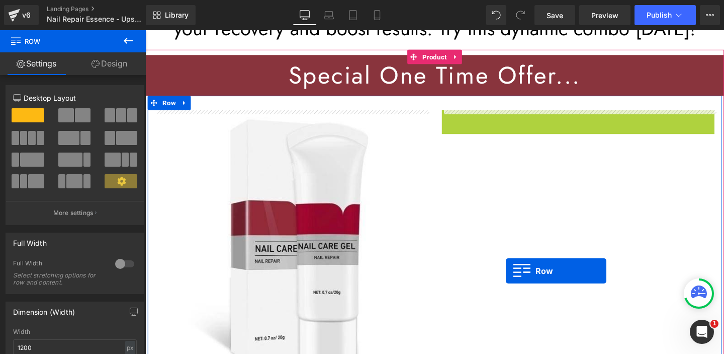
drag, startPoint x: 481, startPoint y: 123, endPoint x: 524, endPoint y: 283, distance: 166.1
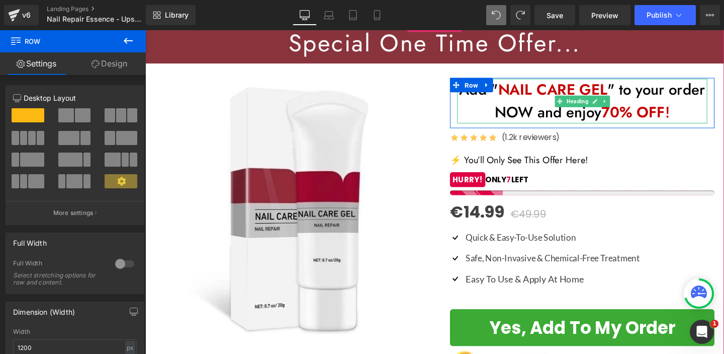
scroll to position [146, 0]
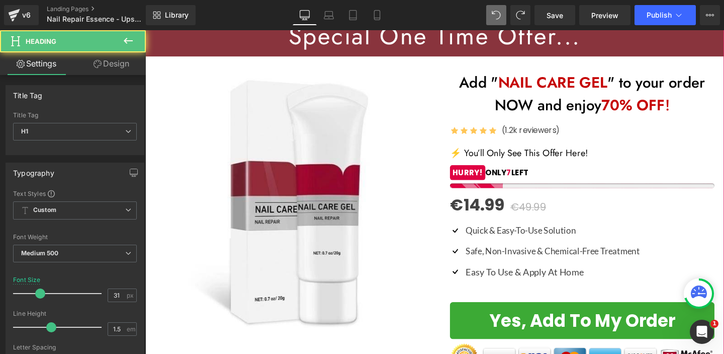
click at [531, 101] on h1 "Add " NAIL CARE GEL " to your order NOW and enjoy 70% OFF !" at bounding box center [604, 97] width 263 height 47
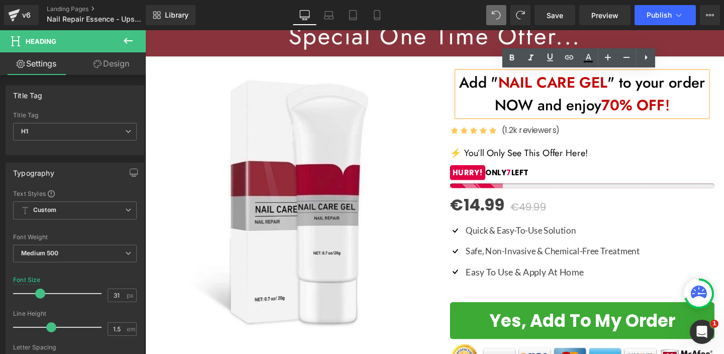
click at [505, 84] on h1 "Add " NAIL CARE GEL " to your order NOW and enjoy 70% OFF !" at bounding box center [604, 97] width 263 height 47
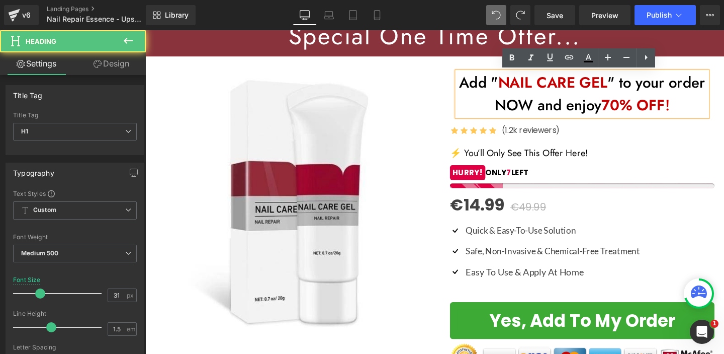
click at [457, 102] on div "Add " NAIL CARE GEL " to your order NOW and enjoy 70% OFF ! Heading Row Icon Ic…" at bounding box center [600, 234] width 287 height 322
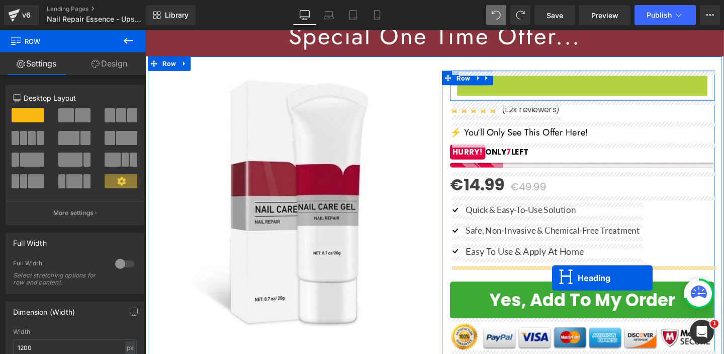
drag, startPoint x: 581, startPoint y: 97, endPoint x: 573, endPoint y: 290, distance: 193.4
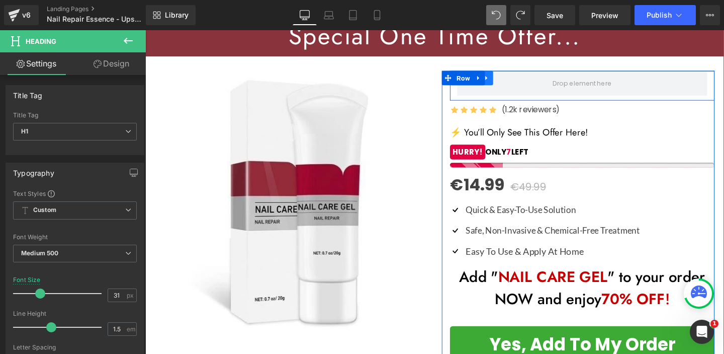
click at [504, 80] on icon at bounding box center [504, 80] width 2 height 5
click at [534, 80] on icon at bounding box center [530, 80] width 7 height 7
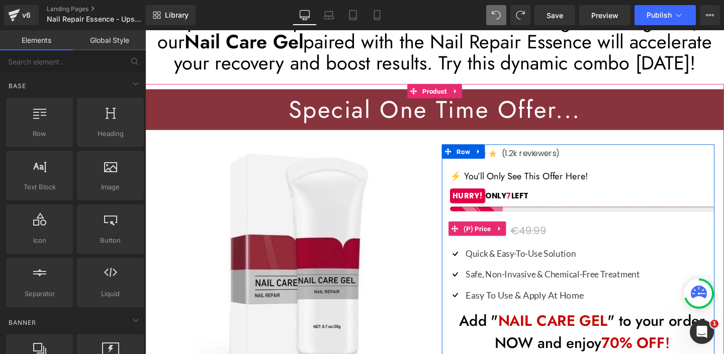
scroll to position [67, 0]
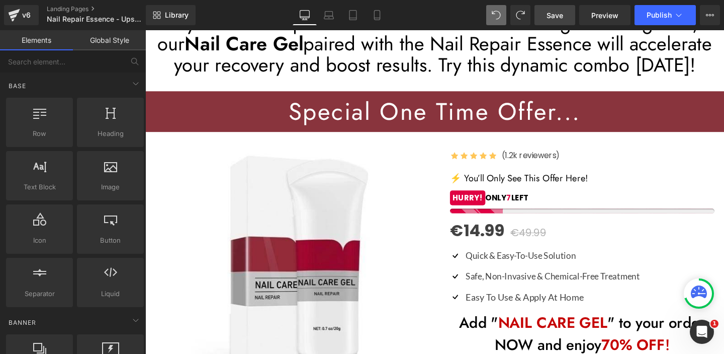
click at [562, 17] on span "Save" at bounding box center [555, 15] width 17 height 11
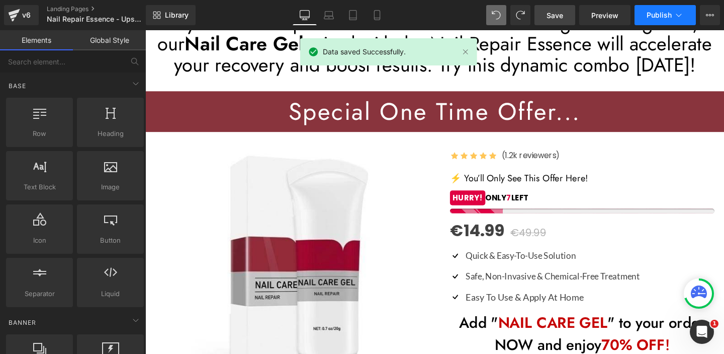
click at [680, 18] on icon at bounding box center [679, 15] width 10 height 10
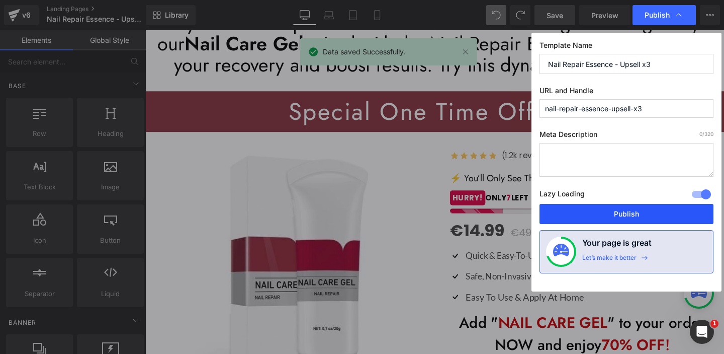
drag, startPoint x: 617, startPoint y: 217, endPoint x: 311, endPoint y: 134, distance: 317.0
click at [617, 217] on button "Publish" at bounding box center [627, 214] width 174 height 20
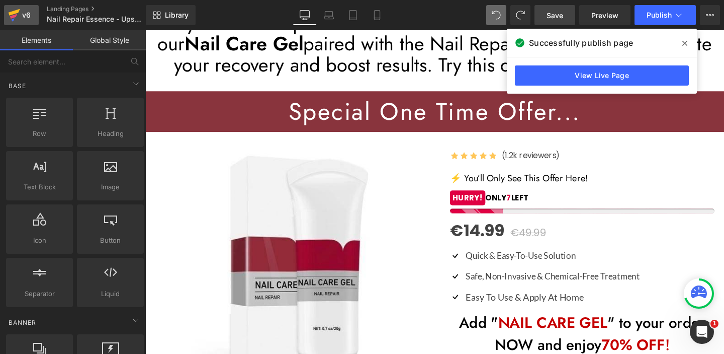
click at [16, 14] on icon at bounding box center [14, 15] width 12 height 25
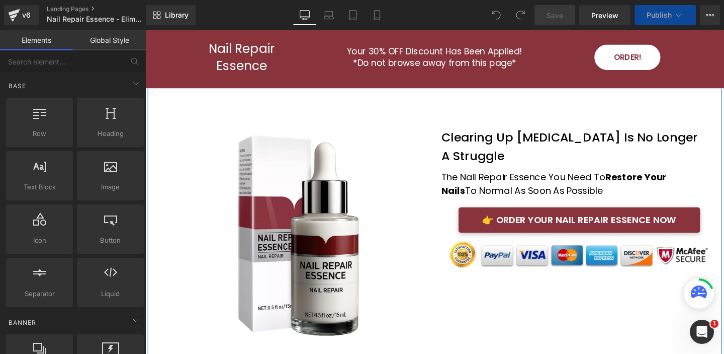
scroll to position [62, 0]
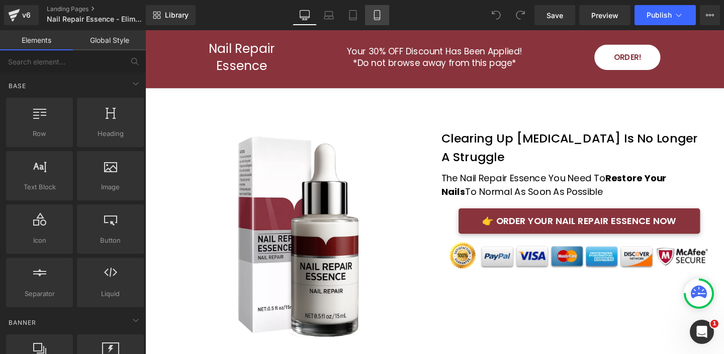
click at [379, 16] on icon at bounding box center [377, 15] width 10 height 10
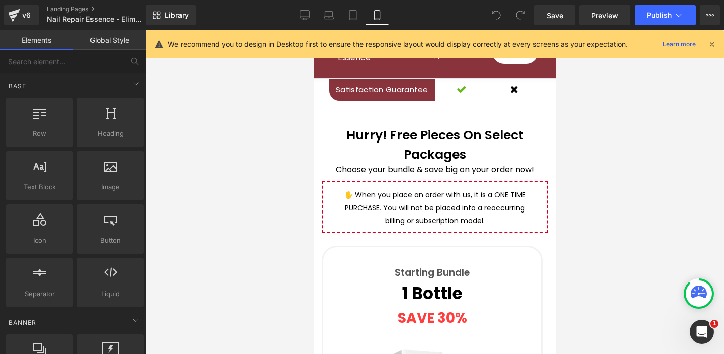
scroll to position [3821, 0]
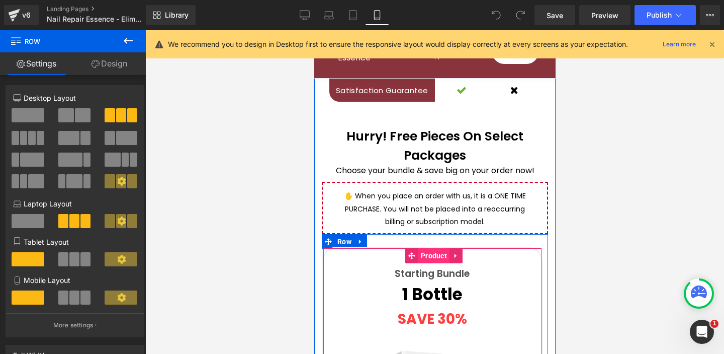
click at [429, 248] on span "Product" at bounding box center [433, 255] width 31 height 15
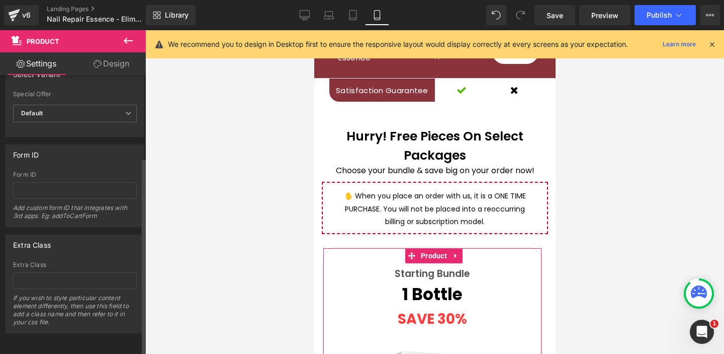
scroll to position [0, 0]
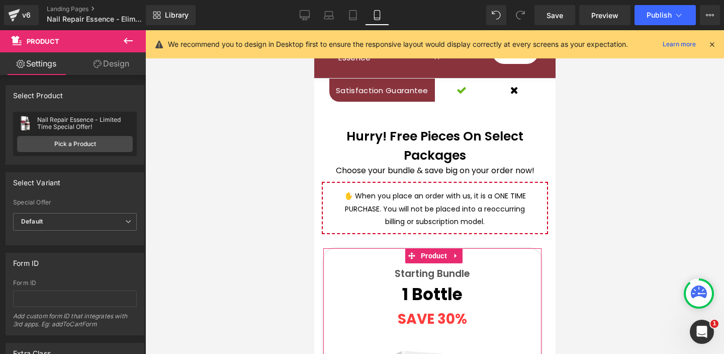
click at [116, 64] on link "Design" at bounding box center [111, 63] width 73 height 23
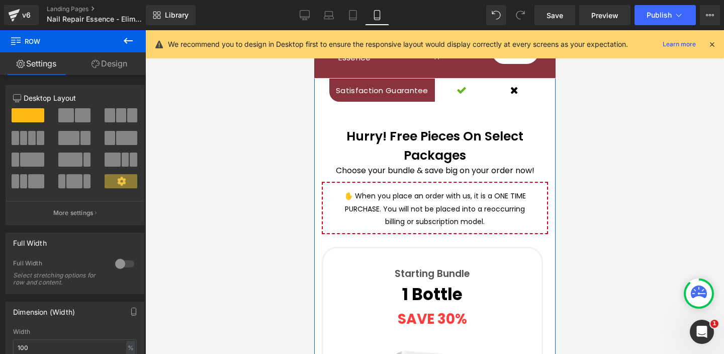
click at [116, 263] on div at bounding box center [125, 264] width 24 height 16
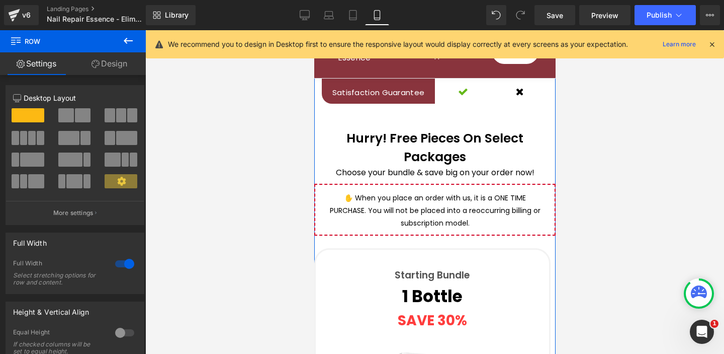
click at [128, 265] on div at bounding box center [125, 264] width 24 height 16
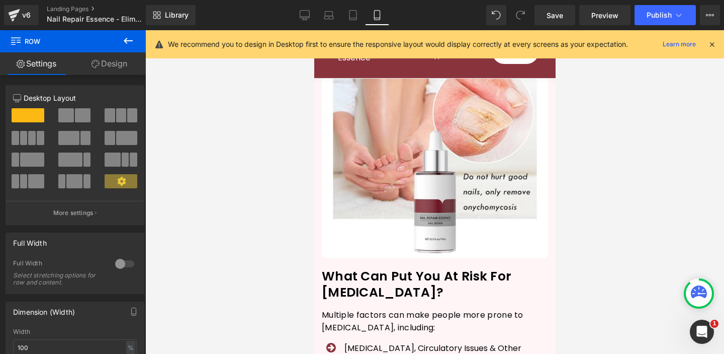
scroll to position [1069, 0]
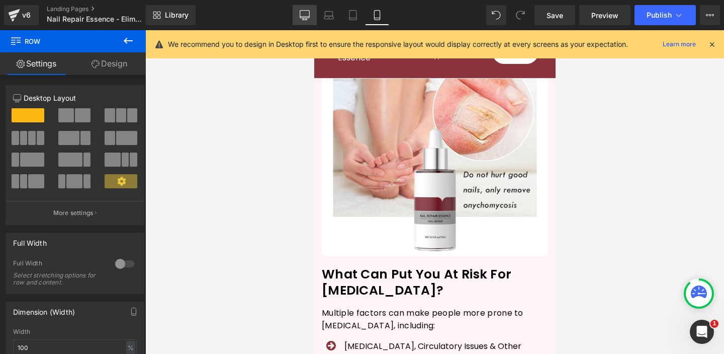
click at [305, 15] on icon at bounding box center [305, 15] width 10 height 10
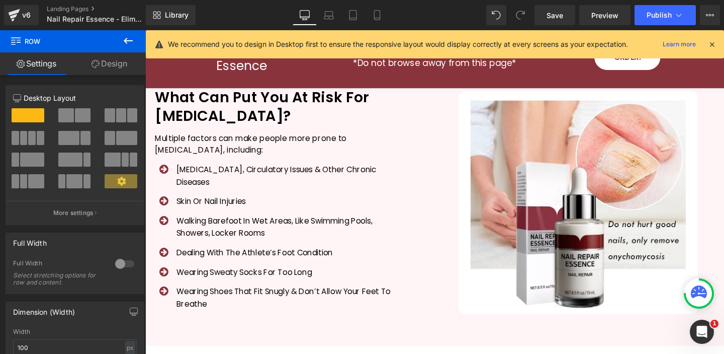
scroll to position [845, 0]
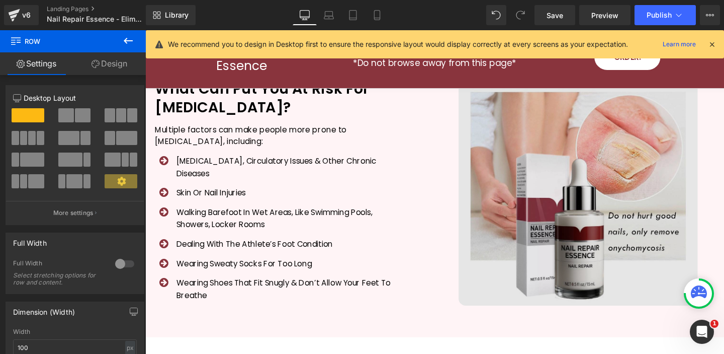
click at [609, 194] on div "Image" at bounding box center [601, 202] width 302 height 235
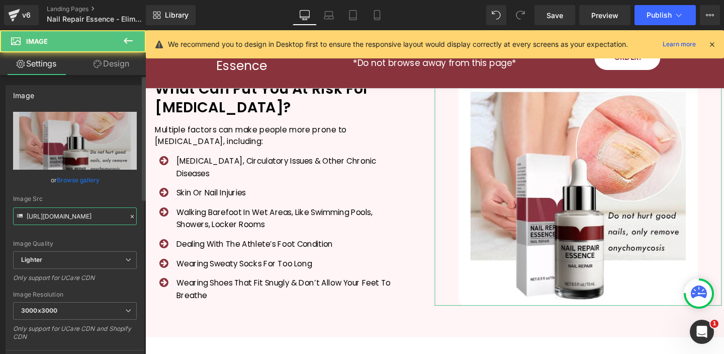
click at [95, 218] on input "https://ucarecdn.com/d1f29a80-afc0-4037-a713-0f86a1e5fef3/-/format/auto/-/previ…" at bounding box center [75, 216] width 124 height 18
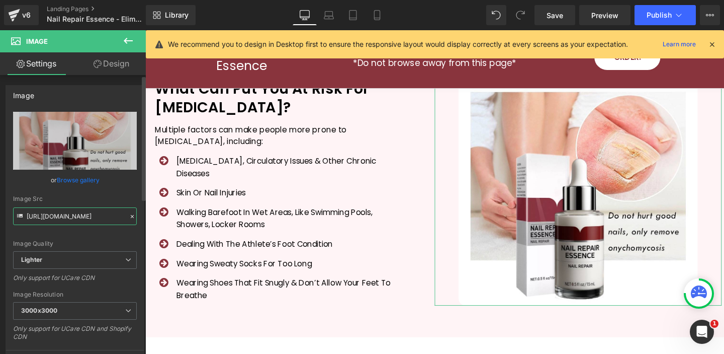
click at [95, 218] on input "https://ucarecdn.com/d1f29a80-afc0-4037-a713-0f86a1e5fef3/-/format/auto/-/previ…" at bounding box center [75, 216] width 124 height 18
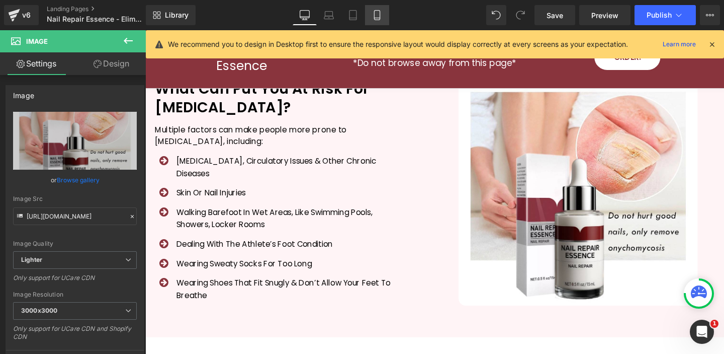
click at [380, 13] on icon at bounding box center [377, 16] width 6 height 10
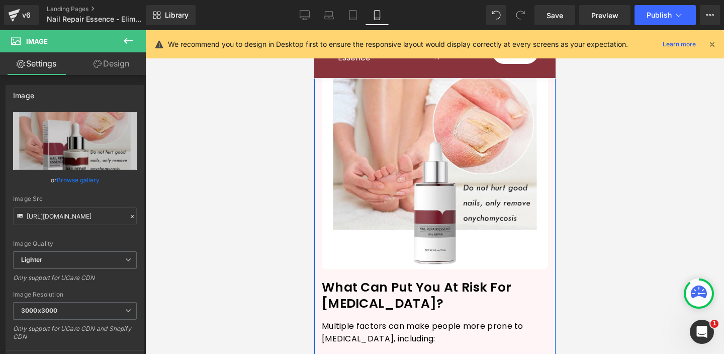
scroll to position [1058, 0]
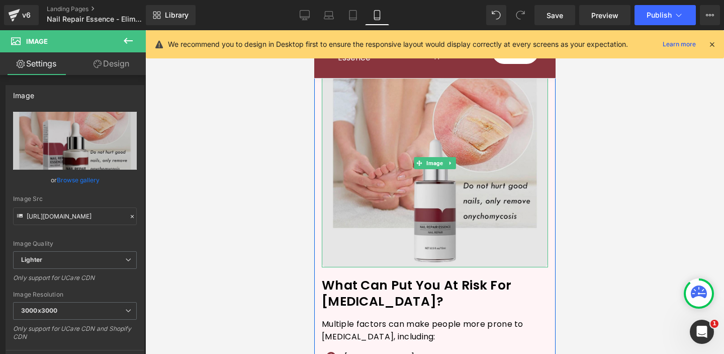
click at [433, 182] on img at bounding box center [434, 163] width 226 height 208
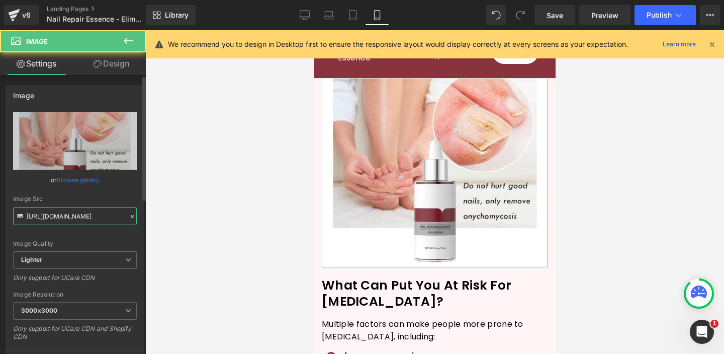
click at [97, 217] on input "https://ucarecdn.com/ef8ebccf-d0ca-4cb2-9a10-4bc424d8f245/-/format/auto/-/previ…" at bounding box center [75, 216] width 124 height 18
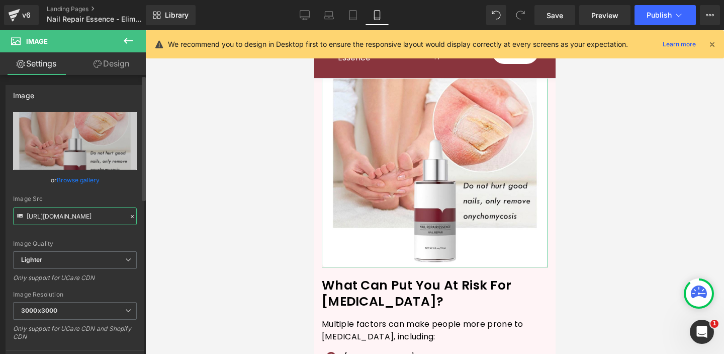
click at [97, 217] on input "https://ucarecdn.com/ef8ebccf-d0ca-4cb2-9a10-4bc424d8f245/-/format/auto/-/previ…" at bounding box center [75, 216] width 124 height 18
paste input "d1f29a80-afc0-4037-a713-0f86a1e5fef3/-/format/auto/-/preview/3000x3000/-/qualit…"
type input "https://ucarecdn.com/d1f29a80-afc0-4037-a713-0f86a1e5fef3/-/format/auto/-/previ…"
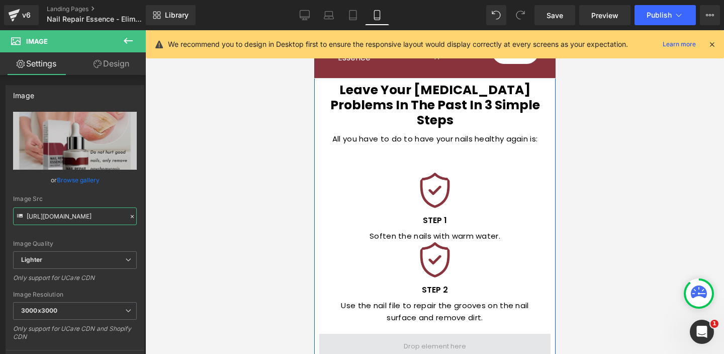
scroll to position [1514, 0]
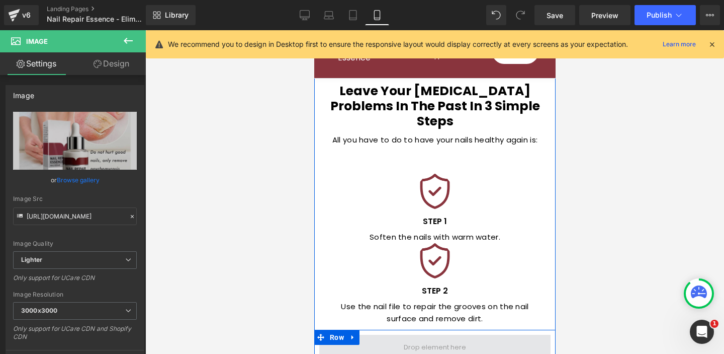
click at [430, 340] on span at bounding box center [434, 347] width 69 height 15
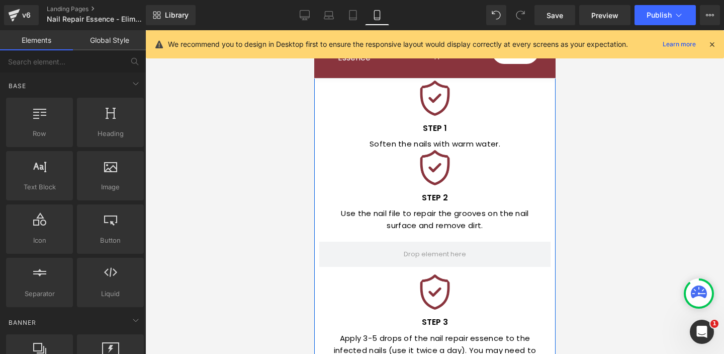
scroll to position [1603, 0]
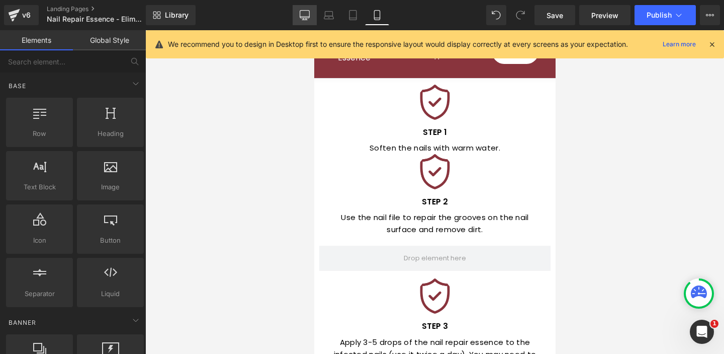
click at [306, 13] on icon at bounding box center [305, 15] width 10 height 10
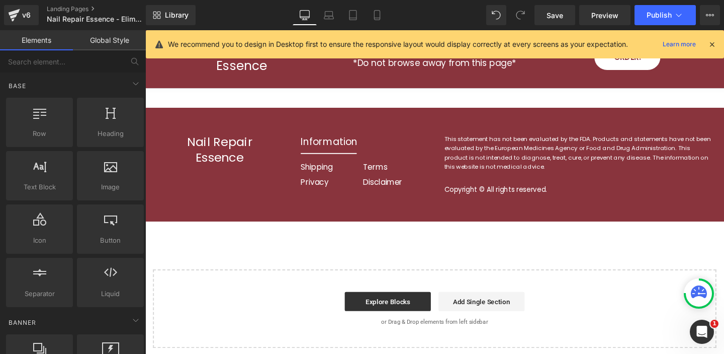
scroll to position [4128, 0]
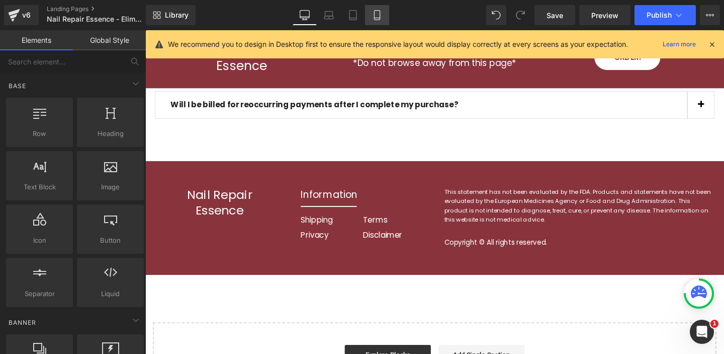
drag, startPoint x: 374, startPoint y: 15, endPoint x: 376, endPoint y: 22, distance: 7.3
click at [375, 15] on icon at bounding box center [377, 15] width 10 height 10
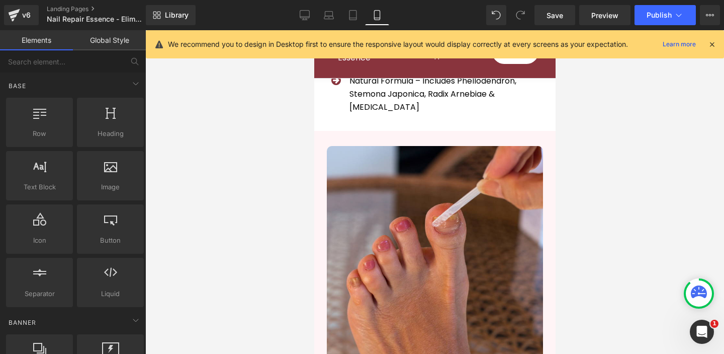
scroll to position [2953, 0]
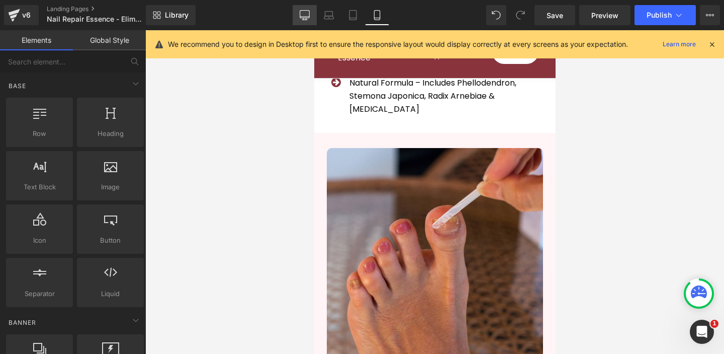
click at [303, 16] on icon at bounding box center [305, 15] width 10 height 10
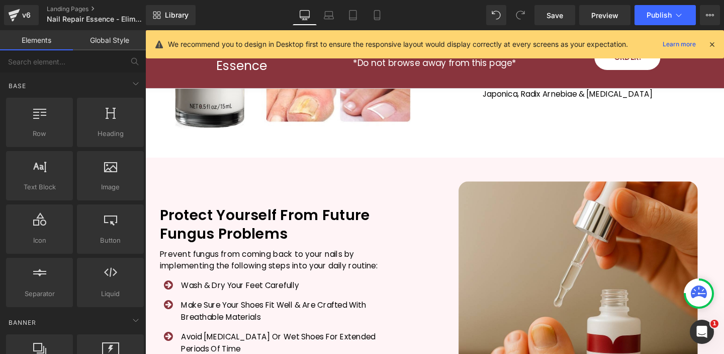
scroll to position [2131, 0]
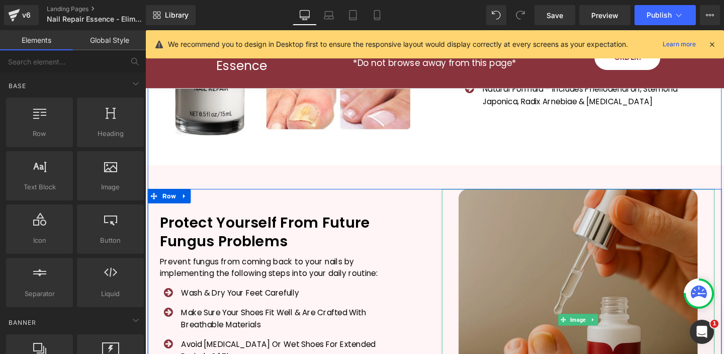
click at [613, 242] on img at bounding box center [601, 334] width 252 height 274
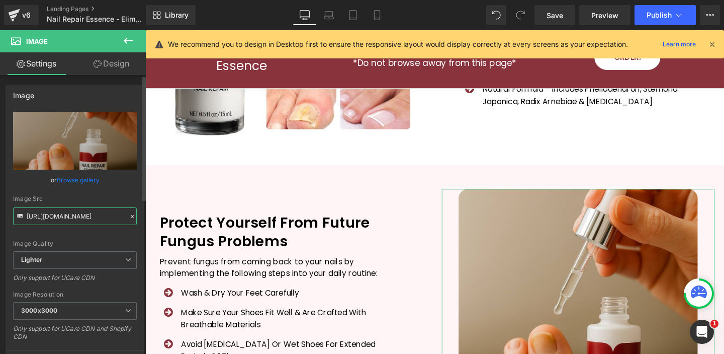
click at [83, 216] on input "https://ucarecdn.com/3fe296a2-e2c9-4dc8-a7a1-314662347dc6/-/format/auto/-/previ…" at bounding box center [75, 216] width 124 height 18
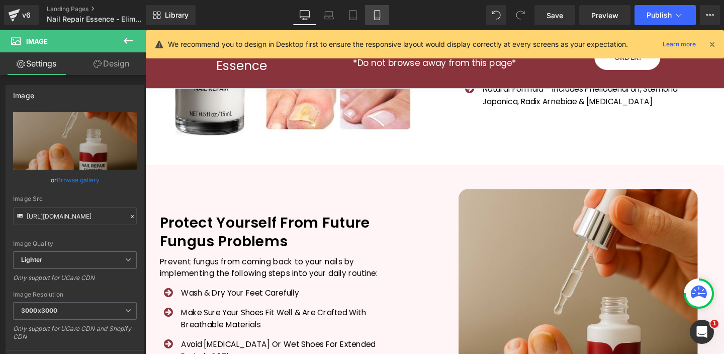
click at [377, 18] on icon at bounding box center [377, 18] width 6 height 0
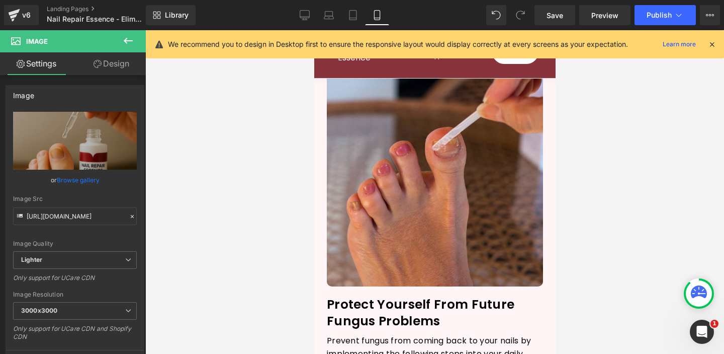
scroll to position [2939, 0]
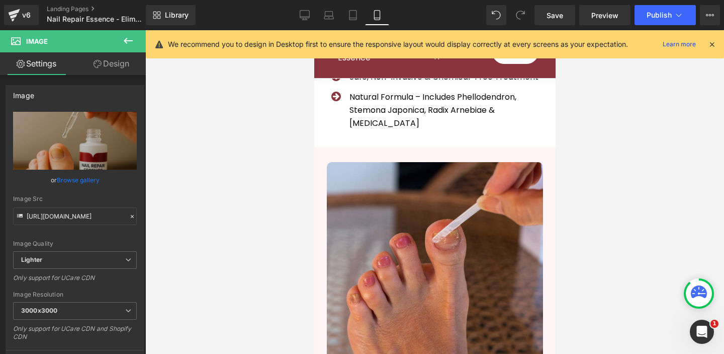
click at [455, 190] on img at bounding box center [435, 270] width 216 height 216
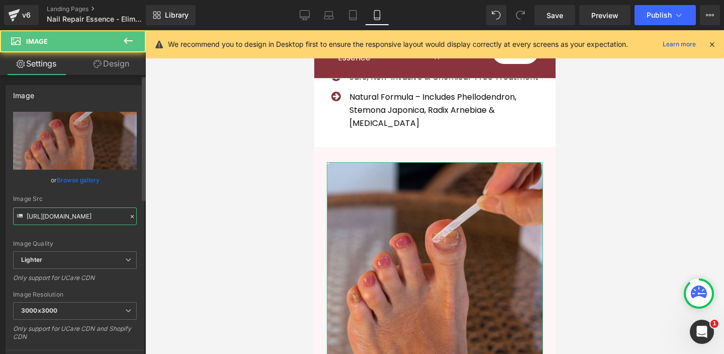
click at [93, 213] on input "https://ucarecdn.com/07d3c86f-6c27-433e-af40-efb940c984cc/-/format/auto/-/previ…" at bounding box center [75, 216] width 124 height 18
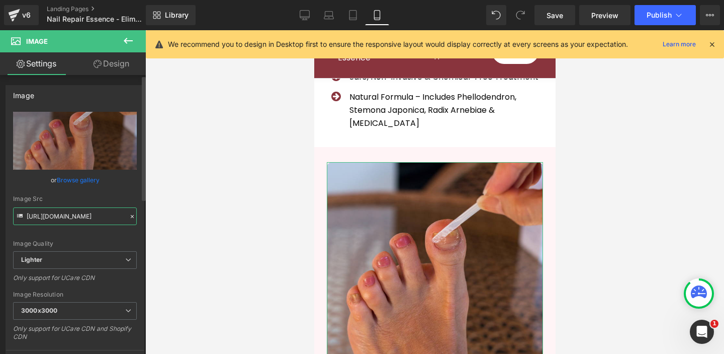
click at [93, 213] on input "https://ucarecdn.com/07d3c86f-6c27-433e-af40-efb940c984cc/-/format/auto/-/previ…" at bounding box center [75, 216] width 124 height 18
paste input "3fe296a2-e2c9-4dc8-a7a1-314662347dc6/-/format/auto/-/preview/3000x3000/-/qualit…"
type input "https://ucarecdn.com/3fe296a2-e2c9-4dc8-a7a1-314662347dc6/-/format/auto/-/previ…"
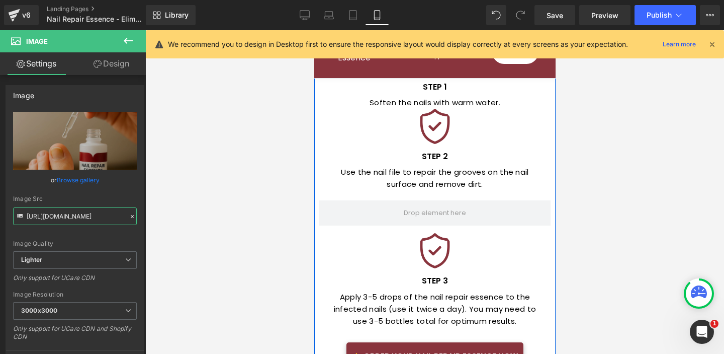
scroll to position [1649, 0]
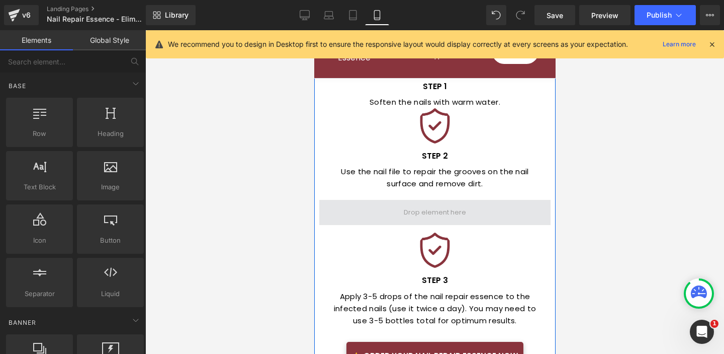
click at [444, 205] on span at bounding box center [434, 212] width 69 height 15
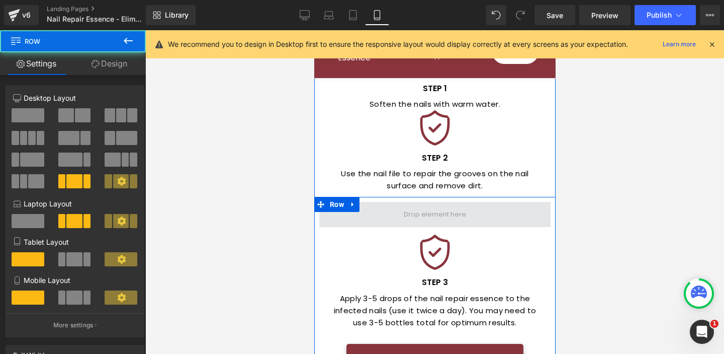
click at [358, 202] on span at bounding box center [434, 214] width 231 height 25
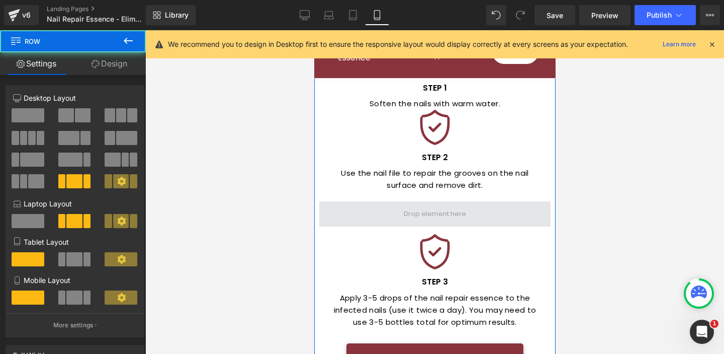
scroll to position [1649, 0]
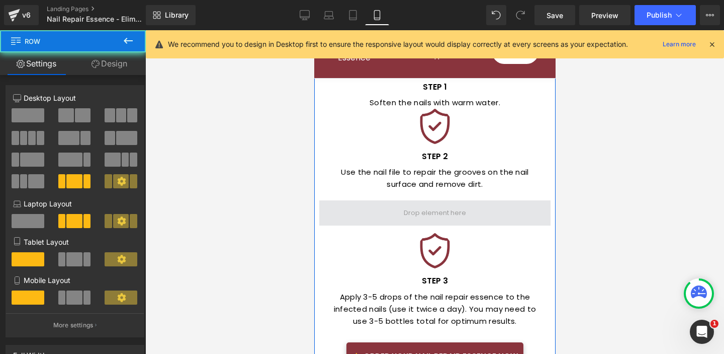
click at [355, 200] on span at bounding box center [434, 212] width 231 height 25
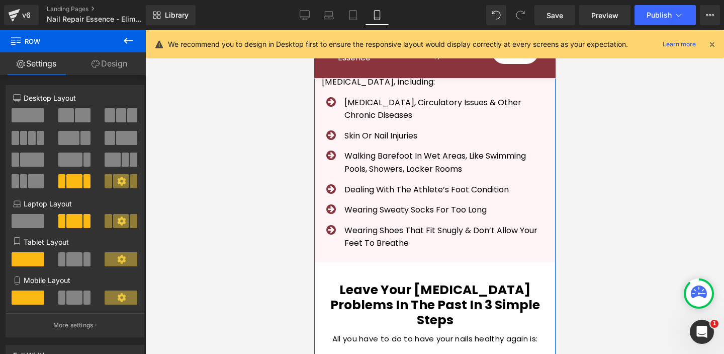
scroll to position [1313, 0]
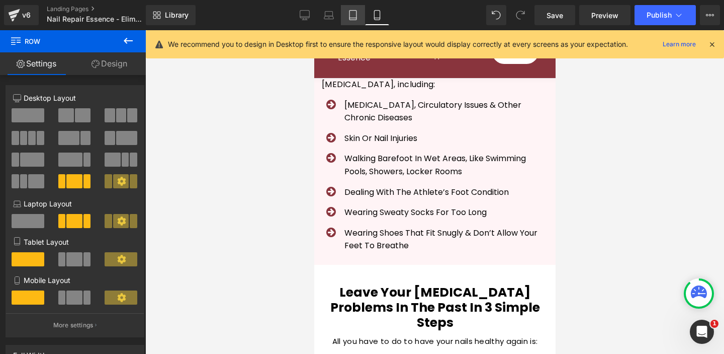
click at [354, 14] on icon at bounding box center [353, 15] width 10 height 10
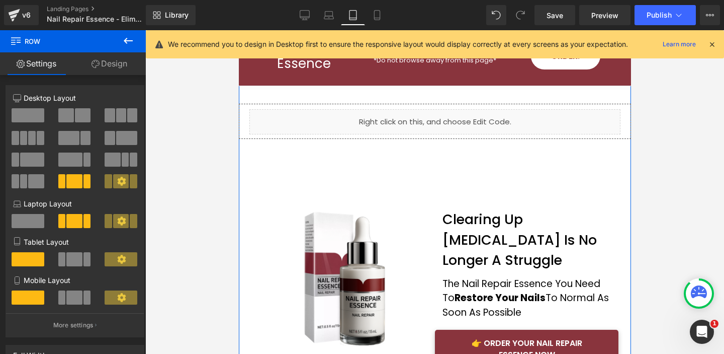
scroll to position [0, 0]
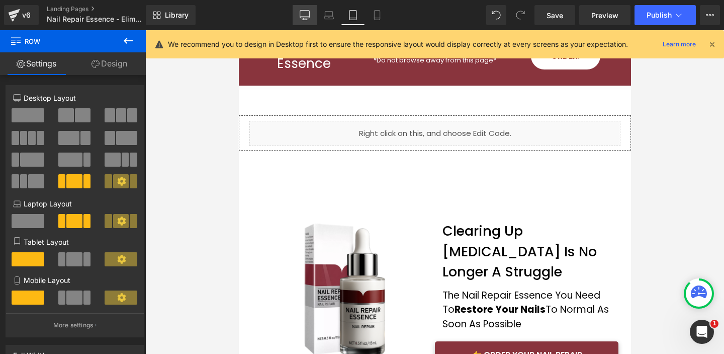
drag, startPoint x: 311, startPoint y: 17, endPoint x: 311, endPoint y: 22, distance: 5.6
click at [311, 17] on link "Desktop" at bounding box center [305, 15] width 24 height 20
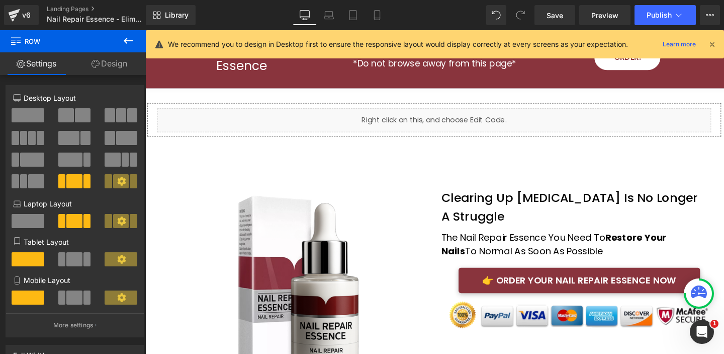
scroll to position [42, 0]
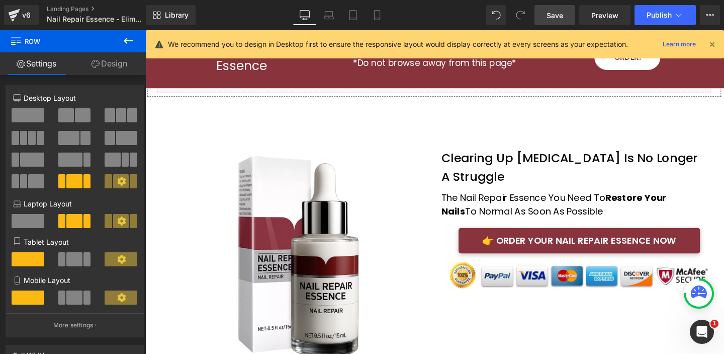
click at [556, 17] on span "Save" at bounding box center [555, 15] width 17 height 11
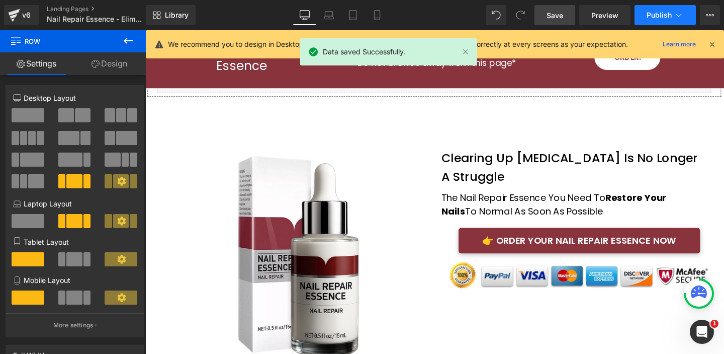
click at [666, 12] on span "Publish" at bounding box center [659, 15] width 25 height 8
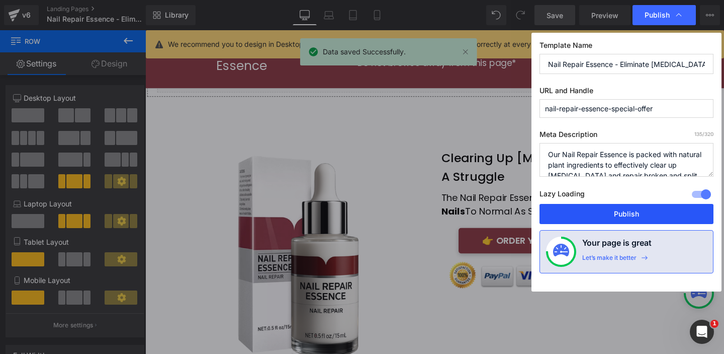
click at [653, 216] on button "Publish" at bounding box center [627, 214] width 174 height 20
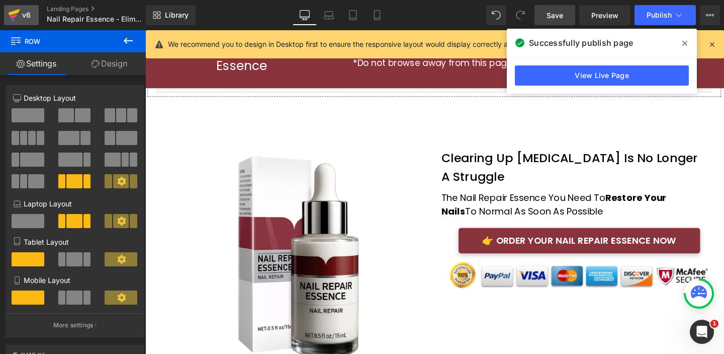
click at [28, 14] on div "v6" at bounding box center [26, 15] width 13 height 13
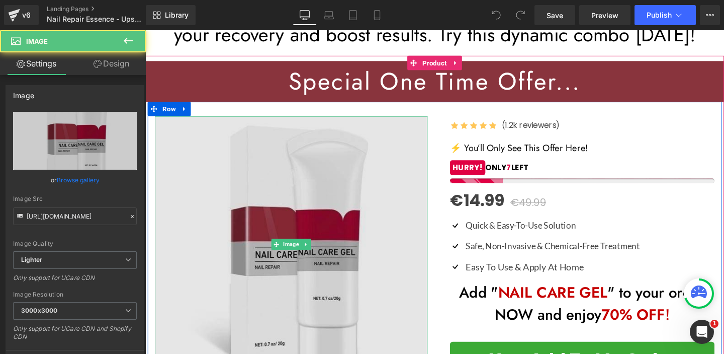
click at [352, 233] on img at bounding box center [298, 255] width 287 height 270
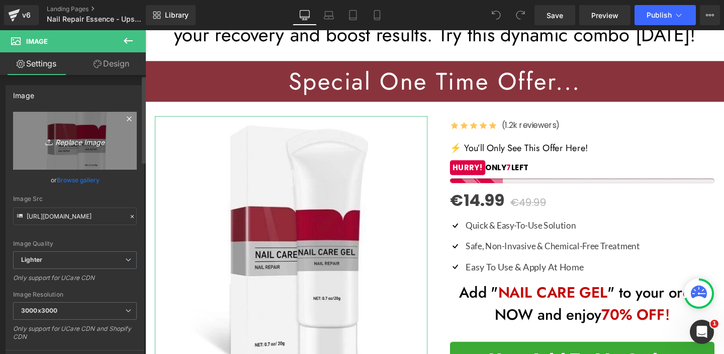
click at [74, 148] on link "Replace Image" at bounding box center [75, 141] width 124 height 58
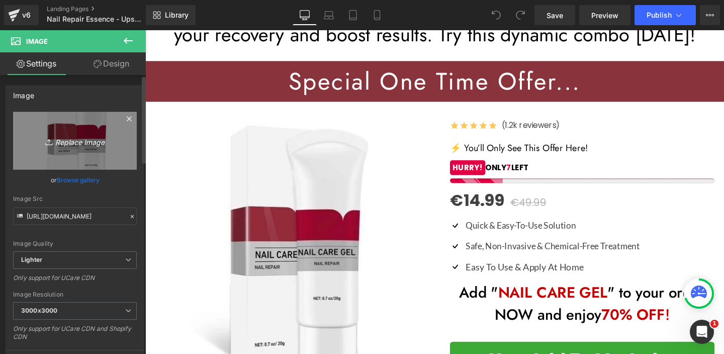
type input "C:\fakepath\ChatGPT Image [DATE], 18_41_25.jpg"
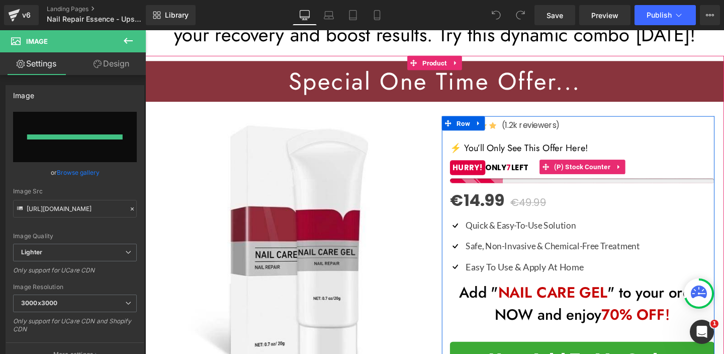
type input "https://ucarecdn.com/799d8bfa-9cf7-4c01-932a-e81a5f4e2c23/-/format/auto/-/previ…"
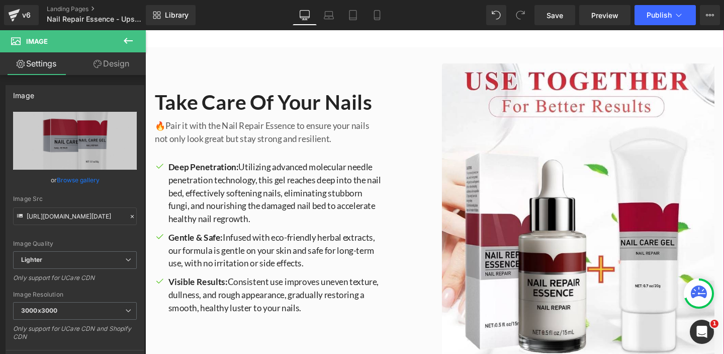
scroll to position [520, 0]
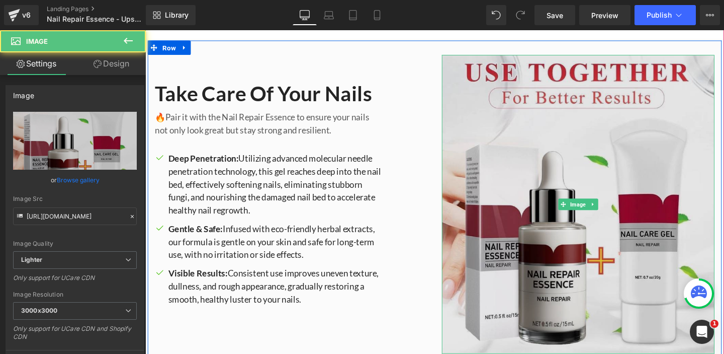
click at [576, 201] on img at bounding box center [600, 213] width 287 height 314
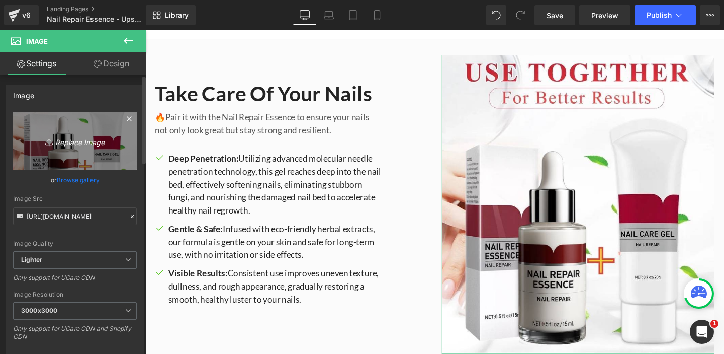
click at [79, 144] on icon "Replace Image" at bounding box center [75, 140] width 80 height 13
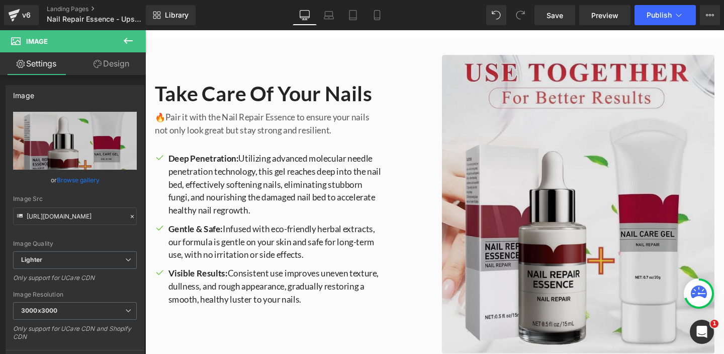
type input "C:\fakepath\ChatGPT Image [DATE], 18_42_55.jpg"
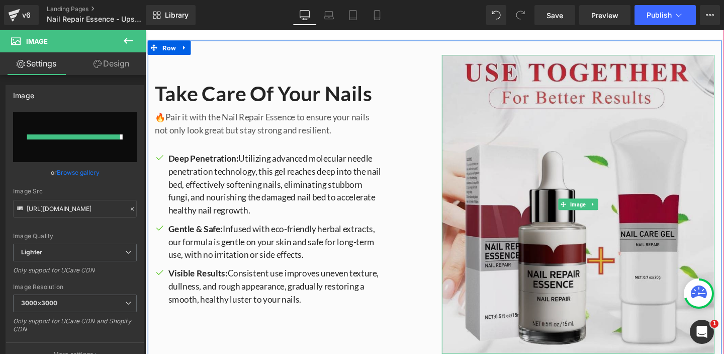
type input "https://ucarecdn.com/0c2bde43-4b5f-4a25-8dc6-e25375538276/-/format/auto/-/previ…"
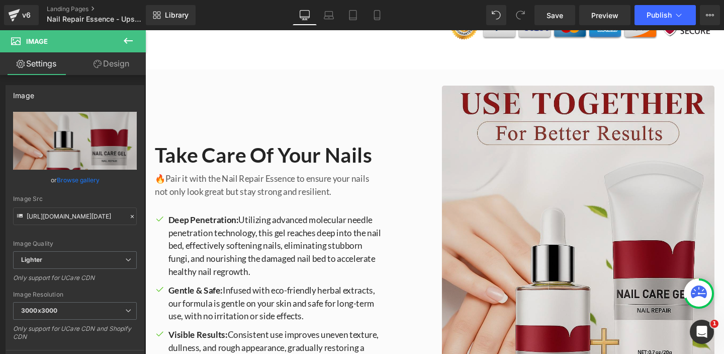
scroll to position [703, 0]
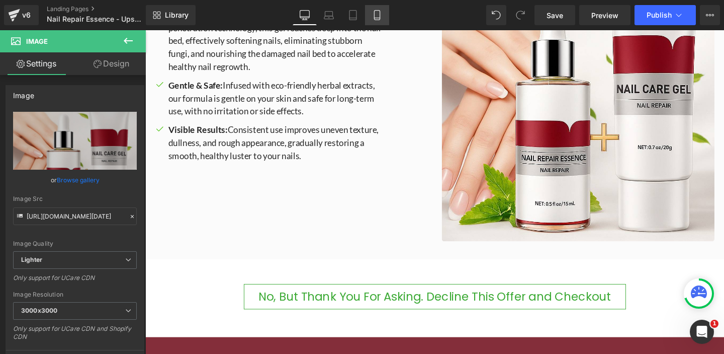
drag, startPoint x: 381, startPoint y: 17, endPoint x: 382, endPoint y: 23, distance: 6.1
click at [381, 17] on icon at bounding box center [377, 15] width 10 height 10
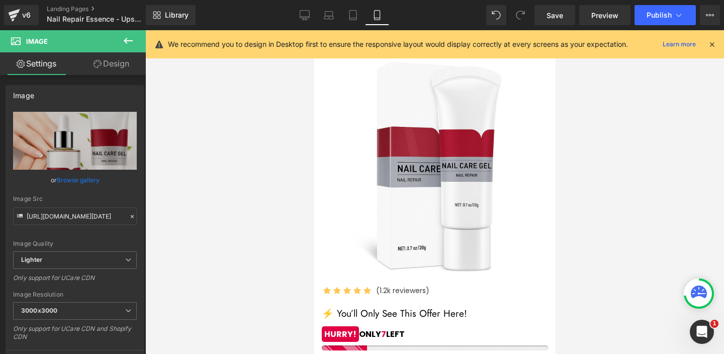
scroll to position [0, 0]
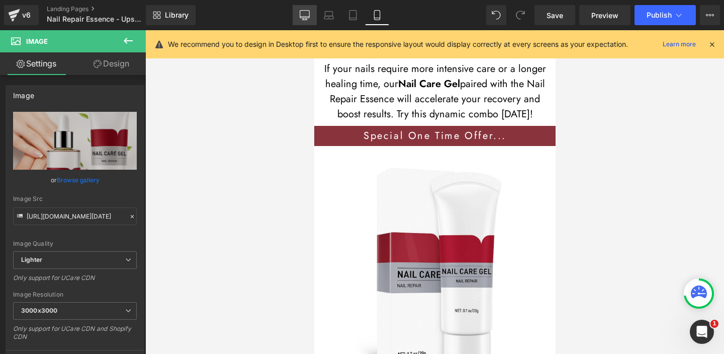
drag, startPoint x: 307, startPoint y: 12, endPoint x: 315, endPoint y: 17, distance: 9.1
click at [307, 12] on icon at bounding box center [305, 15] width 10 height 10
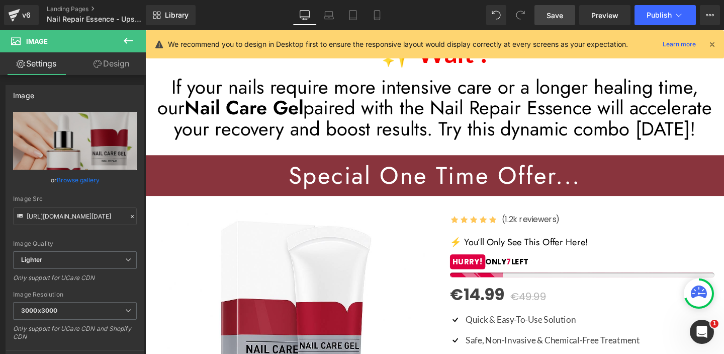
click at [558, 17] on span "Save" at bounding box center [555, 15] width 17 height 11
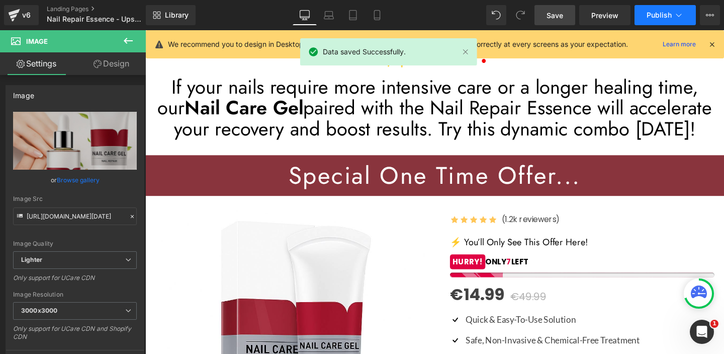
click at [676, 16] on icon at bounding box center [679, 15] width 10 height 10
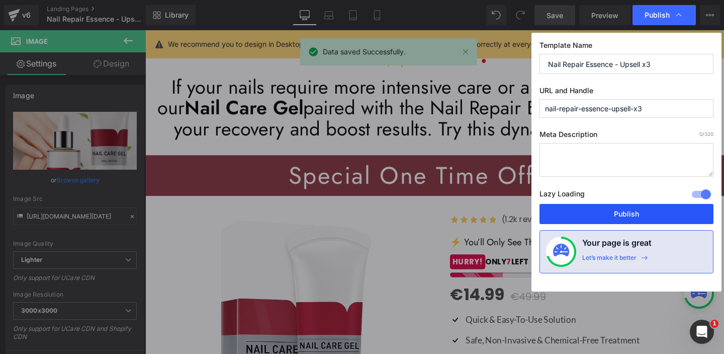
click at [641, 212] on button "Publish" at bounding box center [627, 214] width 174 height 20
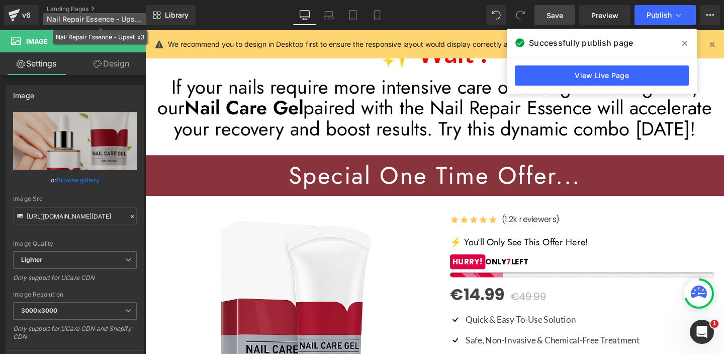
click at [82, 14] on p "Nail Repair Essence - Upsell x3" at bounding box center [101, 19] width 116 height 12
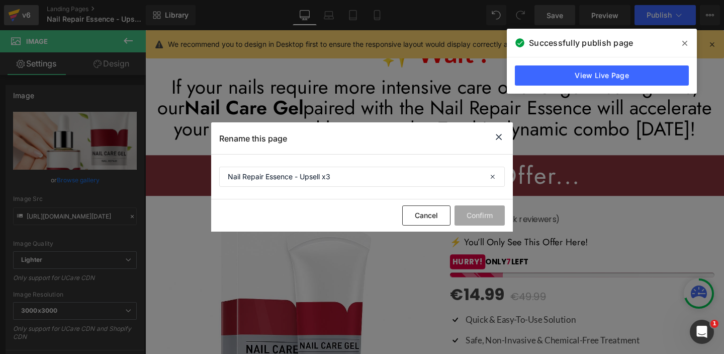
drag, startPoint x: 36, startPoint y: 16, endPoint x: 26, endPoint y: 16, distance: 9.6
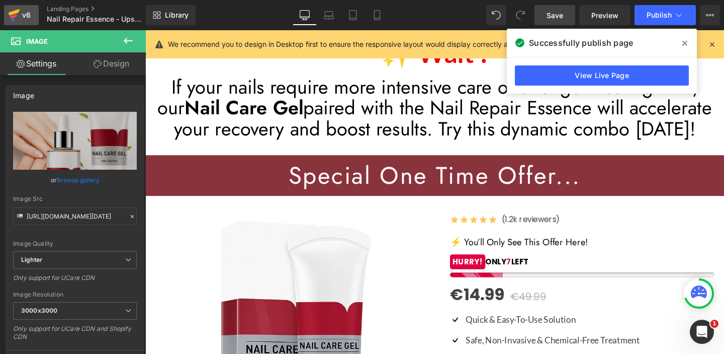
click at [25, 17] on div "v6" at bounding box center [26, 15] width 13 height 13
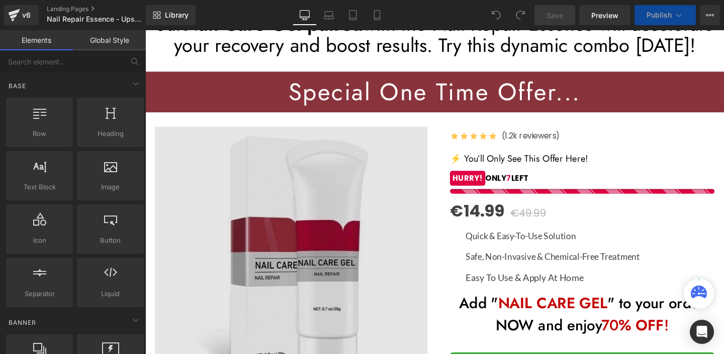
scroll to position [87, 0]
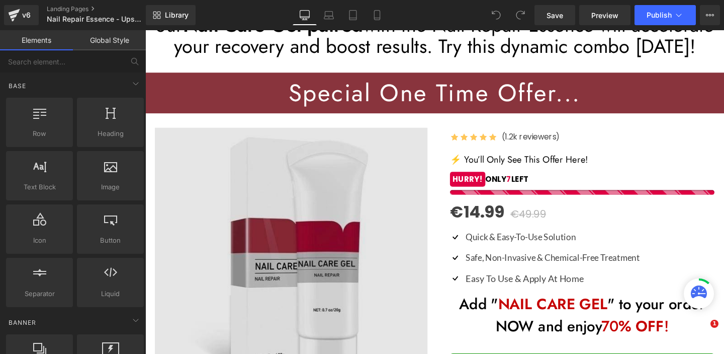
click at [328, 212] on img at bounding box center [298, 268] width 287 height 270
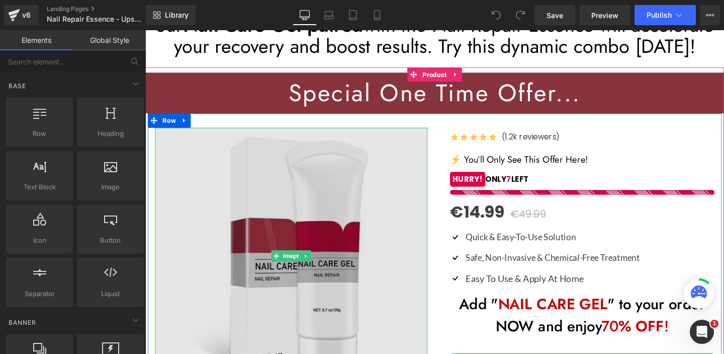
scroll to position [0, 0]
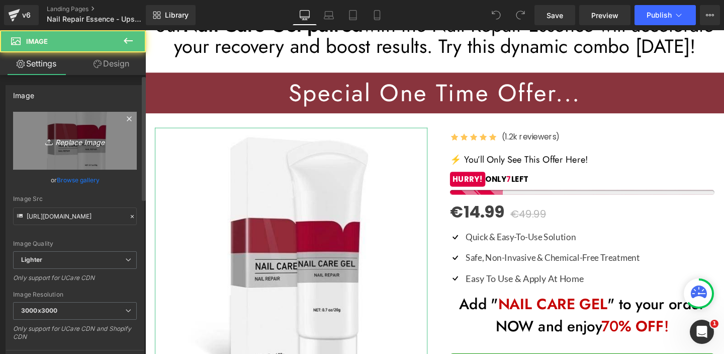
click at [89, 146] on icon "Replace Image" at bounding box center [75, 140] width 80 height 13
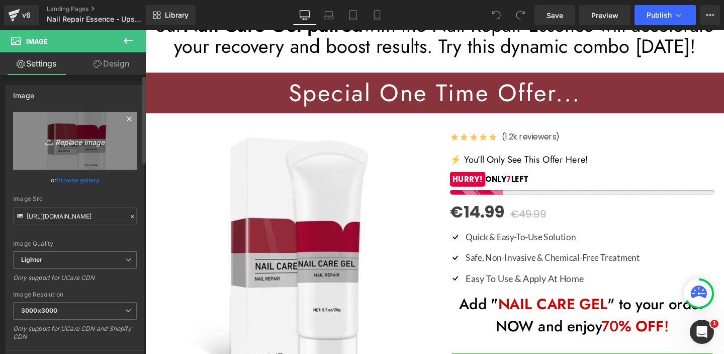
type input "C:\fakepath\ChatGPT Image [DATE], 18_41_25.jpg"
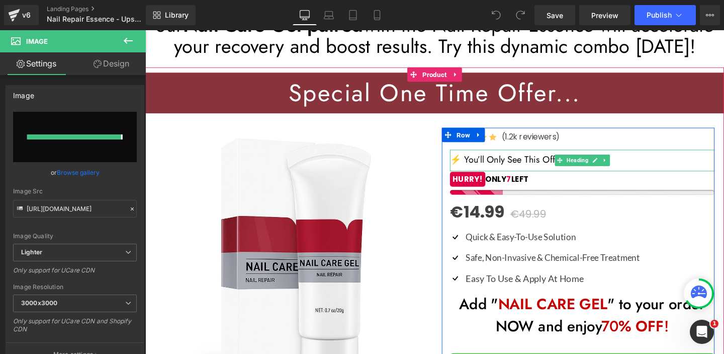
type input "https://ucarecdn.com/2df9c68d-b19a-4c47-a58c-34769aaad3a2/-/format/auto/-/previ…"
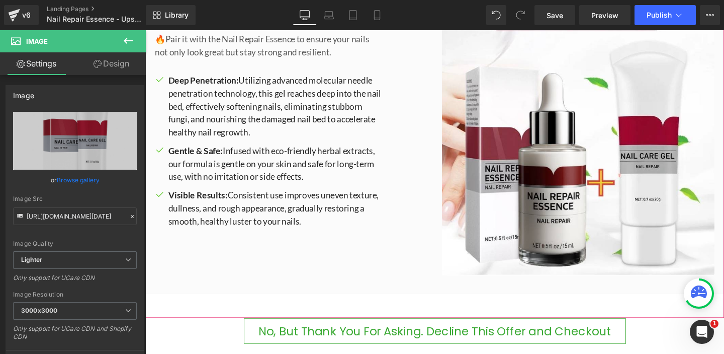
scroll to position [614, 0]
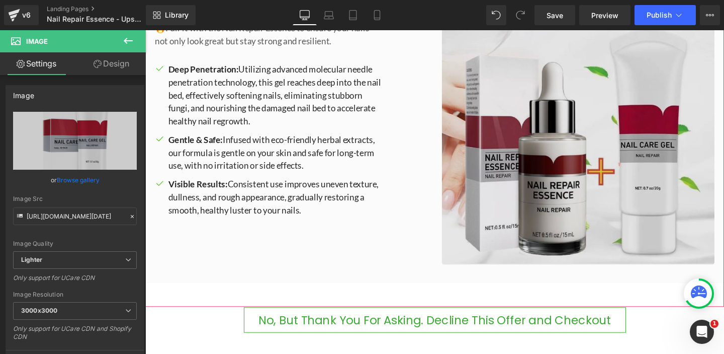
click at [579, 160] on img at bounding box center [600, 119] width 287 height 314
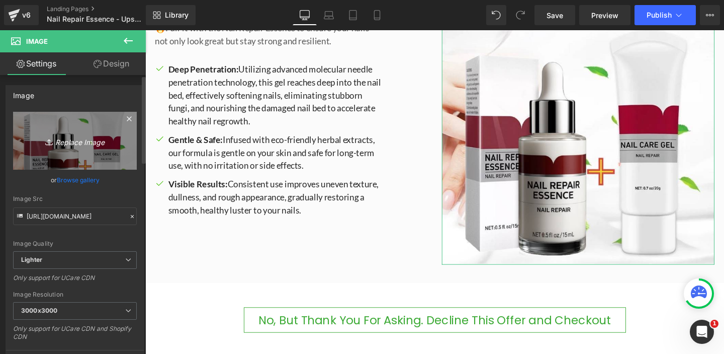
click at [80, 138] on icon "Replace Image" at bounding box center [75, 140] width 80 height 13
type input "C:\fakepath\ChatGPT Image 11 sept 2025, 18_41_25.jpg"
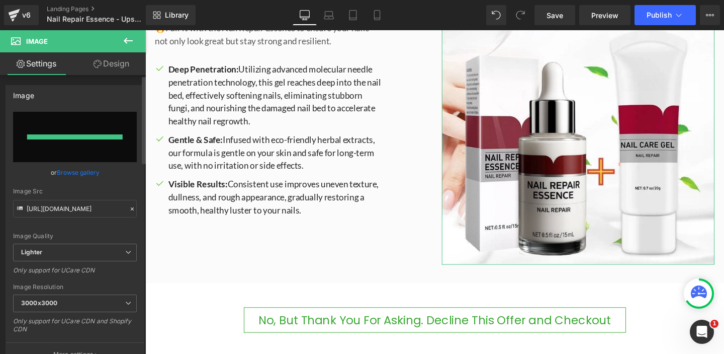
type input "https://ucarecdn.com/1f859195-698f-4799-b915-c9db5e0b54bd/-/format/auto/-/previ…"
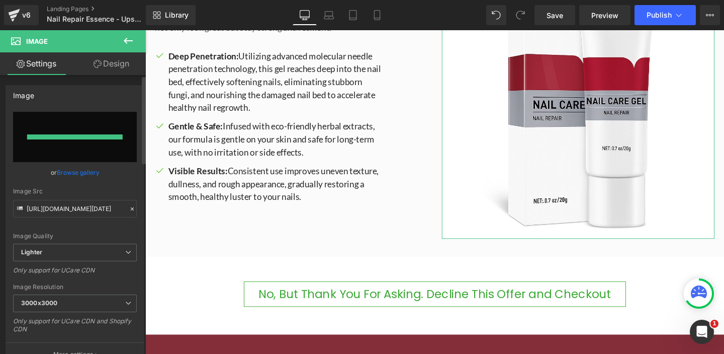
scroll to position [600, 0]
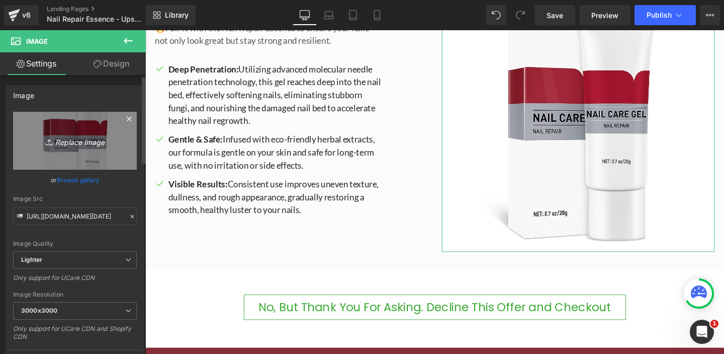
click at [82, 138] on icon "Replace Image" at bounding box center [75, 140] width 80 height 13
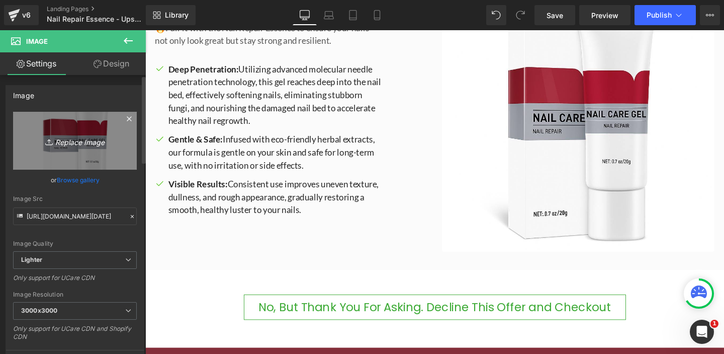
type input "C:\fakepath\ChatGPT Image 11 sept 2025, 18_42_55.jpg"
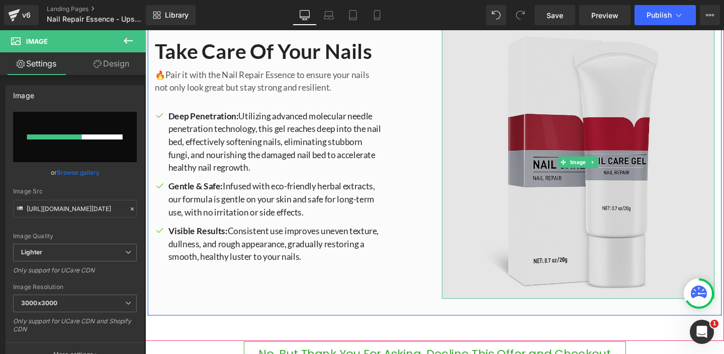
scroll to position [547, 0]
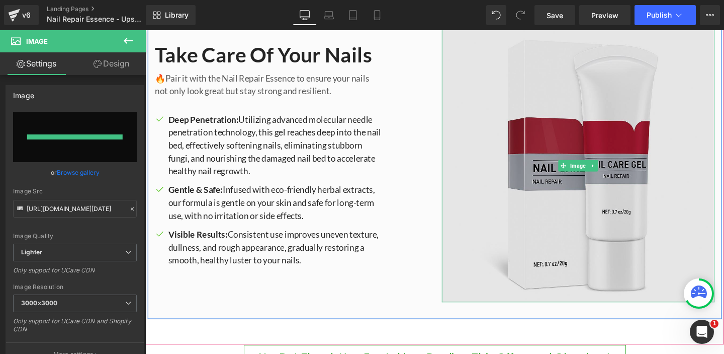
type input "https://ucarecdn.com/117baf38-a4e7-4eaf-97a7-8533c09a4c48/-/format/auto/-/previ…"
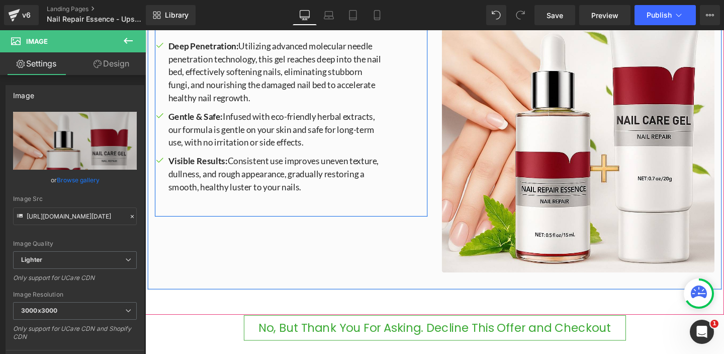
scroll to position [672, 0]
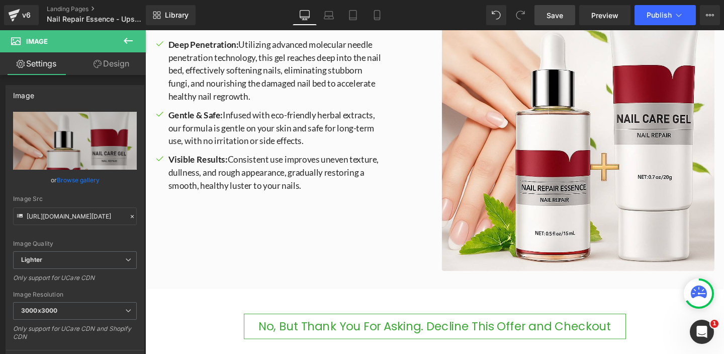
click at [563, 16] on span "Save" at bounding box center [555, 15] width 17 height 11
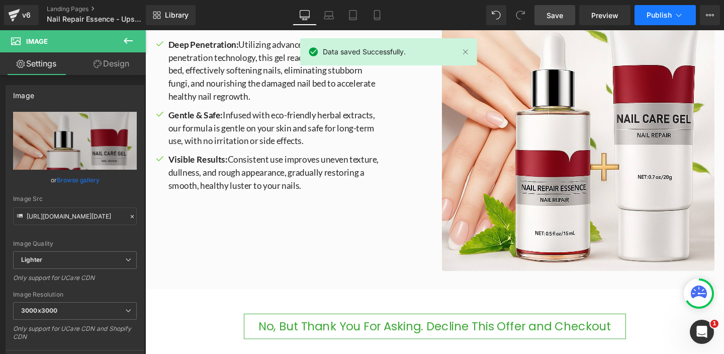
click at [659, 18] on span "Publish" at bounding box center [659, 15] width 25 height 8
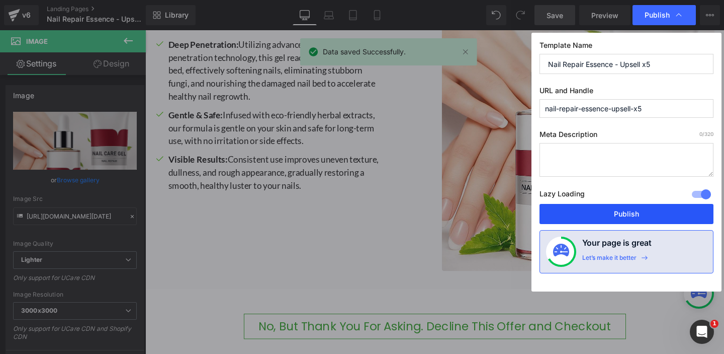
click at [633, 210] on button "Publish" at bounding box center [627, 214] width 174 height 20
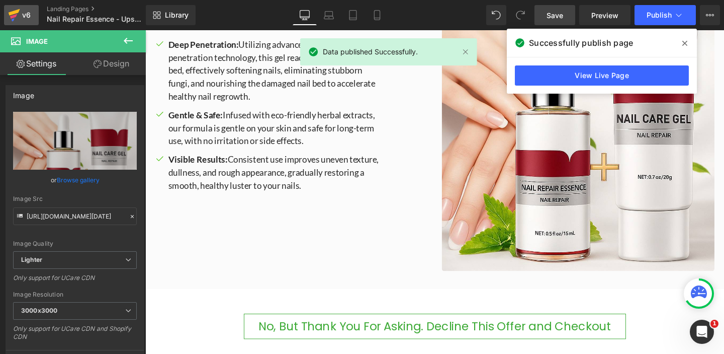
click at [13, 12] on icon at bounding box center [15, 12] width 12 height 7
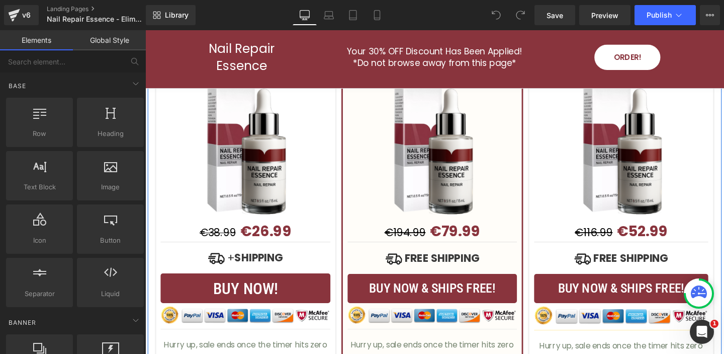
scroll to position [3153, 0]
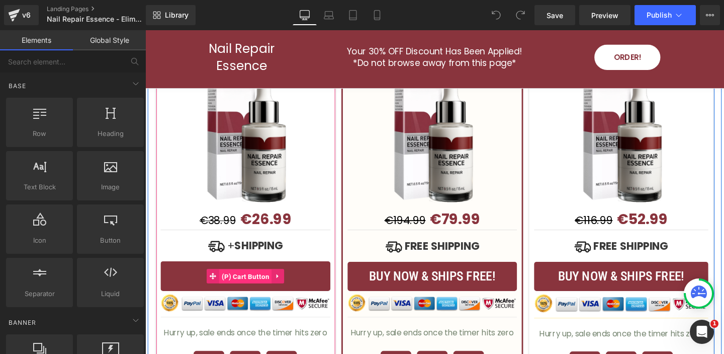
click at [263, 281] on span "(P) Cart Button" at bounding box center [250, 288] width 55 height 15
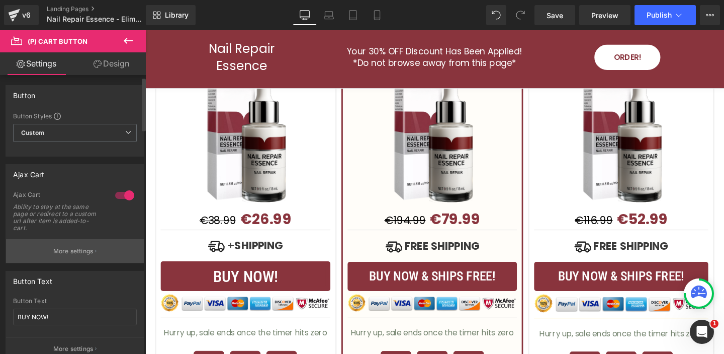
scroll to position [44, 0]
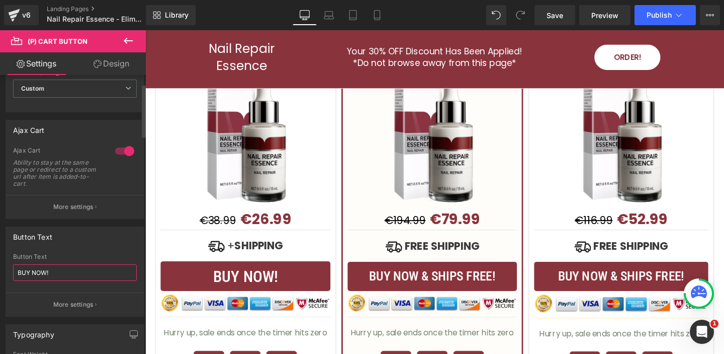
drag, startPoint x: 31, startPoint y: 269, endPoint x: 0, endPoint y: 265, distance: 31.5
click at [0, 265] on div "Button Text BUY NOW! Button Text BUY NOW! More settings" at bounding box center [75, 268] width 150 height 98
